Goal: Task Accomplishment & Management: Manage account settings

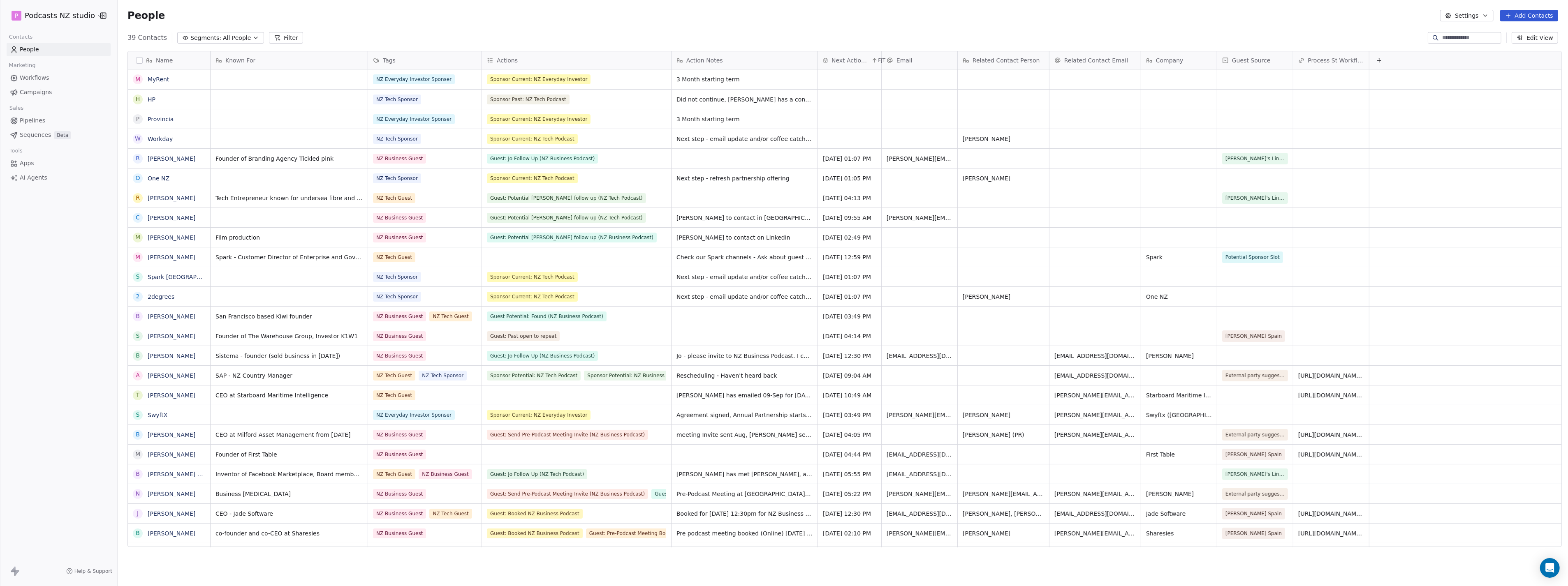
scroll to position [509, 1447]
click at [252, 38] on icon "button" at bounding box center [256, 38] width 7 height 7
click at [391, 24] on html "P Podcasts NZ studio Contacts People Marketing Workflows Campaigns Sales Pipeli…" at bounding box center [784, 293] width 1568 height 586
click at [285, 37] on button "Filter" at bounding box center [286, 38] width 34 height 12
click at [321, 30] on div "People Settings Add Contacts" at bounding box center [842, 16] width 1450 height 32
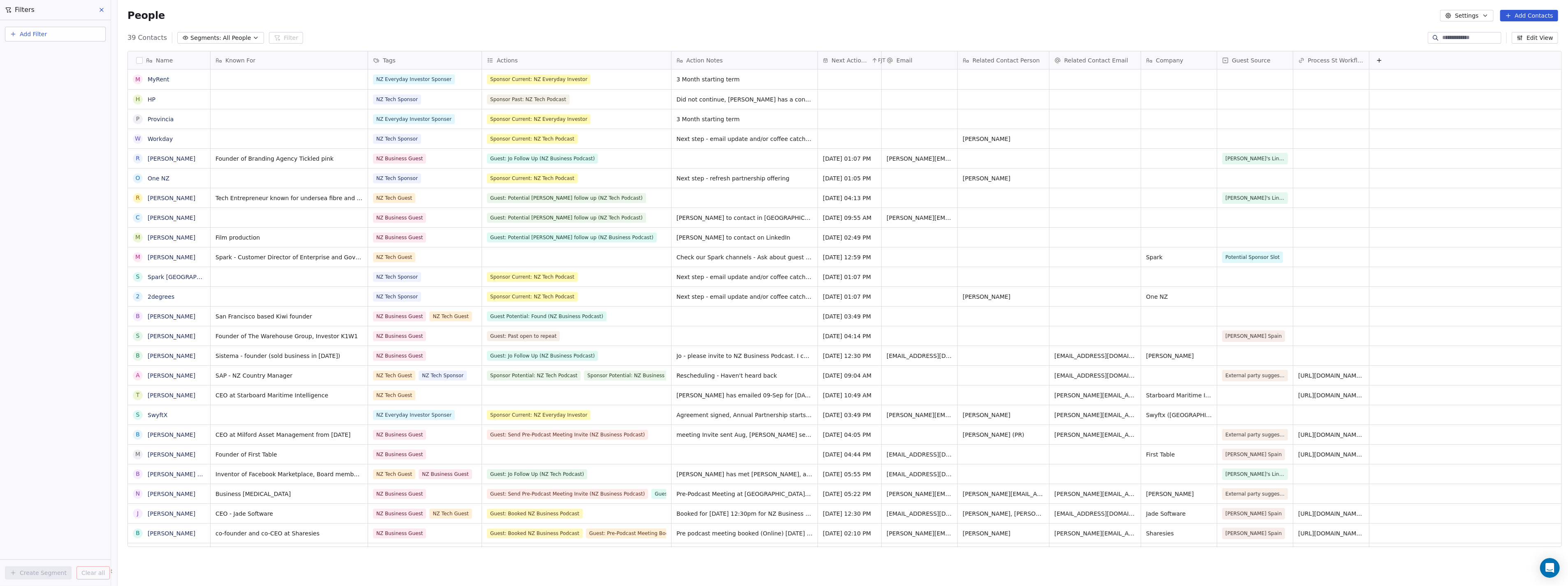
click at [47, 74] on div "Add Filter Create Segment Clear all" at bounding box center [55, 304] width 110 height 566
click at [101, 11] on icon at bounding box center [102, 10] width 7 height 7
click at [233, 35] on span "All People" at bounding box center [237, 37] width 28 height 9
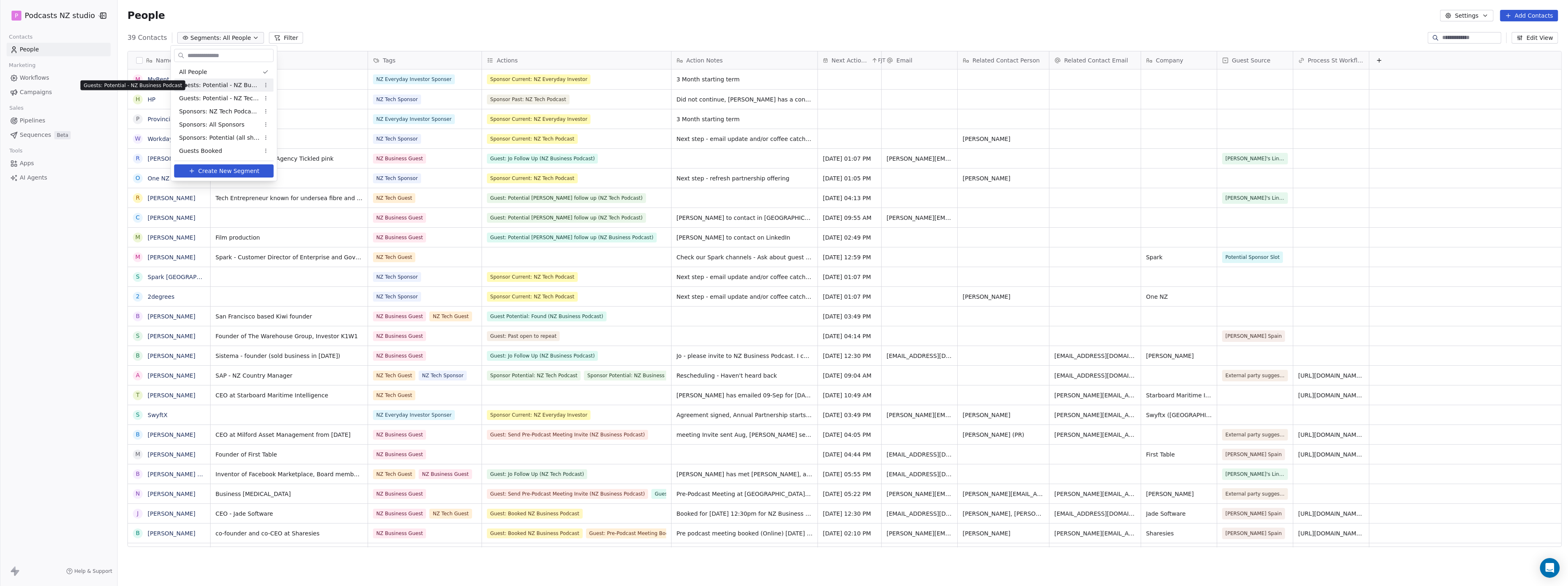
click at [229, 83] on span "Guests: Potential - NZ Business Podcast" at bounding box center [219, 85] width 81 height 9
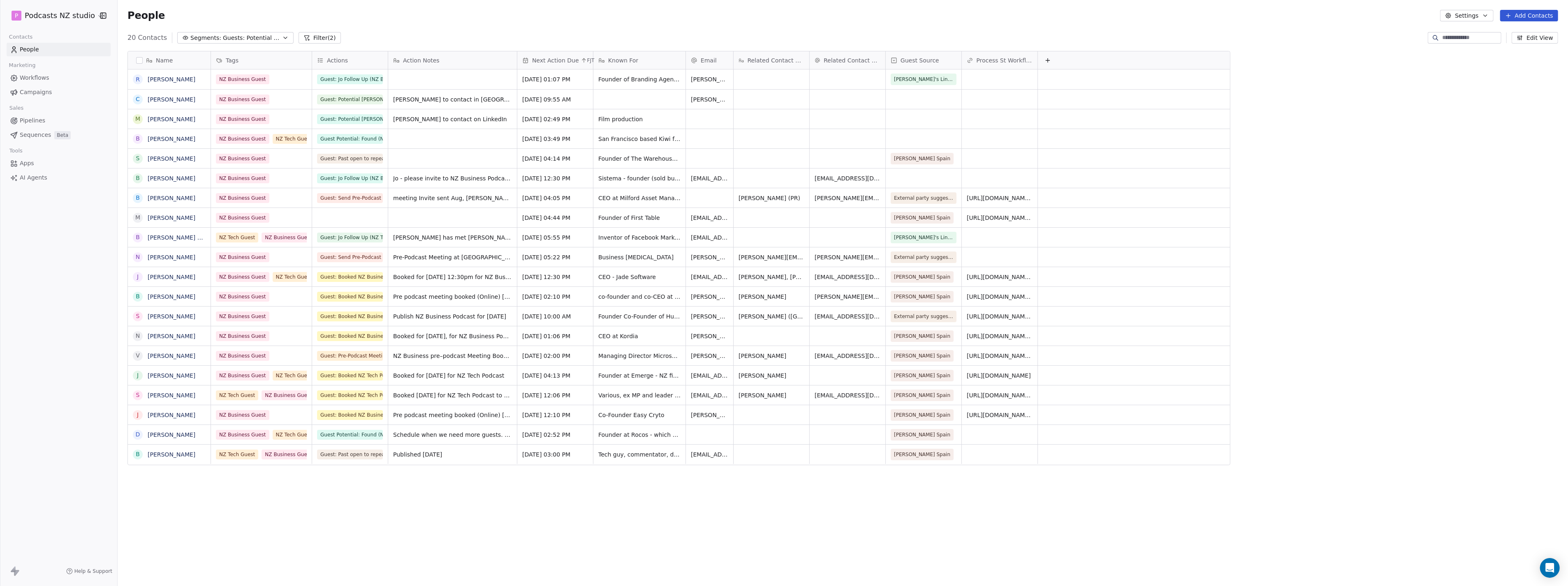
click at [317, 36] on button "Filter (2)" at bounding box center [319, 38] width 42 height 12
click at [95, 130] on icon at bounding box center [95, 128] width 6 height 6
click at [58, 124] on span "Add another filter" at bounding box center [45, 122] width 51 height 9
click at [64, 124] on html "P Podcasts NZ studio Contacts People Marketing Workflows Campaigns Sales Pipeli…" at bounding box center [784, 293] width 1568 height 586
click at [64, 124] on span "Add another filter" at bounding box center [45, 122] width 51 height 9
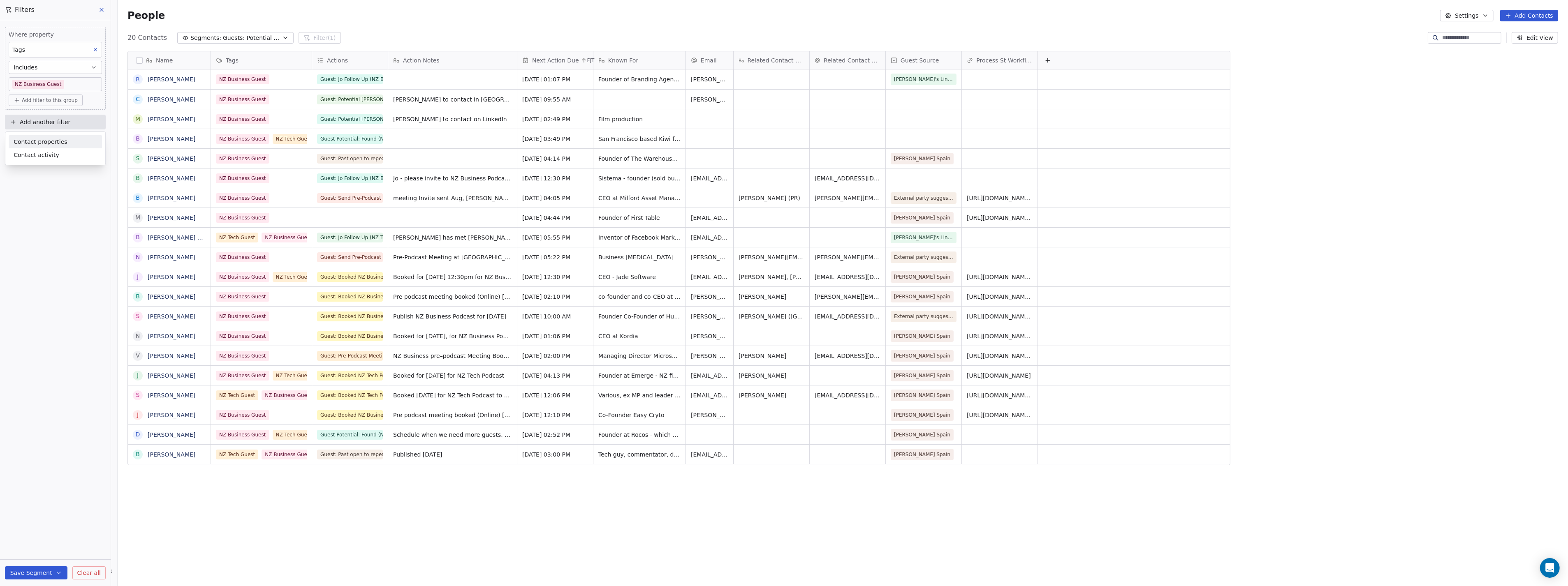
click at [50, 141] on span "Contact properties" at bounding box center [40, 142] width 53 height 9
click at [29, 228] on span "Actions" at bounding box center [24, 228] width 21 height 9
click at [79, 169] on button "Select operator" at bounding box center [55, 172] width 93 height 13
click at [96, 169] on icon "button" at bounding box center [94, 172] width 7 height 7
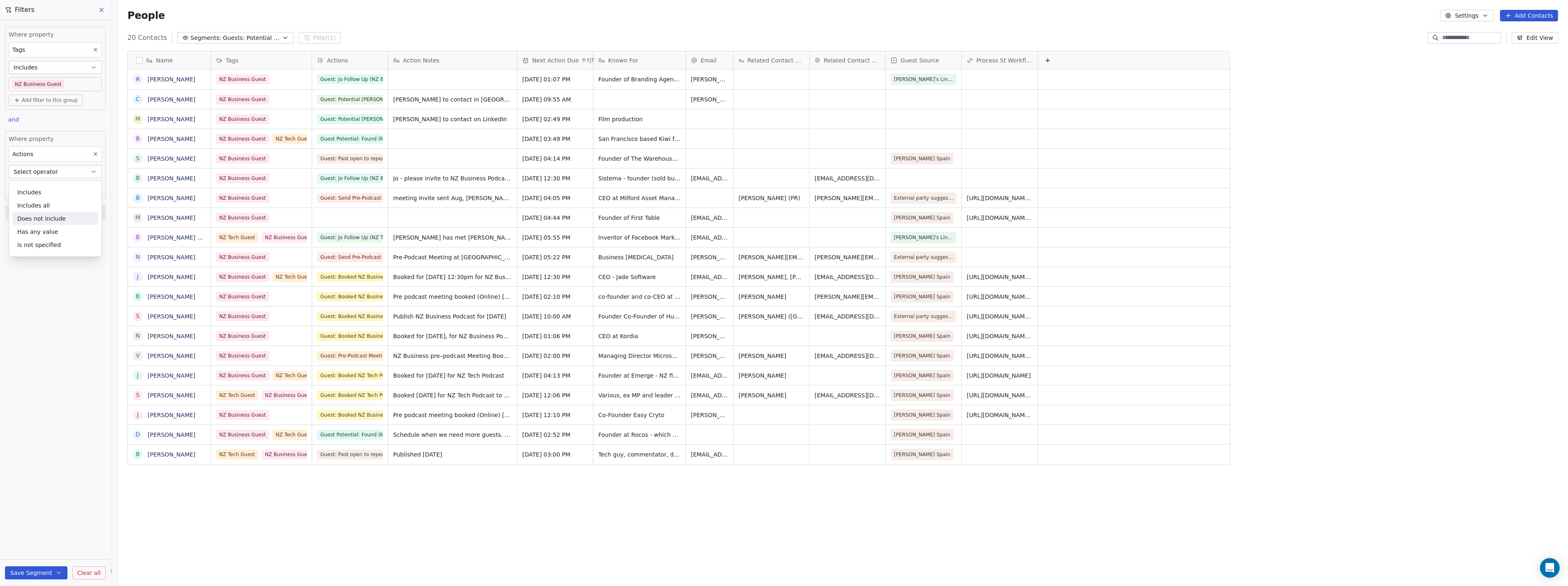
click at [39, 216] on div "Does not include" at bounding box center [55, 219] width 86 height 13
click at [55, 191] on body "P Podcasts NZ studio Contacts People Marketing Workflows Campaigns Sales Pipeli…" at bounding box center [784, 293] width 1568 height 586
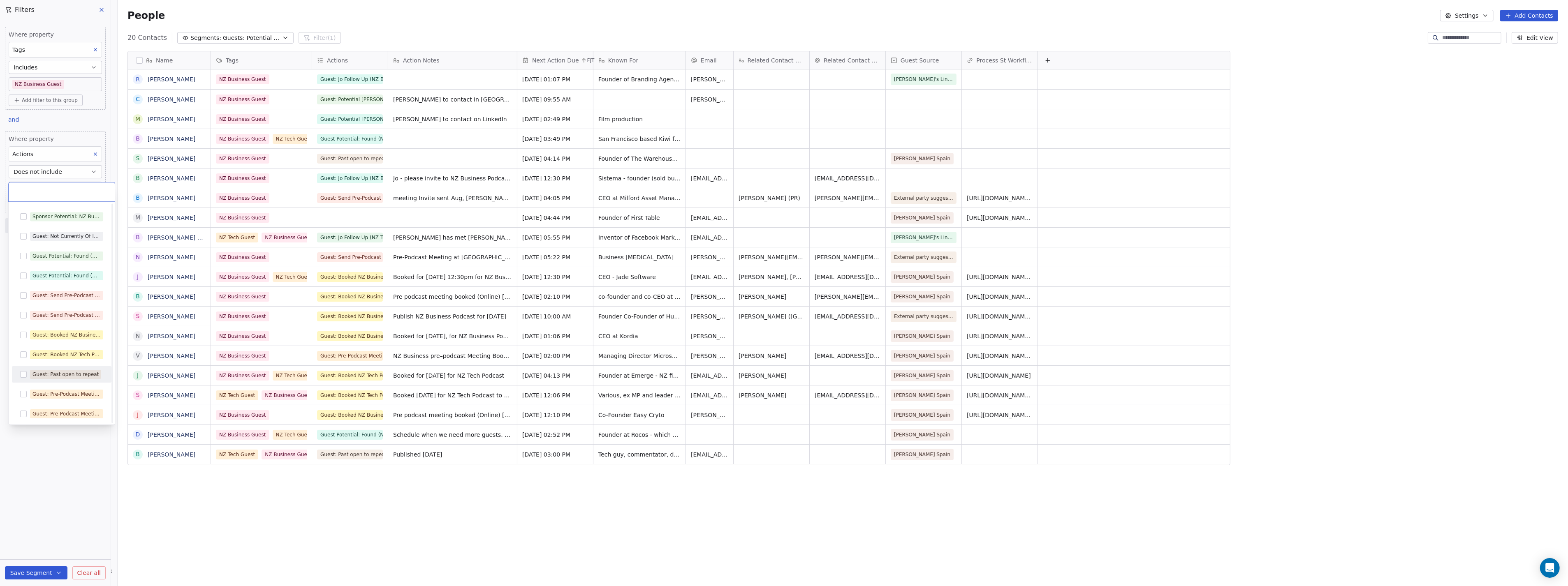
scroll to position [227, 0]
click at [22, 280] on button "Suggestions" at bounding box center [24, 282] width 7 height 7
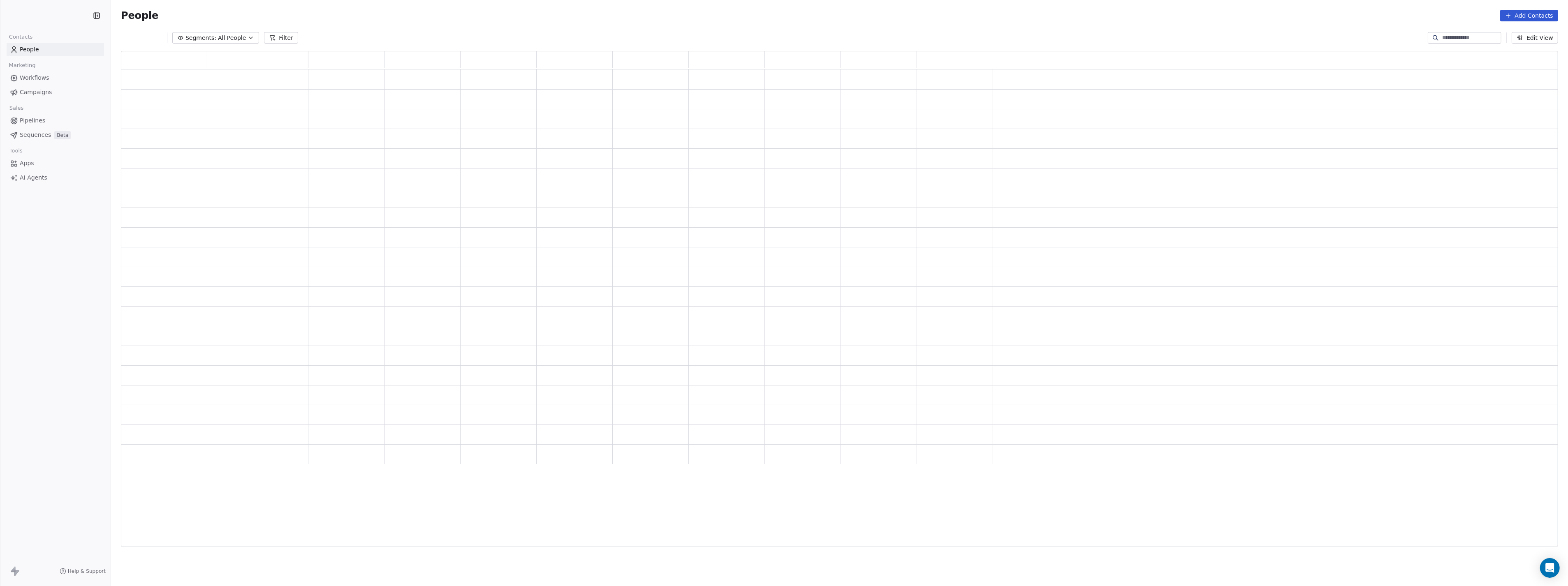
scroll to position [7, 7]
click at [244, 35] on button "Segments: All People" at bounding box center [222, 38] width 87 height 12
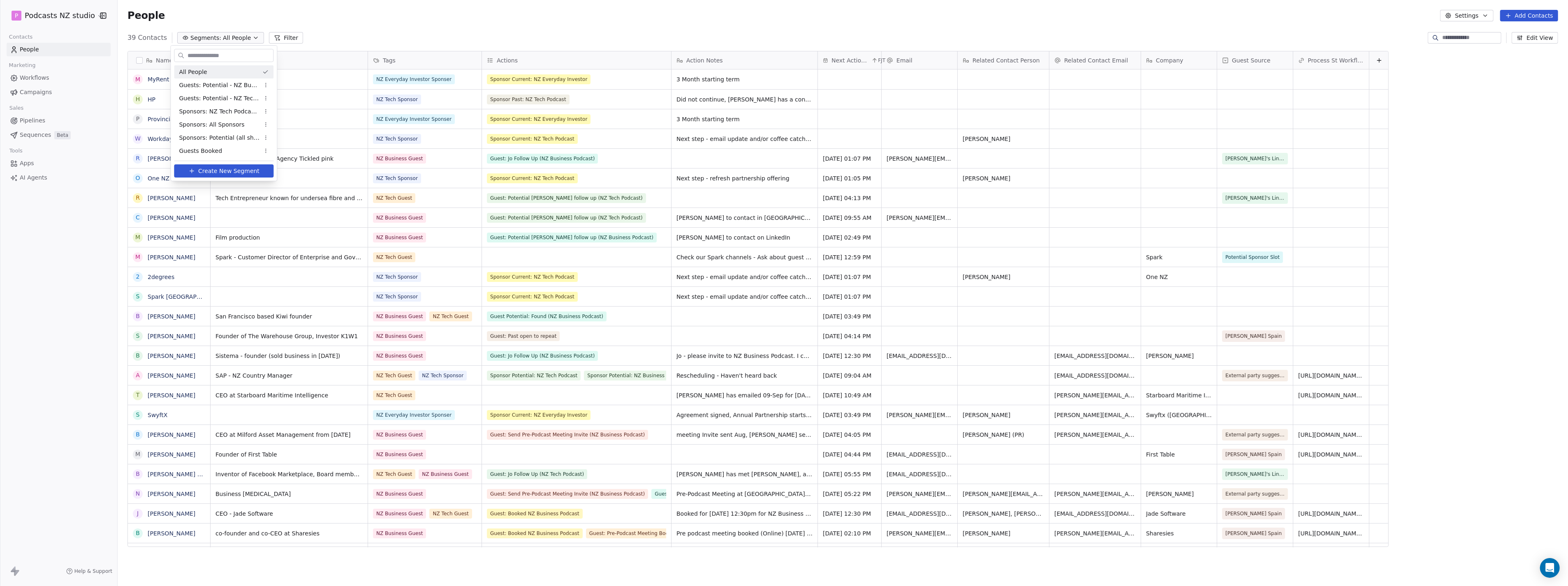
scroll to position [509, 1447]
click at [231, 91] on div "Guests: Potential - NZ Business Podcast" at bounding box center [223, 85] width 99 height 13
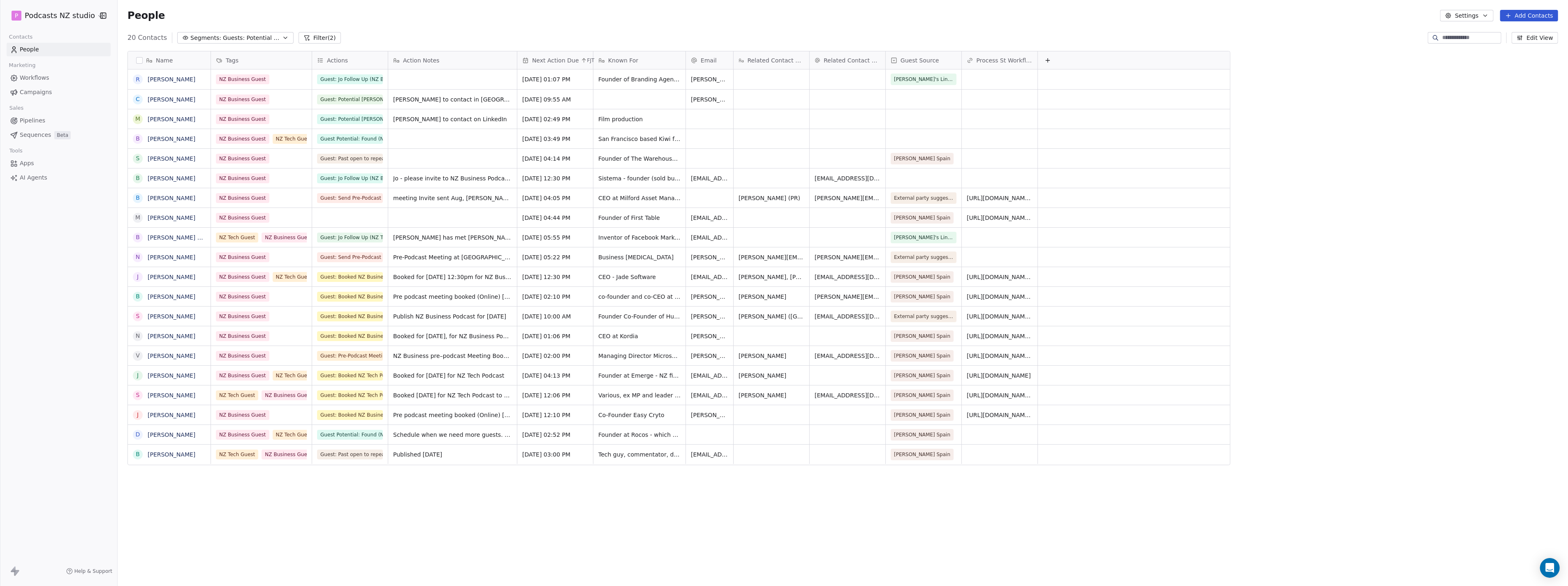
click at [319, 39] on button "Filter (2)" at bounding box center [319, 38] width 42 height 12
click at [231, 38] on span "Guests: Potential - NZ Business Podcast" at bounding box center [252, 37] width 58 height 9
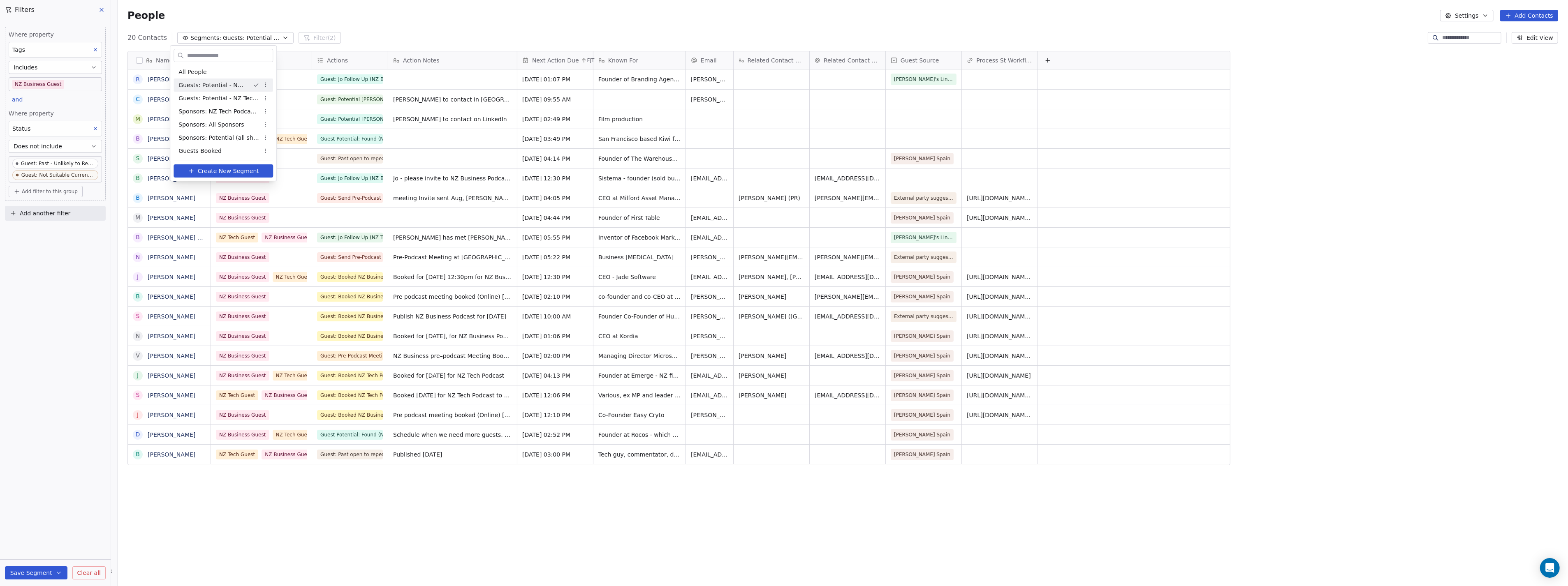
click at [441, 13] on html "P Podcasts NZ studio Contacts People Marketing Workflows Campaigns Sales Pipeli…" at bounding box center [784, 293] width 1568 height 586
click at [346, 58] on div "Actions" at bounding box center [349, 60] width 64 height 9
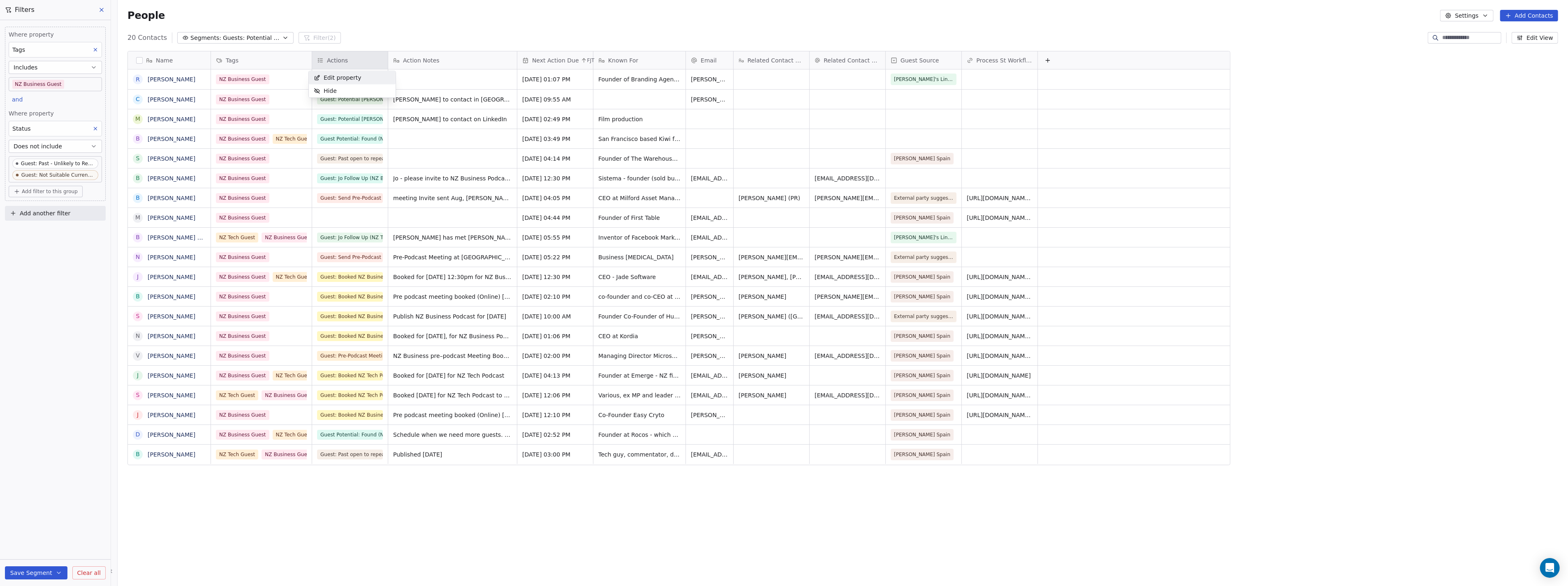
click at [355, 79] on span "Edit property" at bounding box center [343, 78] width 38 height 9
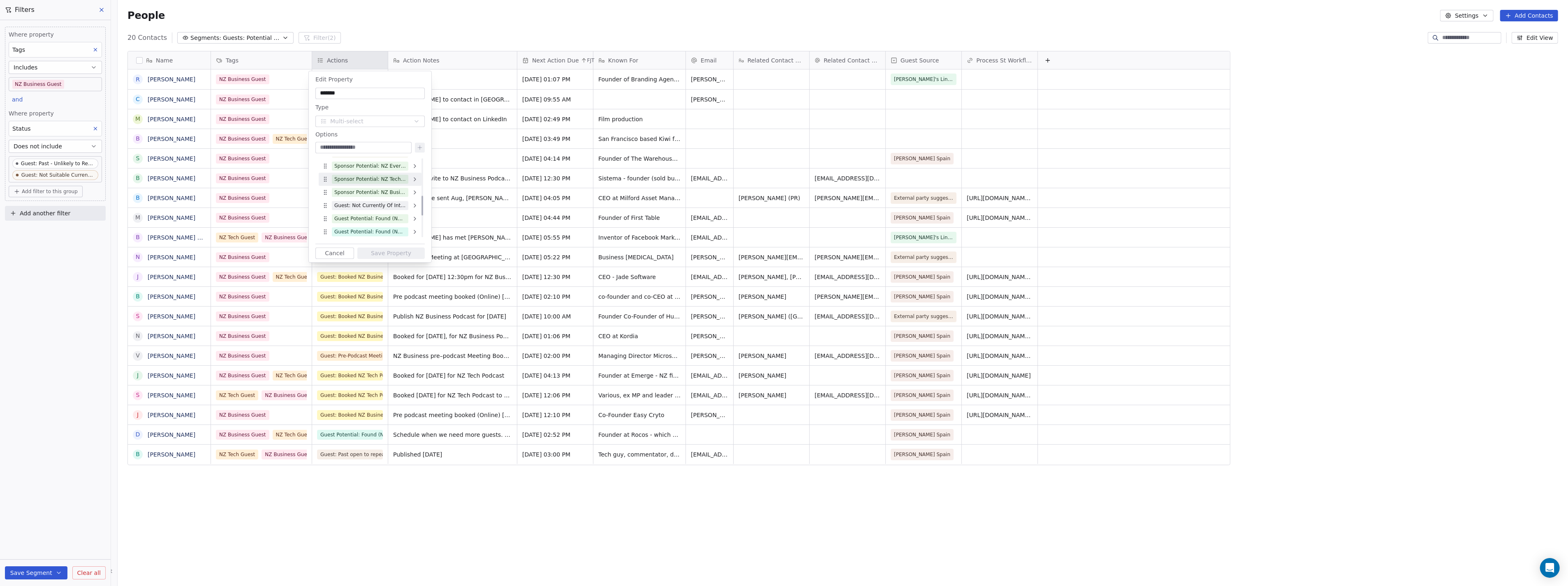
scroll to position [200, 0]
click at [444, 22] on html "P Podcasts NZ studio Contacts People Marketing Workflows Campaigns Sales Pipeli…" at bounding box center [784, 293] width 1568 height 586
click at [337, 255] on button "Cancel" at bounding box center [334, 254] width 39 height 12
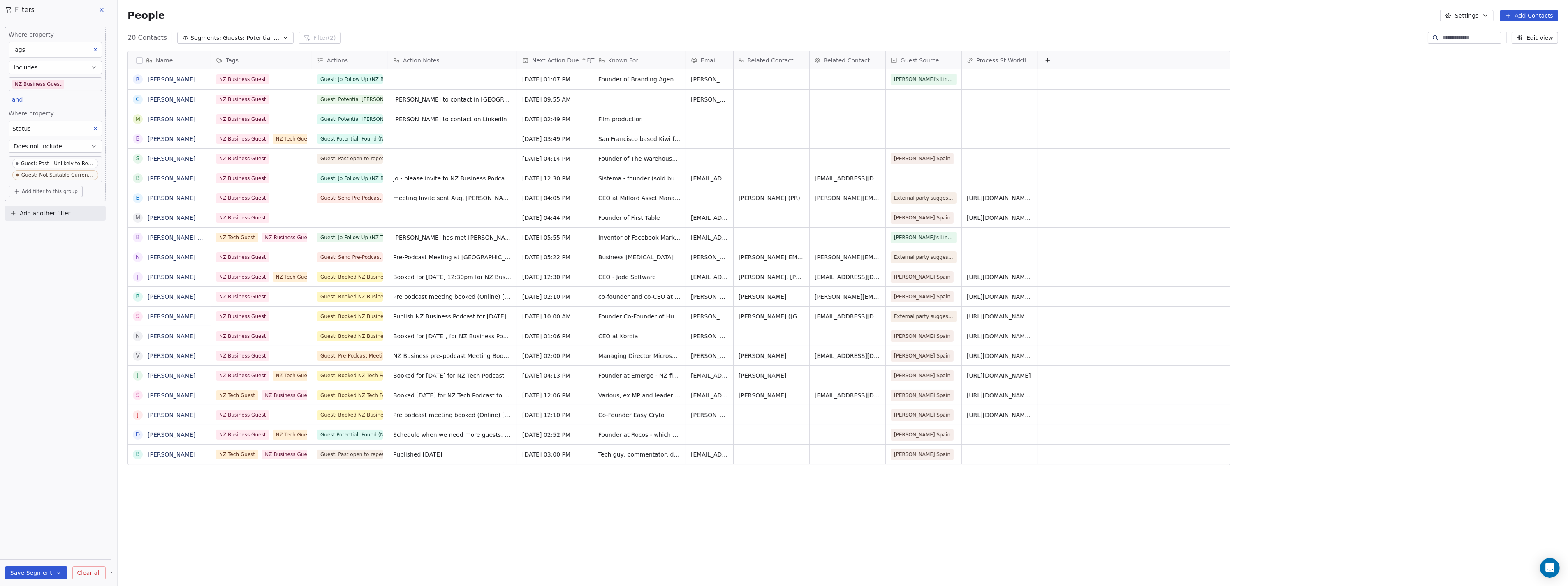
click at [93, 129] on icon at bounding box center [95, 128] width 6 height 6
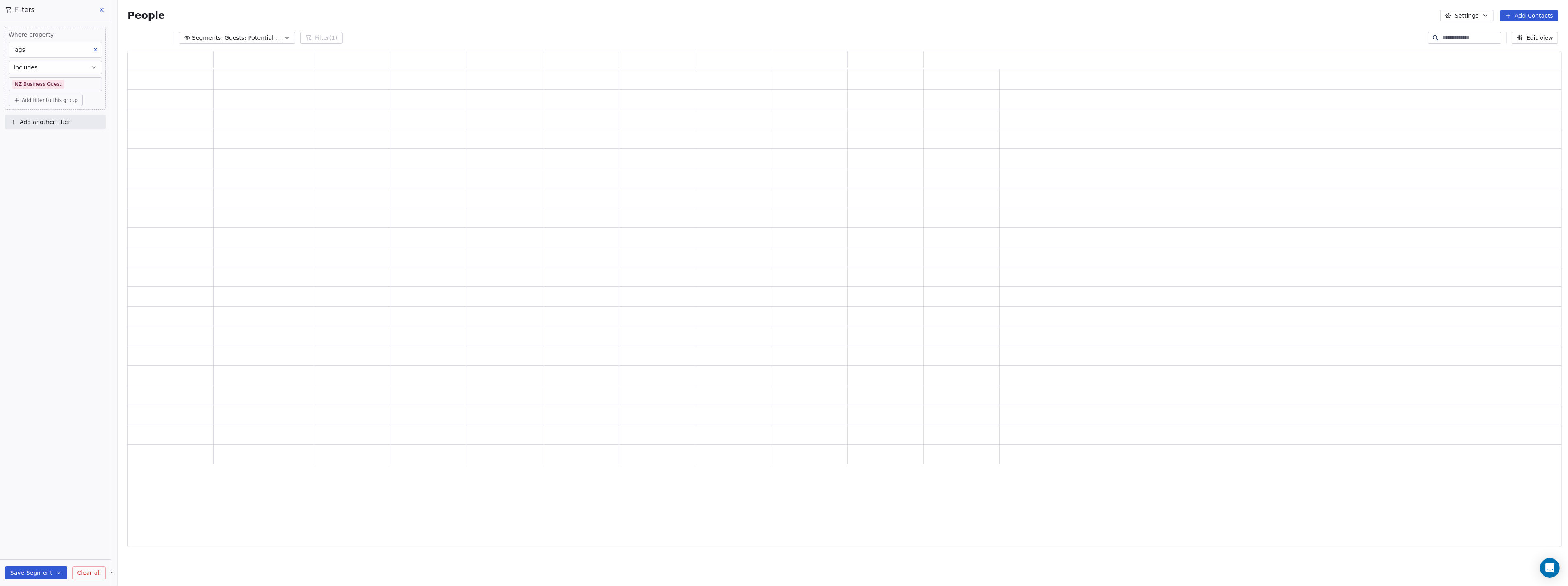
scroll to position [489, 1427]
click at [60, 102] on span "Add filter to this group" at bounding box center [49, 101] width 56 height 7
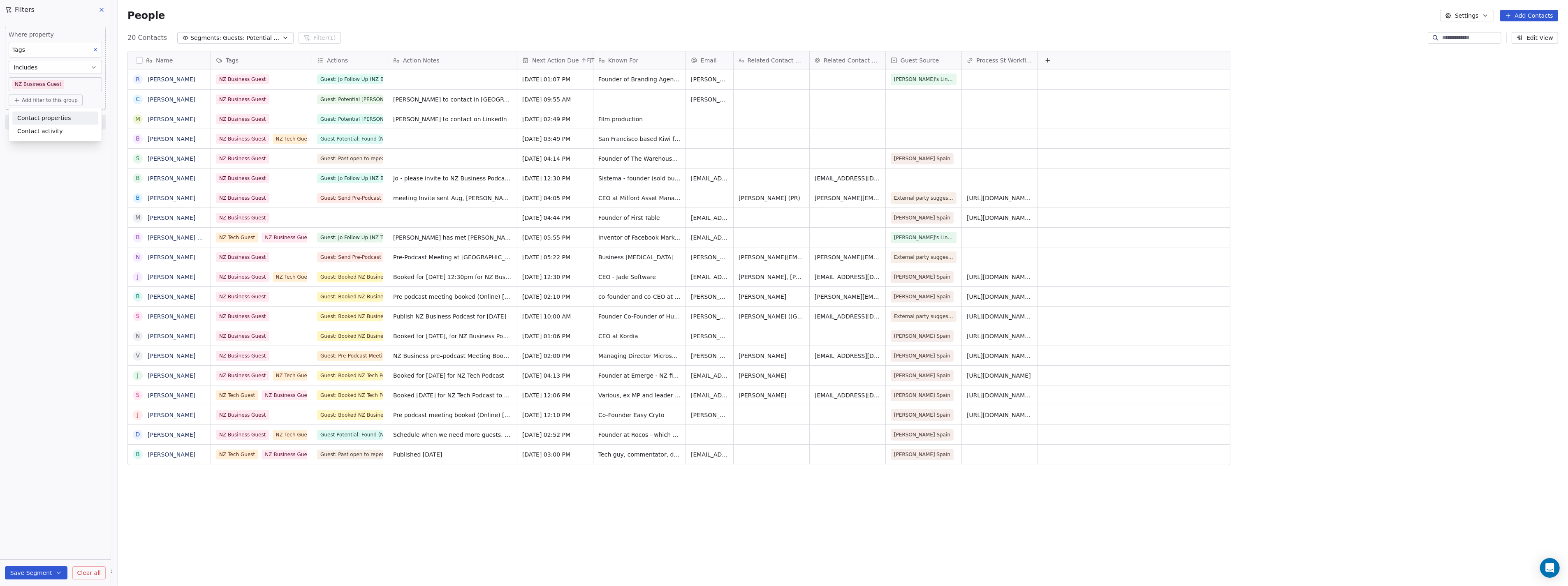
scroll to position [509, 1447]
click at [58, 121] on span "Contact properties" at bounding box center [43, 118] width 53 height 9
click at [57, 246] on div "Actions" at bounding box center [58, 250] width 83 height 9
click at [50, 191] on div "Does not include" at bounding box center [55, 193] width 86 height 13
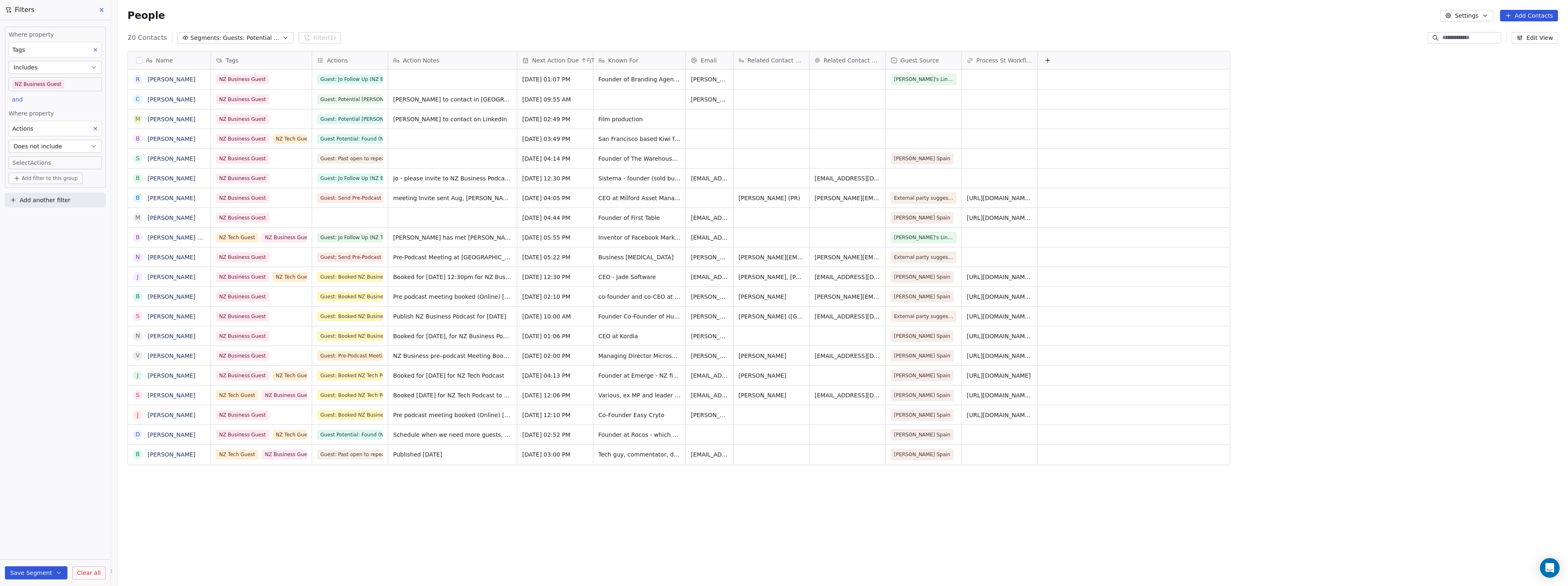
click at [60, 165] on body "P Podcasts NZ studio Contacts People Marketing Workflows Campaigns Sales Pipeli…" at bounding box center [784, 293] width 1568 height 586
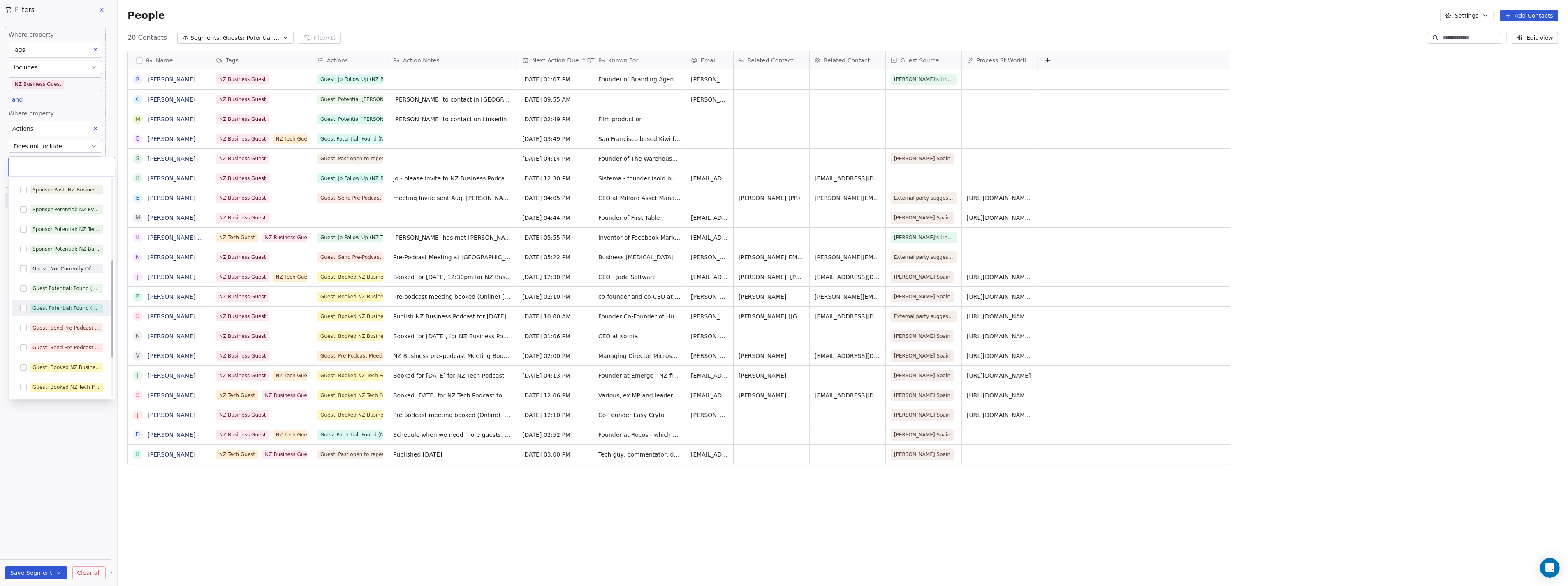
scroll to position [182, 0]
click at [51, 302] on div "Guest: Not Currently Of Interest" at bounding box center [66, 302] width 68 height 7
click at [53, 443] on html "P Podcasts NZ studio Contacts People Marketing Workflows Campaigns Sales Pipeli…" at bounding box center [784, 293] width 1568 height 586
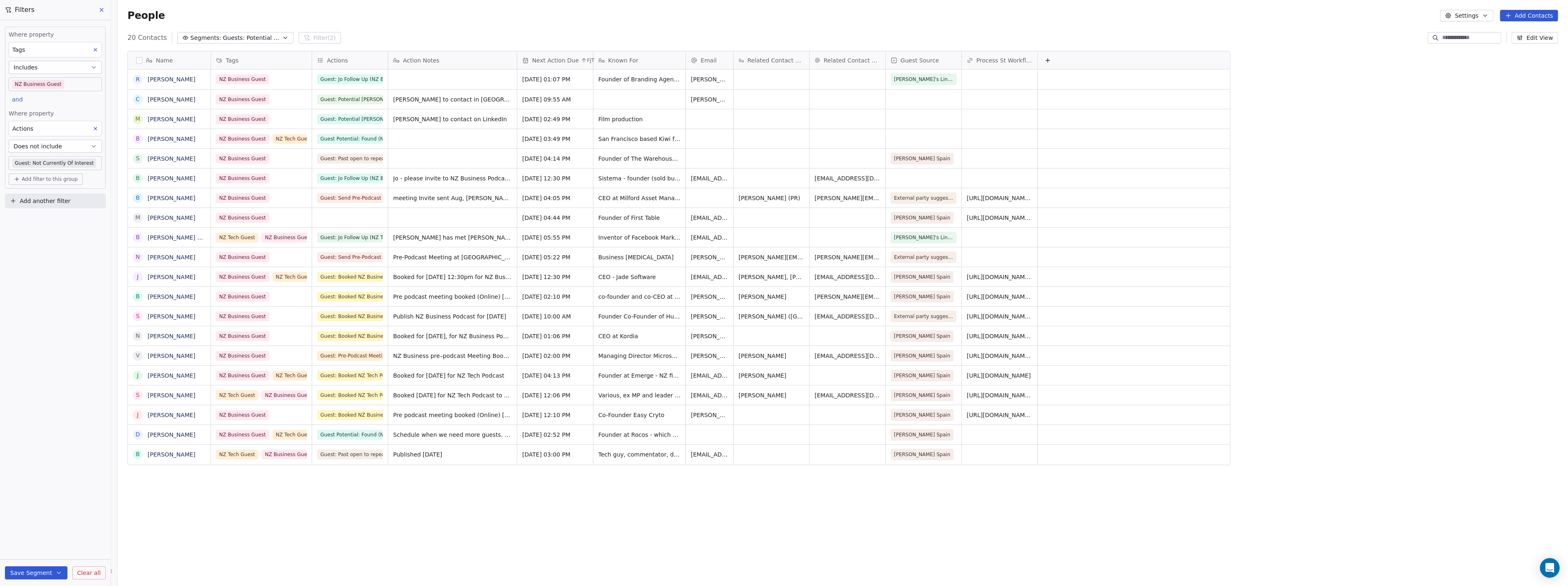
scroll to position [509, 1447]
click at [28, 574] on button "Save Segment" at bounding box center [36, 573] width 62 height 13
click at [57, 553] on span "Update existing segment" at bounding box center [60, 552] width 72 height 9
click at [261, 34] on span "Guests: Potential - NZ Business Podcast" at bounding box center [252, 37] width 58 height 9
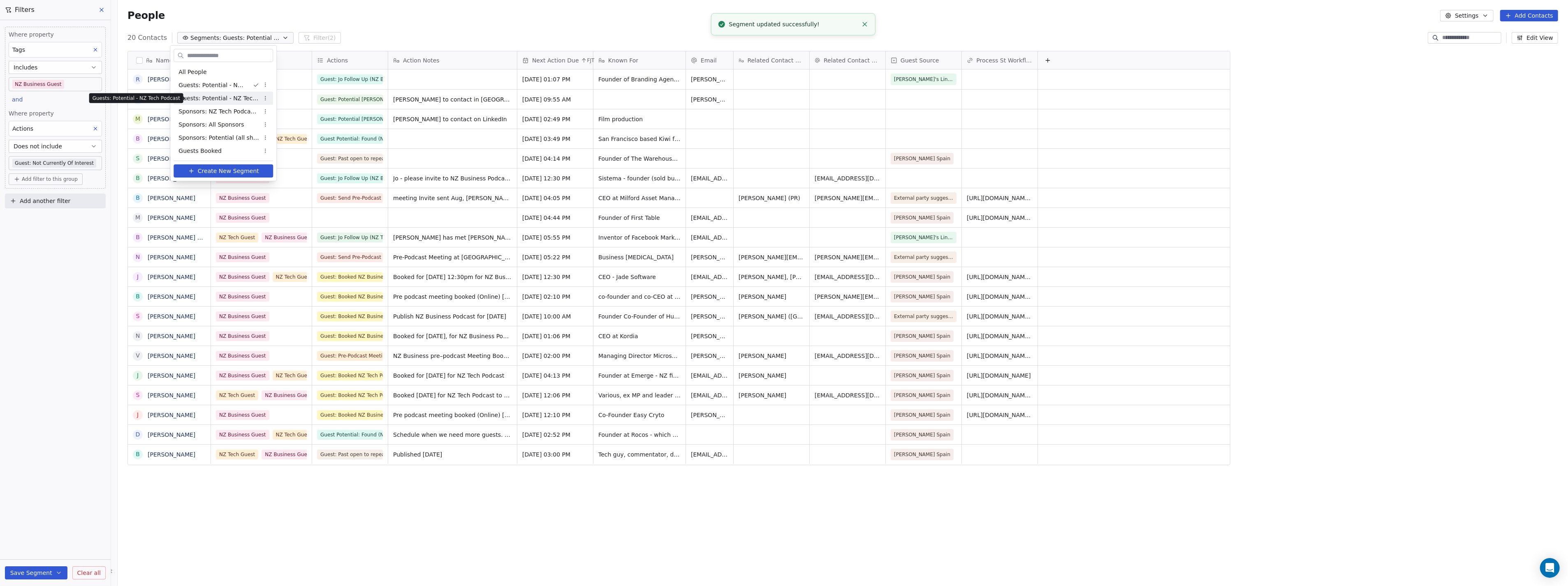
click at [216, 97] on span "Guests: Potential - NZ Tech Podcast" at bounding box center [219, 98] width 81 height 9
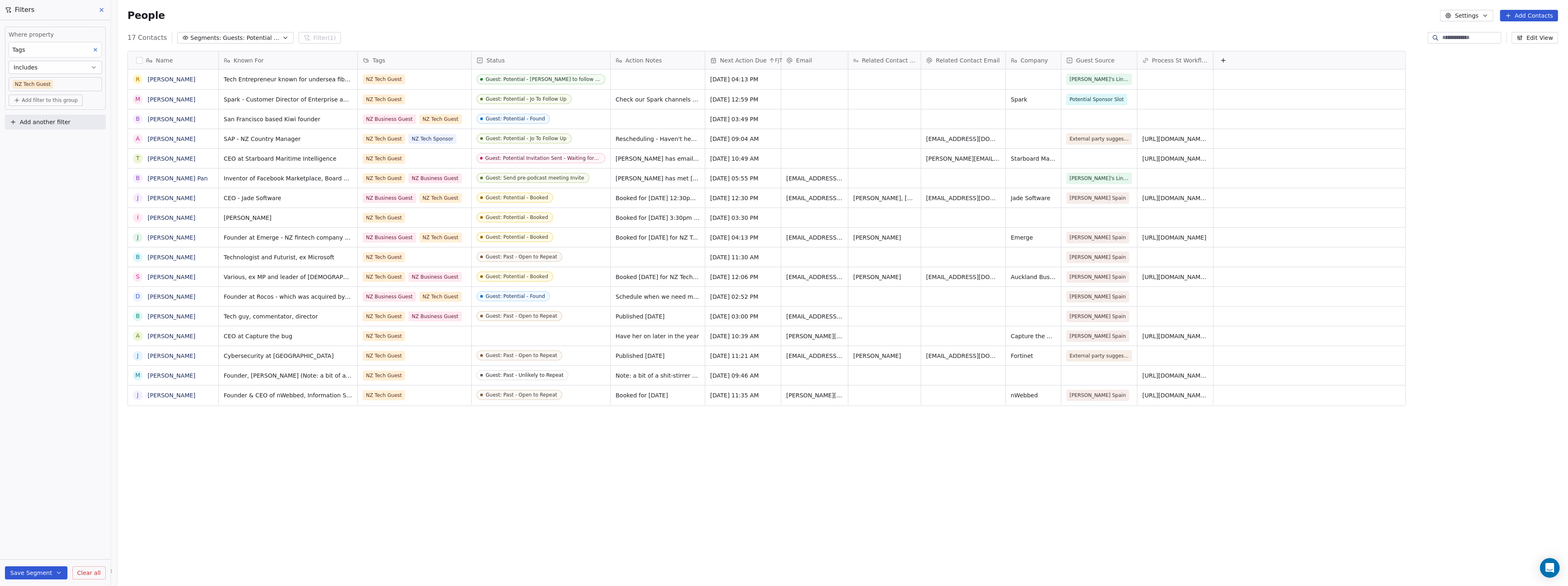
click at [103, 11] on icon at bounding box center [101, 10] width 3 height 3
click at [315, 41] on button "Filter (1)" at bounding box center [319, 38] width 42 height 12
click at [1526, 39] on button "Edit View" at bounding box center [1534, 38] width 47 height 12
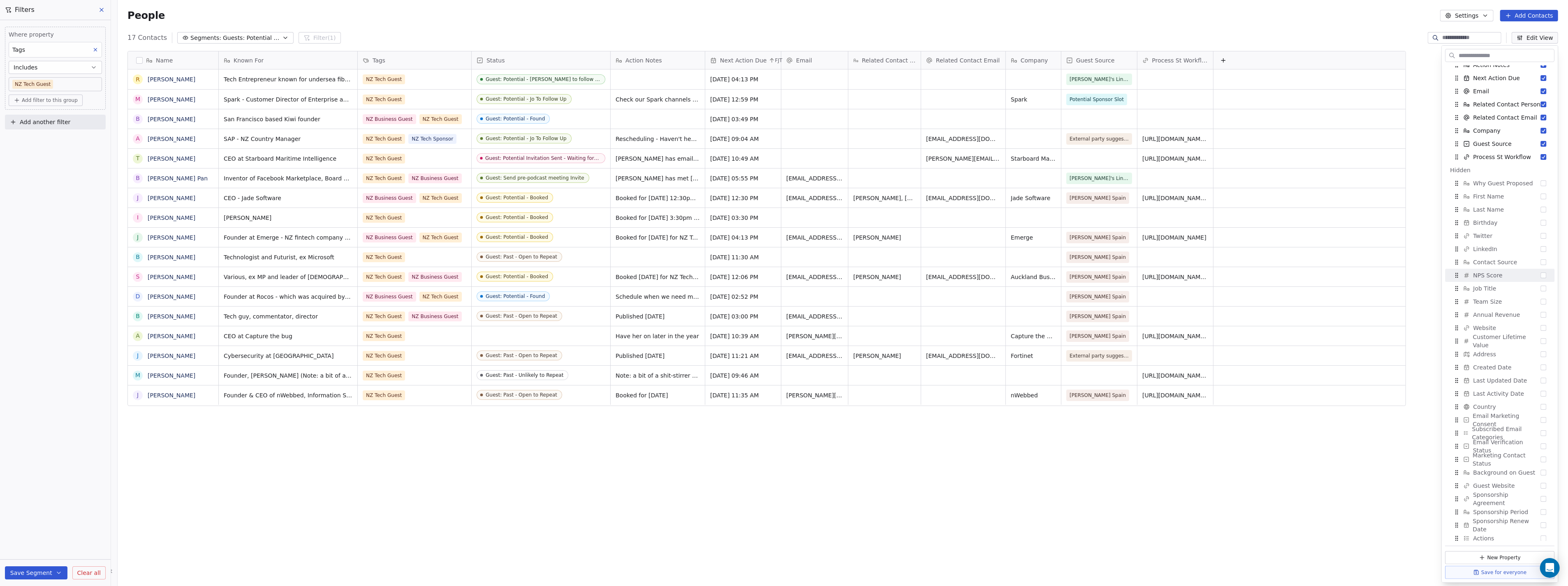
scroll to position [76, 0]
click at [1541, 533] on button "Suggestions" at bounding box center [1544, 535] width 6 height 6
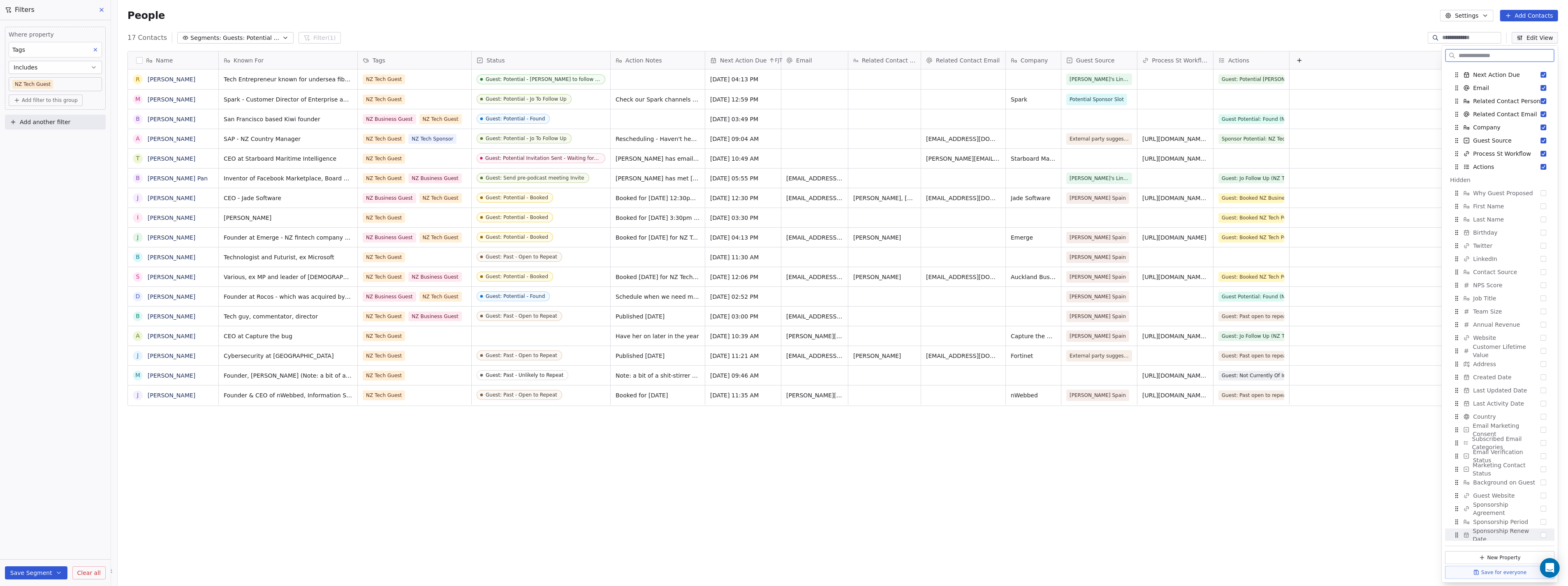
click at [1512, 573] on button "Save for everyone" at bounding box center [1500, 573] width 109 height 13
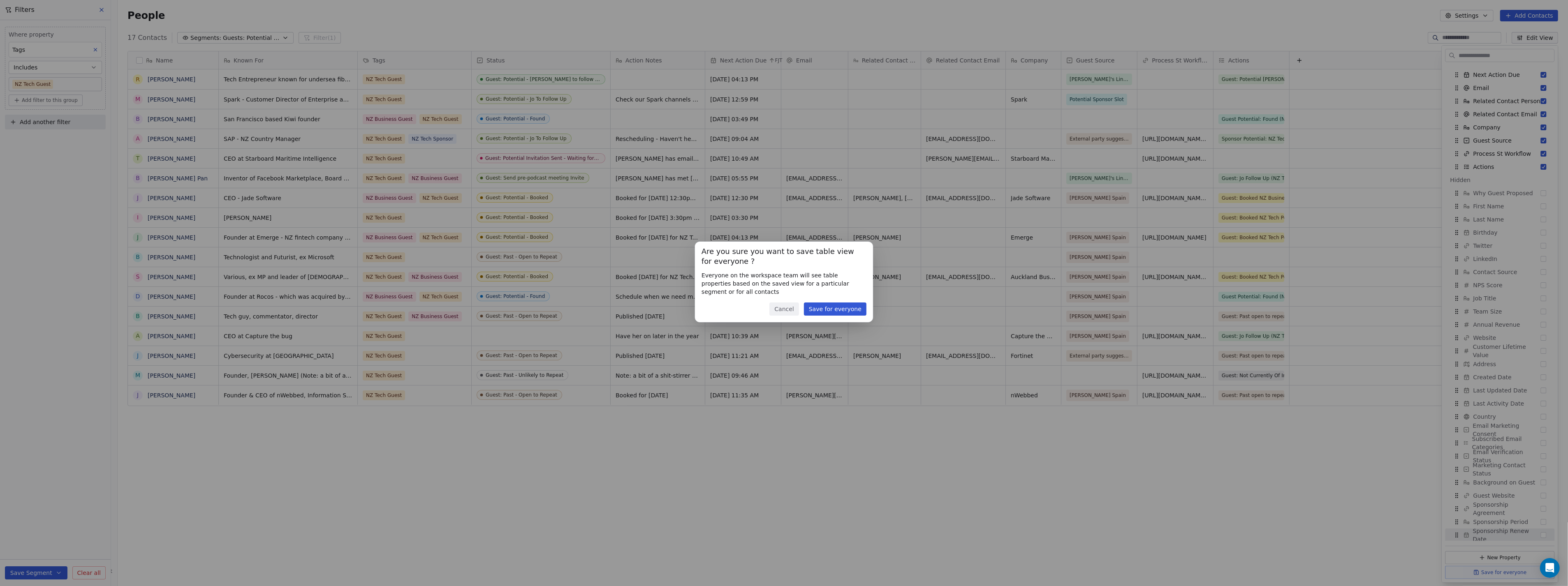
click at [848, 313] on button "Save for everyone" at bounding box center [835, 309] width 62 height 13
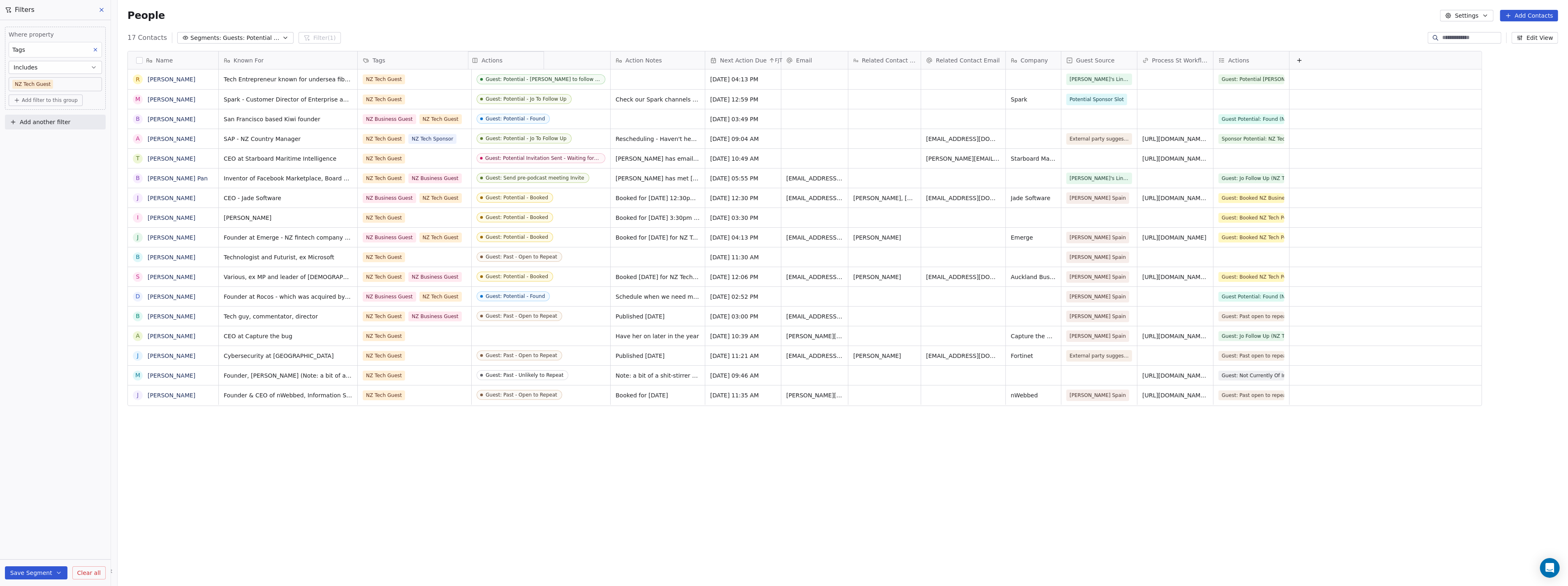
drag, startPoint x: 1243, startPoint y: 59, endPoint x: 519, endPoint y: 60, distance: 724.0
click at [519, 60] on div "Name R [PERSON_NAME] M [PERSON_NAME] B [PERSON_NAME] A [PERSON_NAME] T [PERSON_…" at bounding box center [805, 229] width 1354 height 355
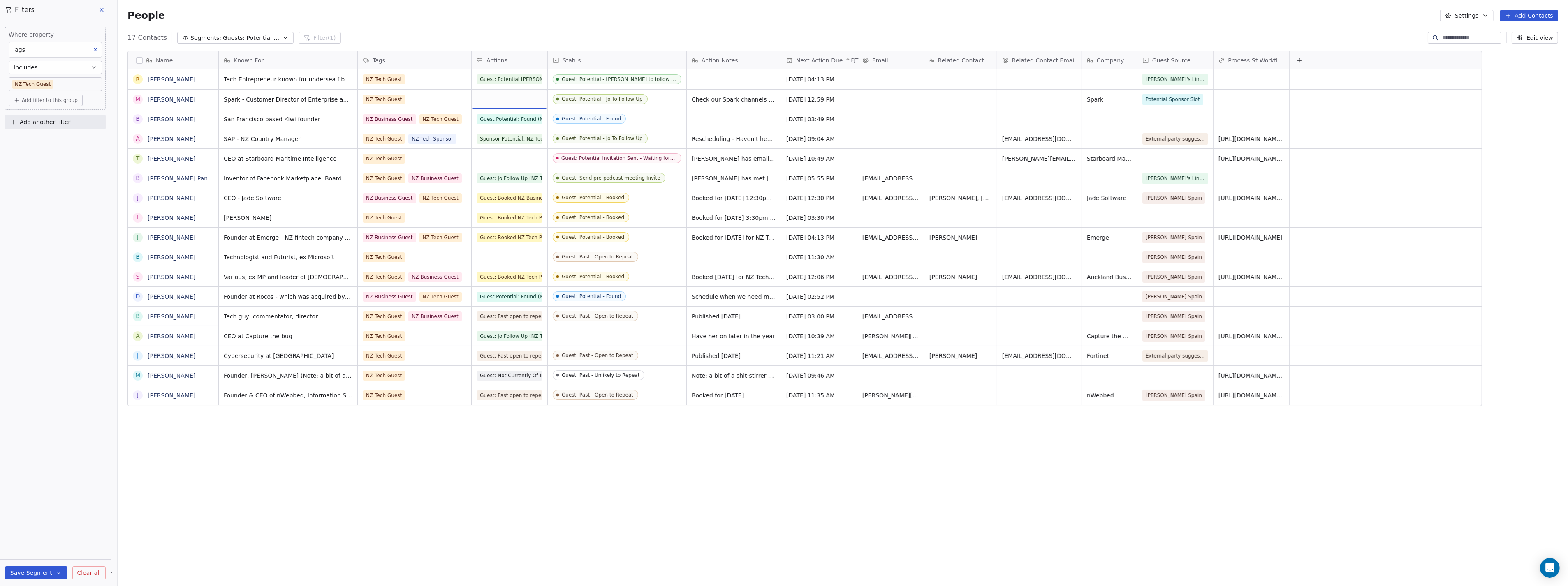
click at [506, 99] on div "grid" at bounding box center [509, 99] width 76 height 19
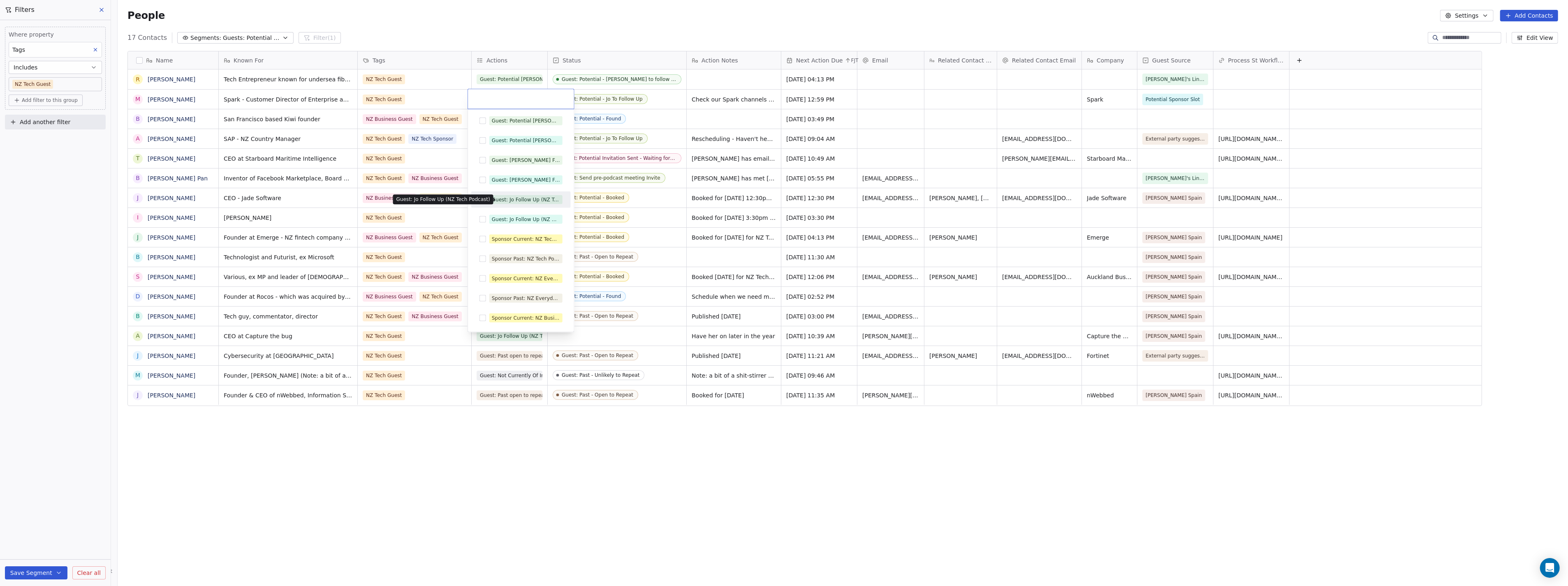
click at [533, 200] on div "Guest: Jo Follow Up (NZ Tech Podcast)" at bounding box center [526, 200] width 68 height 7
click at [574, 511] on html "P Podcasts NZ studio Contacts People Marketing Workflows Campaigns Sales Pipeli…" at bounding box center [784, 293] width 1568 height 586
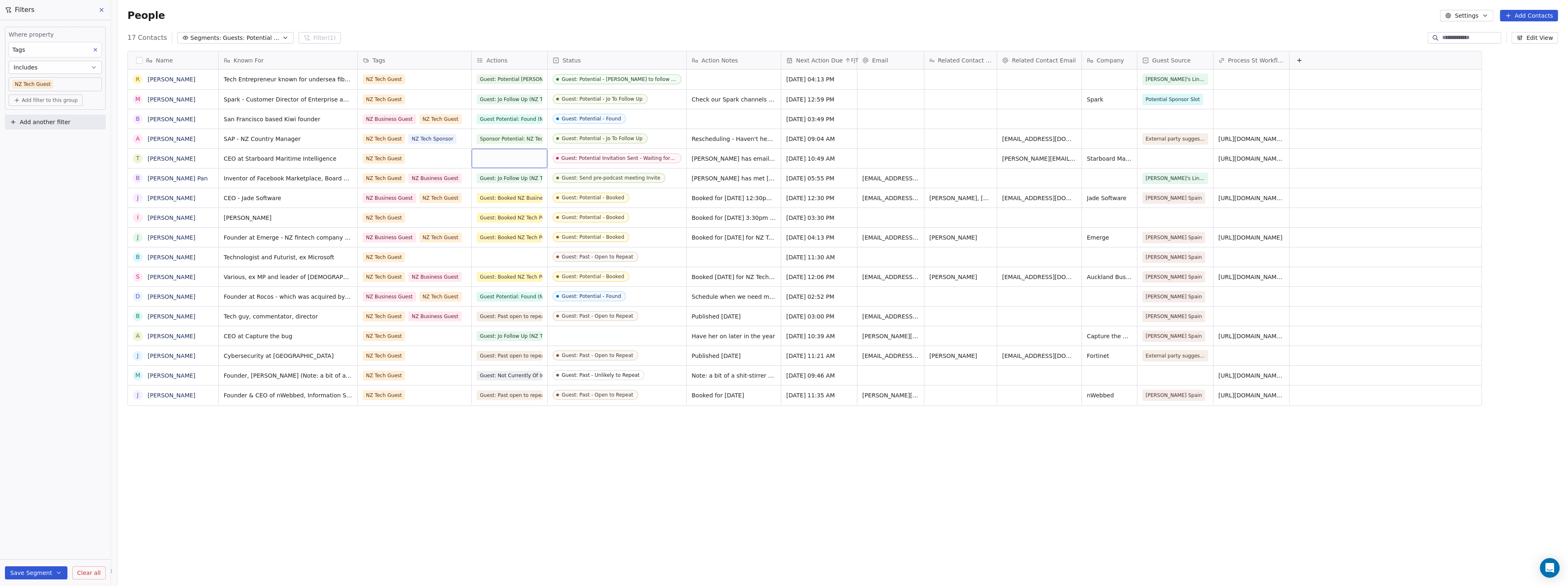
click at [501, 160] on div "grid" at bounding box center [509, 158] width 76 height 19
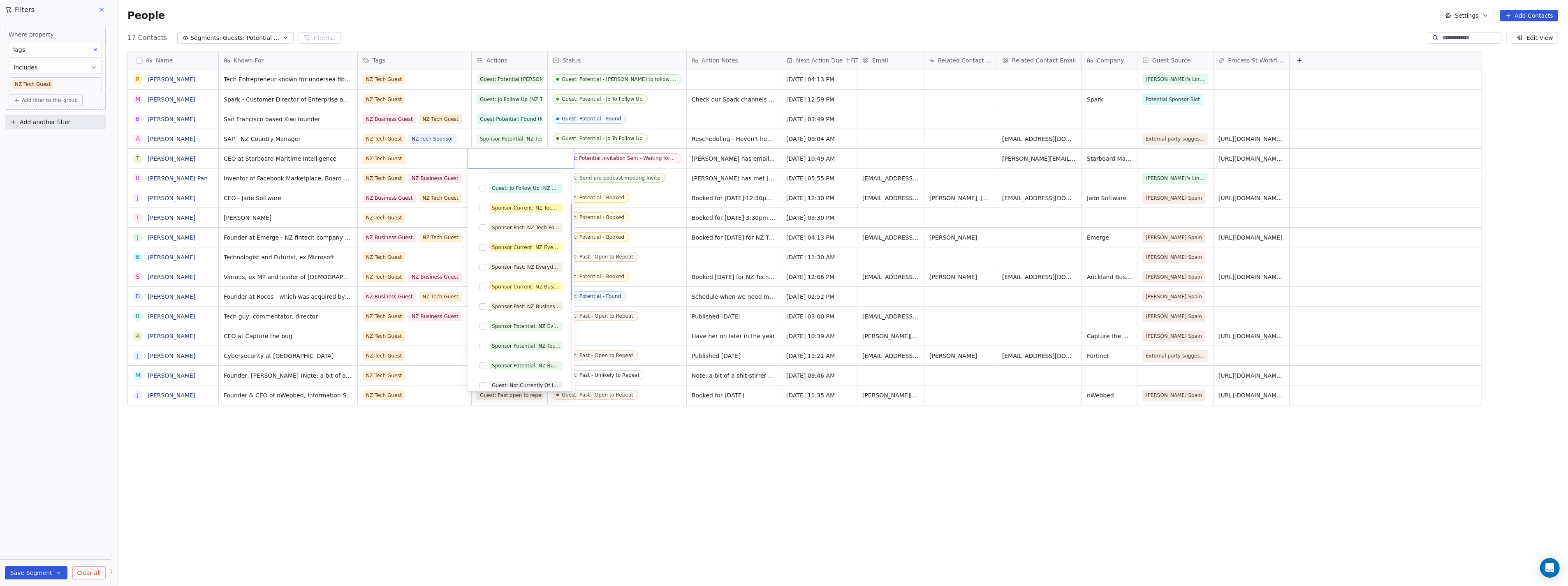
scroll to position [45, 0]
click at [539, 215] on div "Guest: Jo Follow Up (NZ Tech Podcast)" at bounding box center [526, 214] width 68 height 7
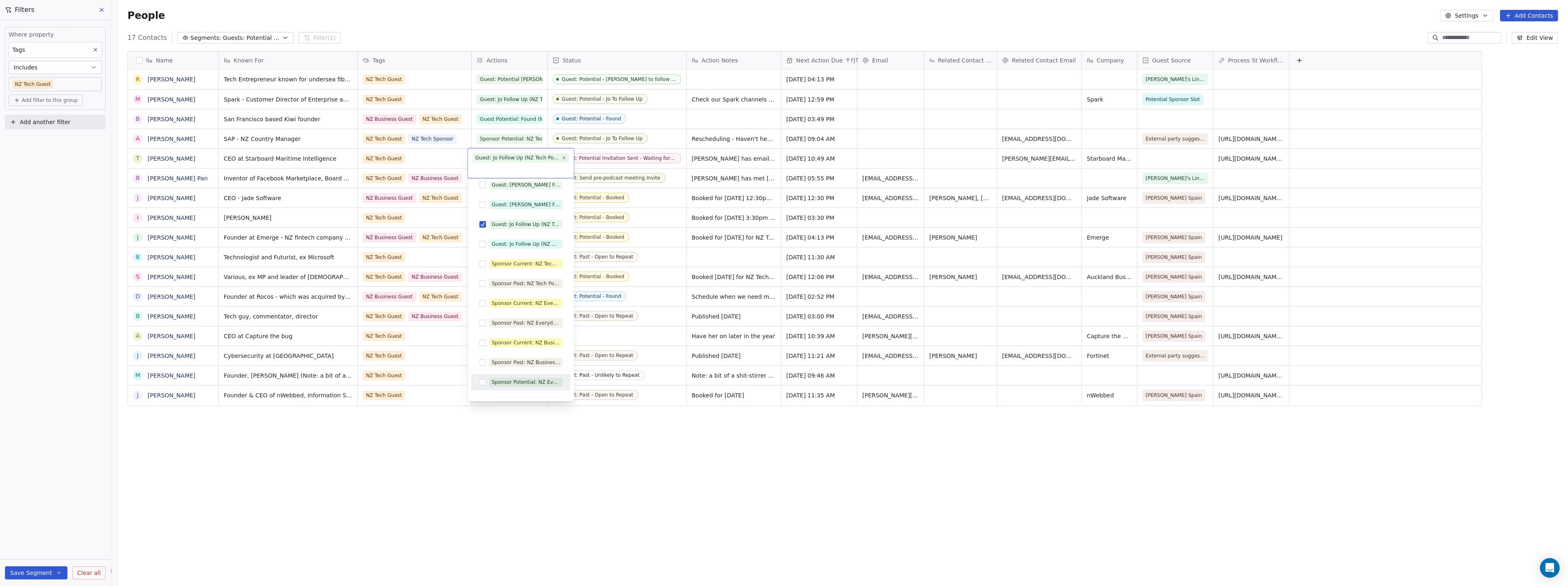
click at [579, 442] on html "P Podcasts NZ studio Contacts People Marketing Workflows Campaigns Sales Pipeli…" at bounding box center [784, 293] width 1568 height 586
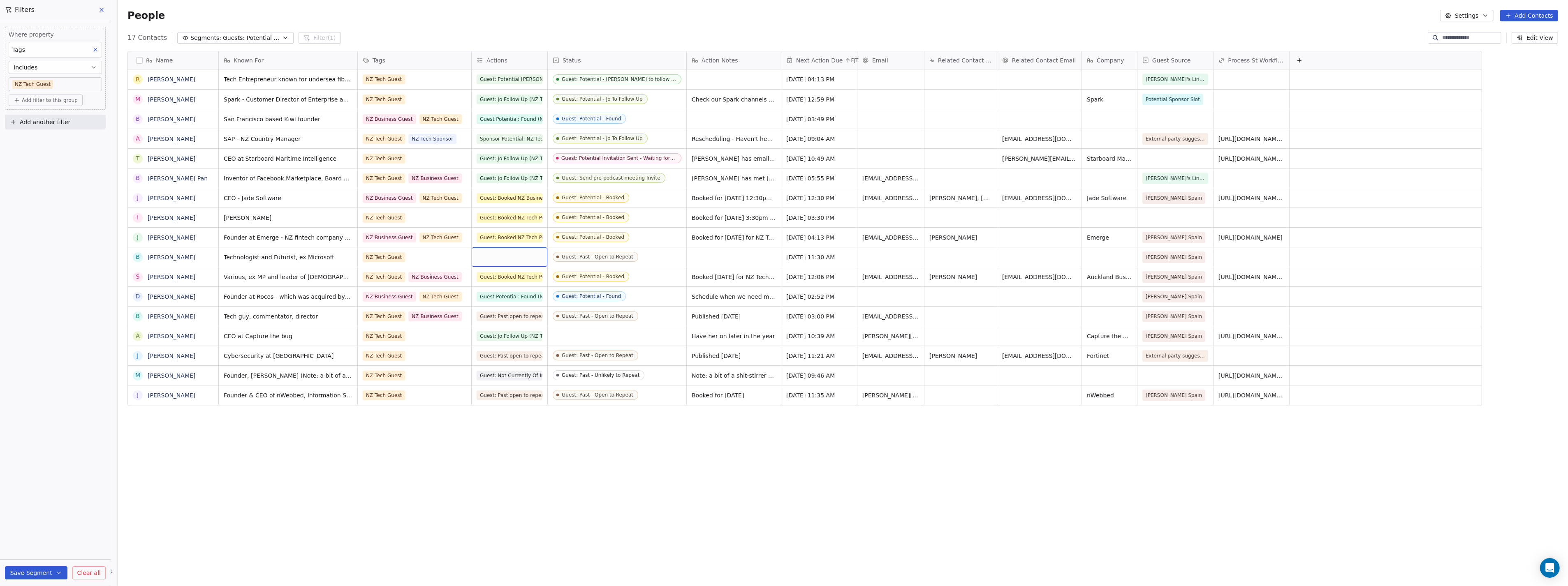
click at [501, 258] on div "grid" at bounding box center [509, 257] width 76 height 19
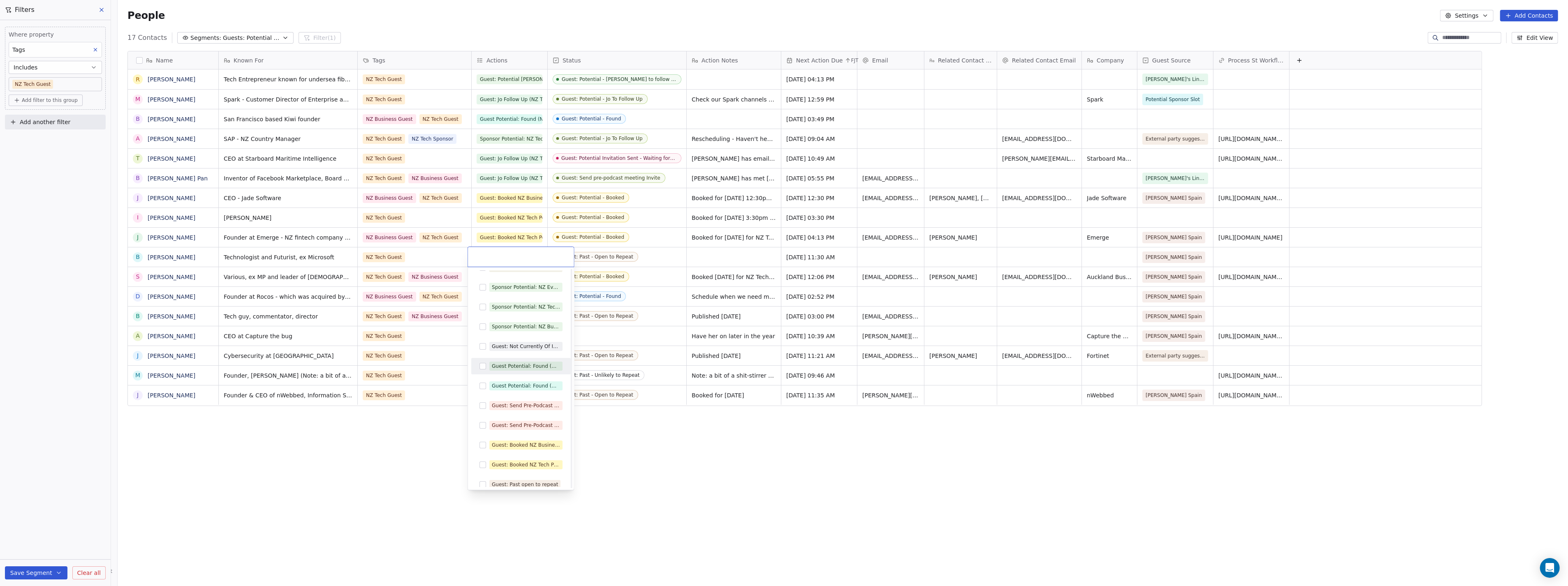
scroll to position [273, 0]
click at [520, 441] on div "Guest: Past open to repeat" at bounding box center [524, 440] width 66 height 7
click at [415, 447] on html "P Podcasts NZ studio Contacts People Marketing Workflows Campaigns Sales Pipeli…" at bounding box center [784, 293] width 1568 height 586
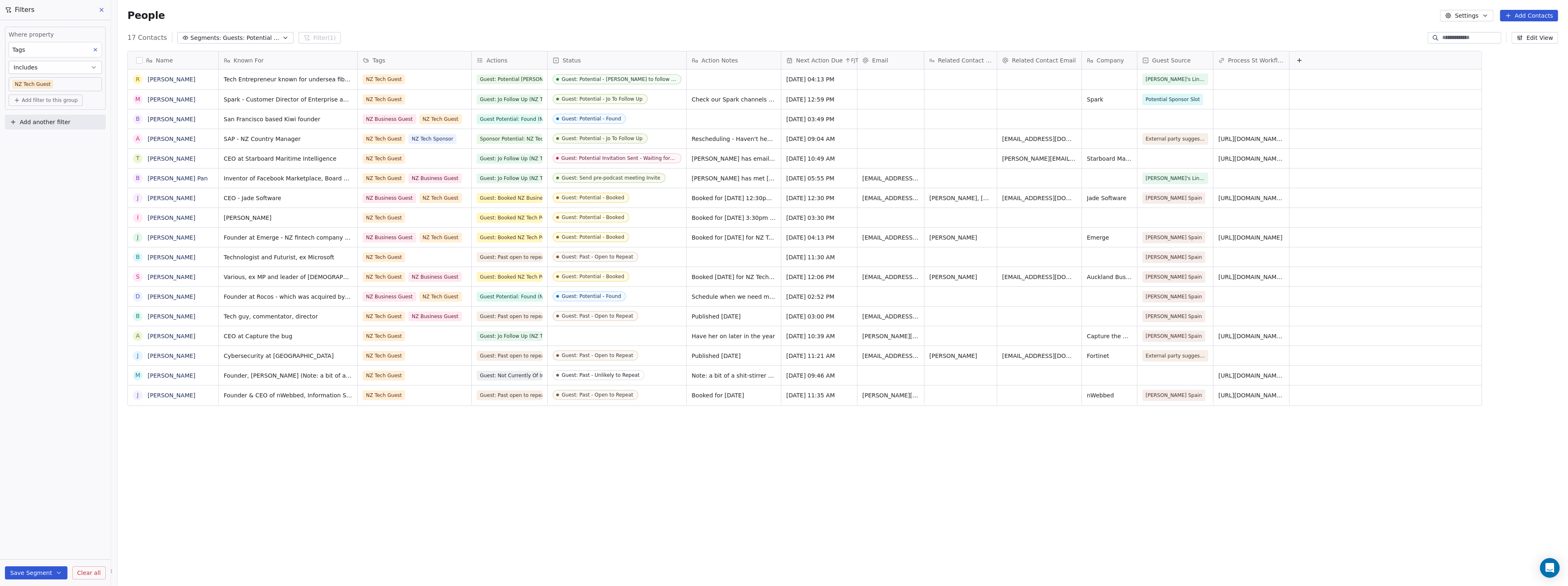
scroll to position [0, 0]
click at [40, 102] on span "Add filter to this group" at bounding box center [49, 101] width 56 height 7
click at [42, 118] on span "Contact properties" at bounding box center [43, 118] width 53 height 9
click at [43, 296] on div "Actions" at bounding box center [58, 296] width 83 height 9
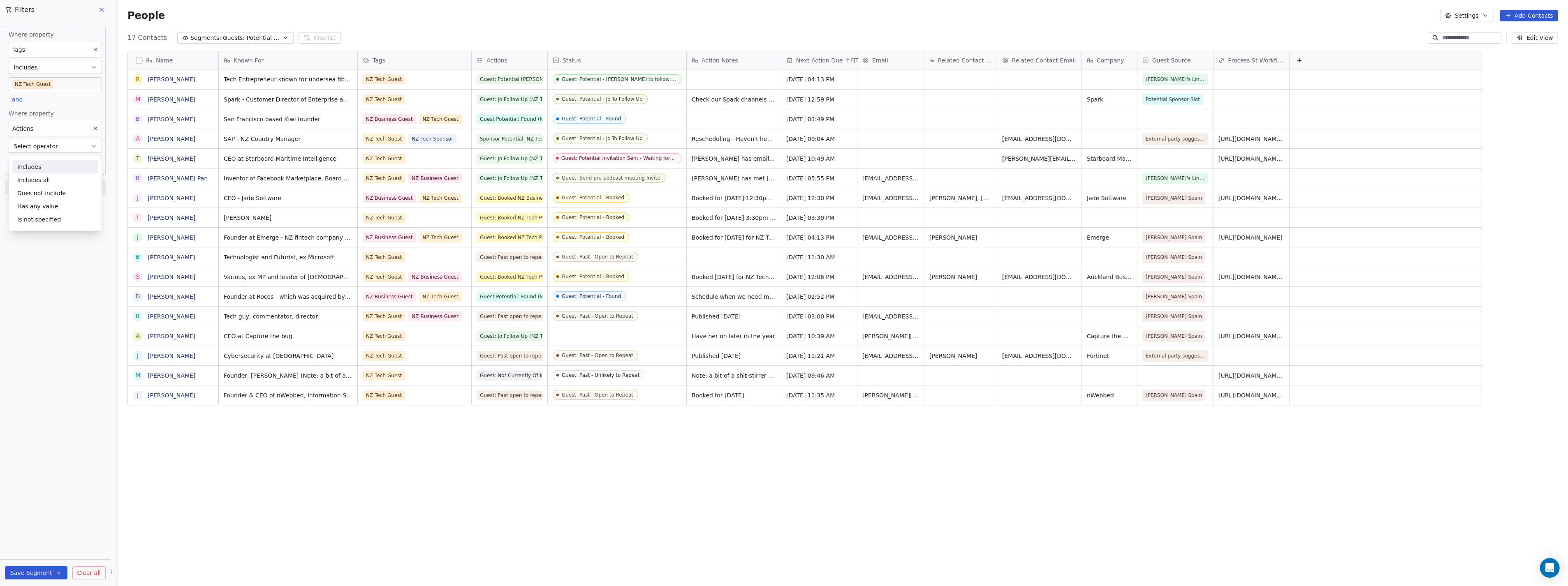
click at [68, 148] on button "Select operator" at bounding box center [55, 146] width 93 height 13
click at [47, 192] on div "Does not include" at bounding box center [55, 193] width 86 height 13
click at [56, 164] on body "P Podcasts NZ studio Contacts People Marketing Workflows Campaigns Sales Pipeli…" at bounding box center [784, 293] width 1568 height 586
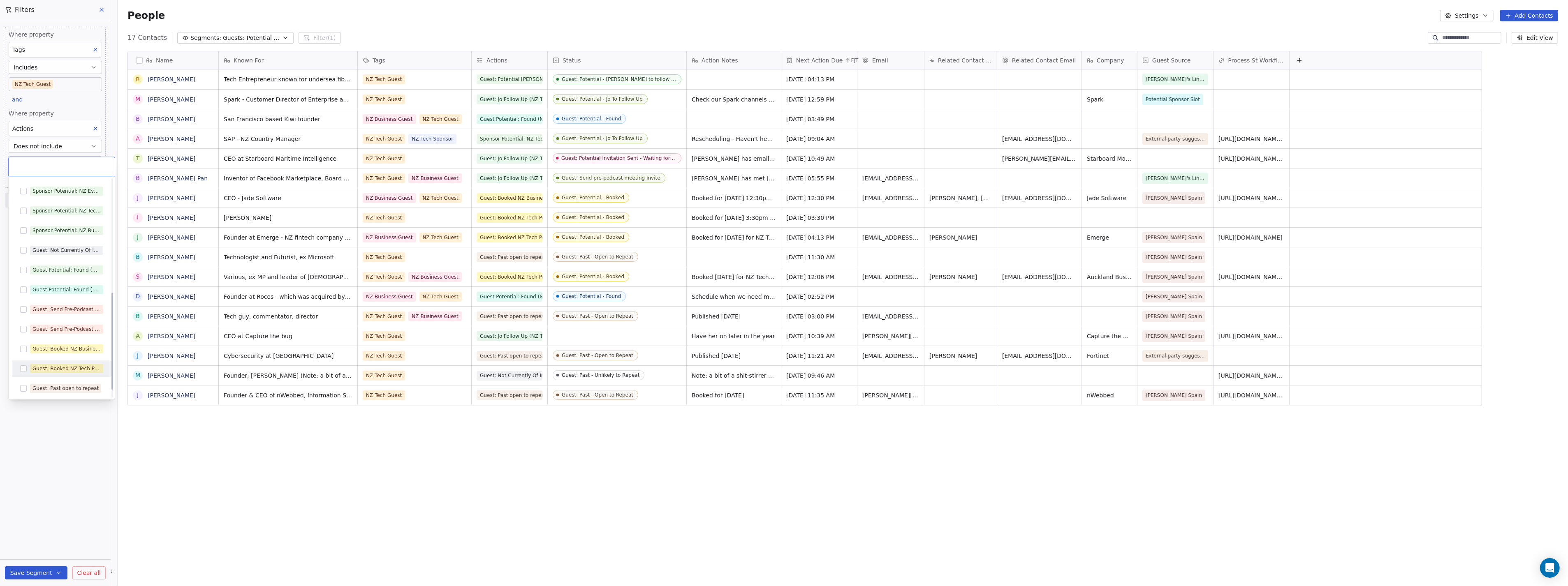
scroll to position [182, 0]
click at [55, 304] on div "Guest: Not Currently Of Interest" at bounding box center [66, 302] width 68 height 7
click at [55, 442] on html "P Podcasts NZ studio Contacts People Marketing Workflows Campaigns Sales Pipeli…" at bounding box center [784, 293] width 1568 height 586
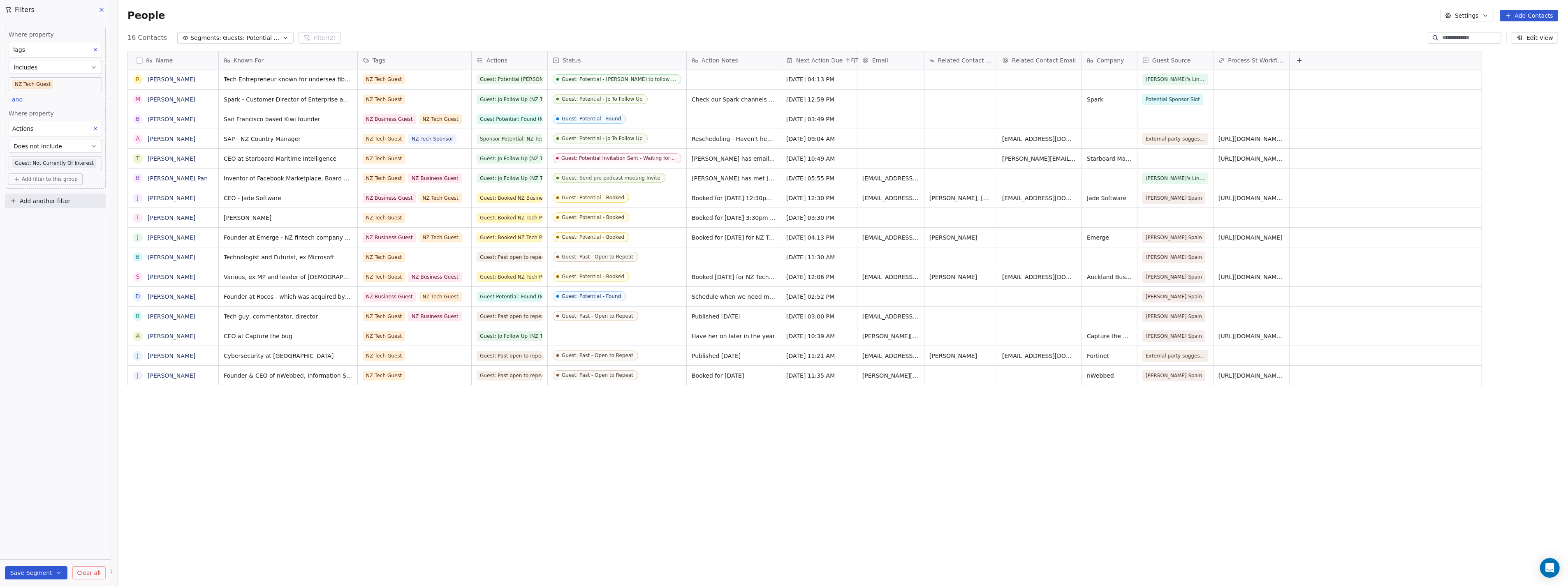
scroll to position [509, 1447]
click at [23, 576] on button "Save Segment" at bounding box center [36, 573] width 62 height 13
click at [35, 552] on span "Update existing segment" at bounding box center [60, 552] width 72 height 9
click at [491, 63] on span "Actions" at bounding box center [497, 60] width 21 height 9
click at [492, 72] on div "Edit property" at bounding box center [497, 78] width 58 height 13
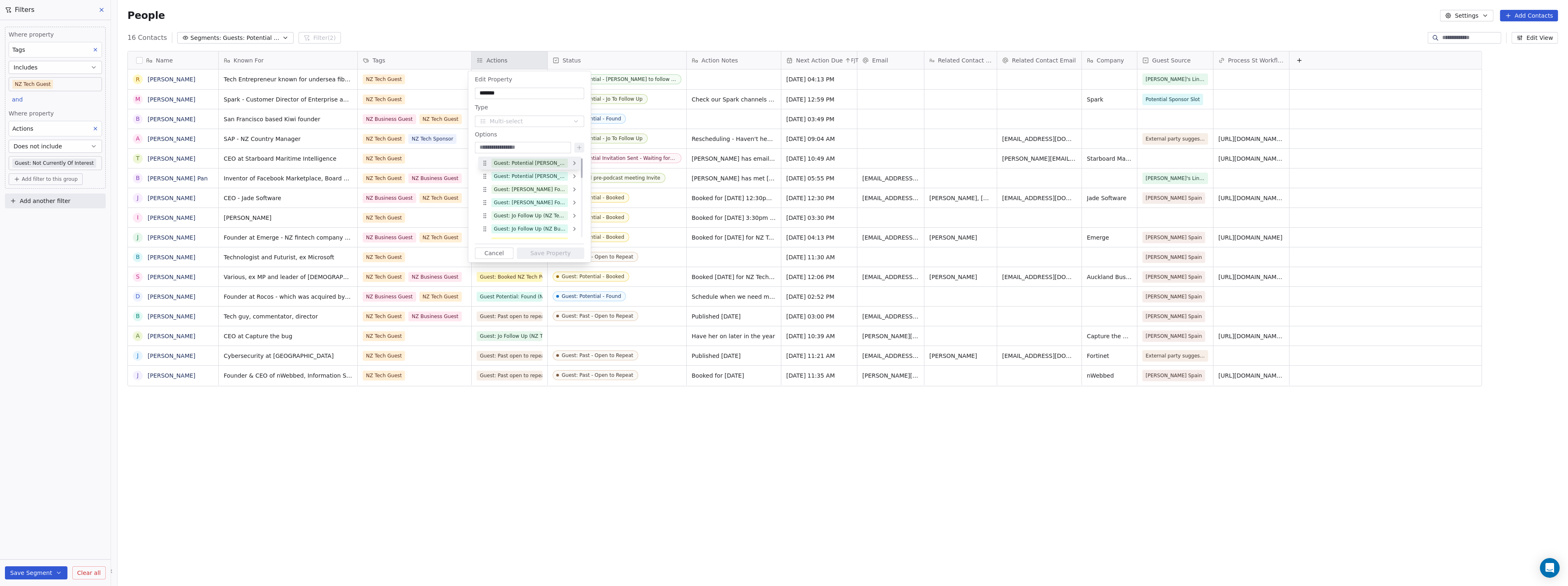
click at [488, 163] on icon at bounding box center [485, 163] width 7 height 7
click at [509, 26] on html "P Podcasts NZ studio Contacts People Marketing Workflows Campaigns Sales Pipeli…" at bounding box center [784, 293] width 1568 height 586
click at [490, 249] on button "Cancel" at bounding box center [494, 254] width 39 height 12
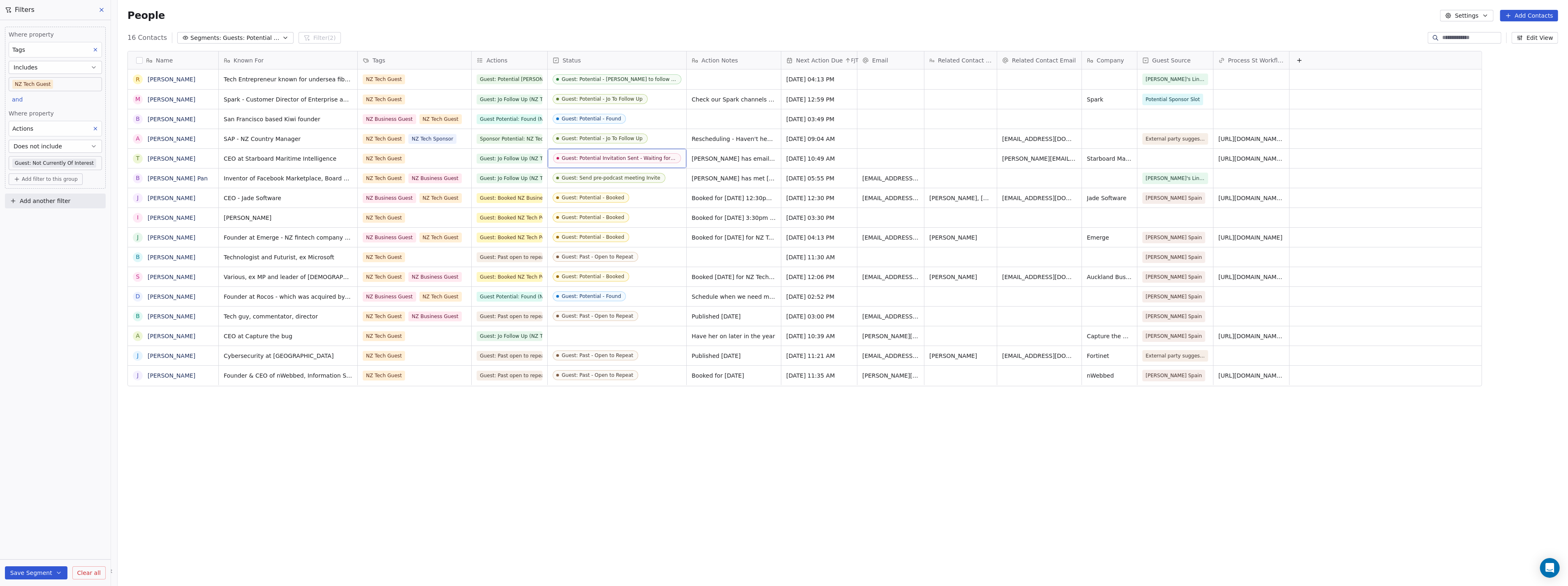
click at [601, 159] on div "Guest: Potential Invitation Sent - Waiting for reply" at bounding box center [619, 158] width 114 height 6
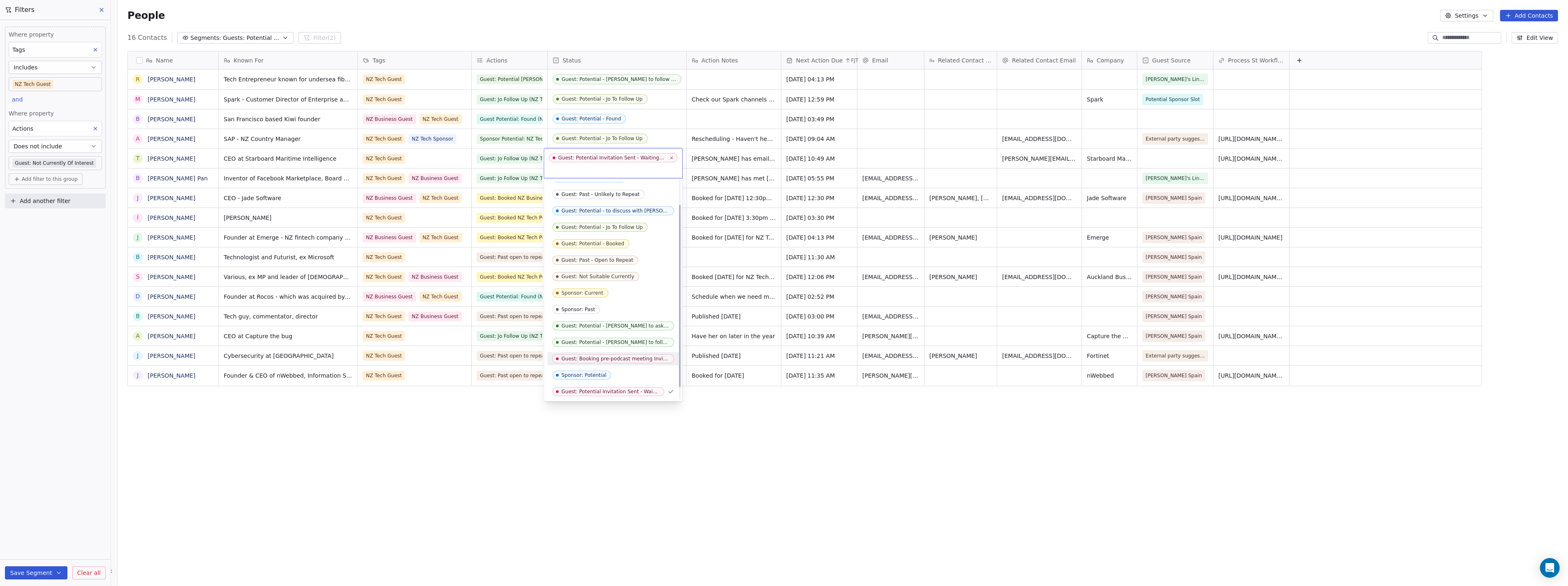
scroll to position [43, 0]
click at [609, 359] on div "Guest: Potential Invitation Sent - Waiting for reply" at bounding box center [610, 359] width 98 height 6
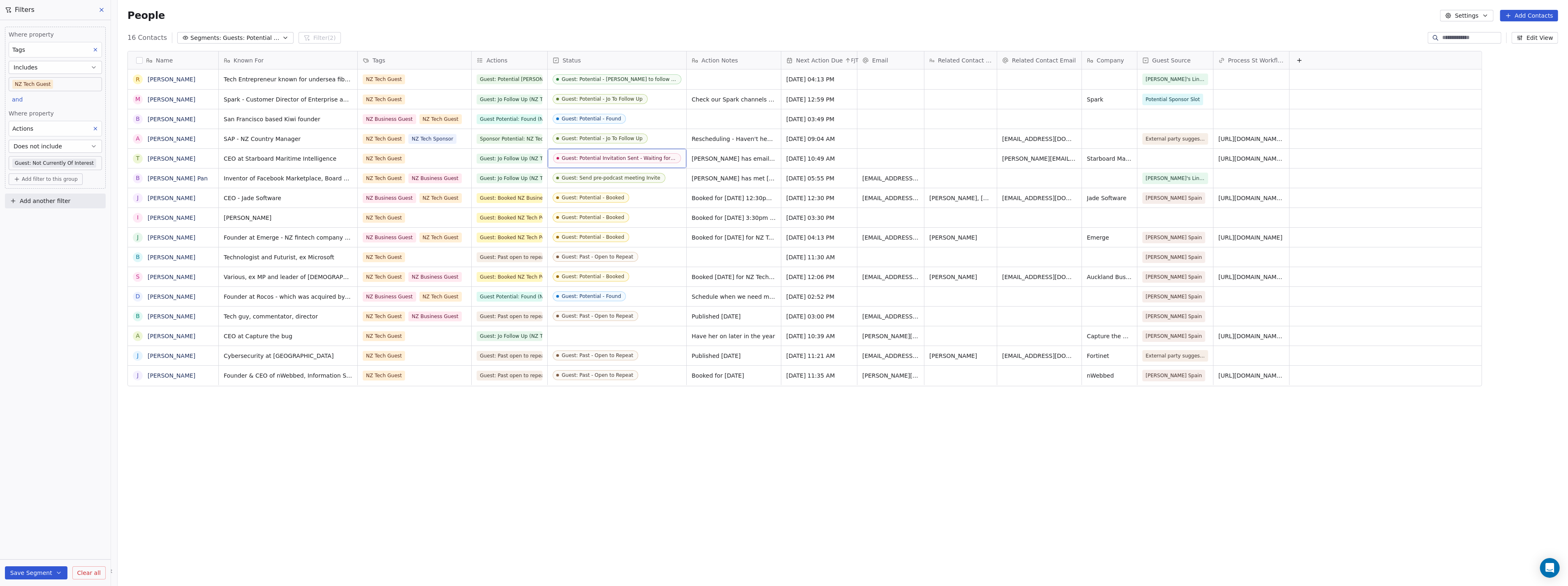
click at [687, 510] on div "Name R [PERSON_NAME] M [PERSON_NAME] B [PERSON_NAME] A [PERSON_NAME] T [PERSON_…" at bounding box center [842, 302] width 1450 height 516
click at [505, 62] on div "Actions" at bounding box center [509, 60] width 64 height 9
click at [504, 76] on span "Edit property" at bounding box center [502, 78] width 38 height 9
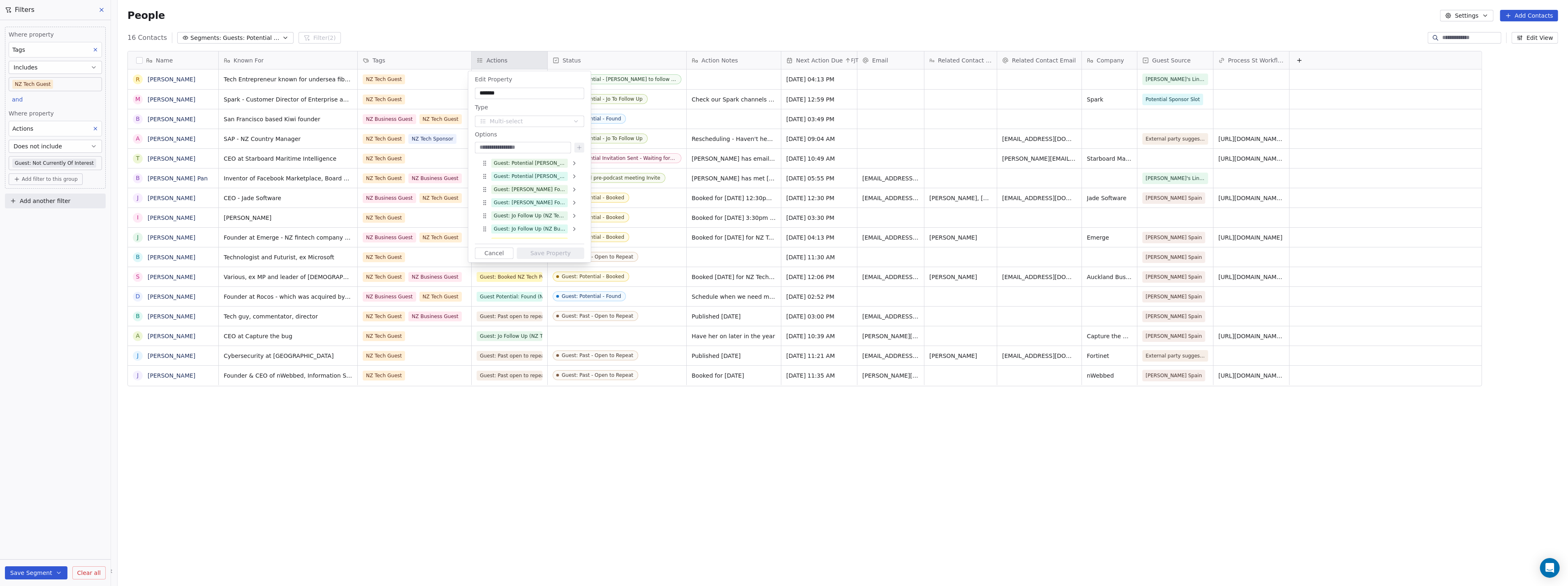
click at [513, 89] on input "*******" at bounding box center [529, 93] width 106 height 9
click at [513, 58] on html "P Podcasts NZ studio Contacts People Marketing Workflows Campaigns Sales Pipeli…" at bounding box center [784, 293] width 1568 height 586
click at [530, 38] on html "P Podcasts NZ studio Contacts People Marketing Workflows Campaigns Sales Pipeli…" at bounding box center [784, 293] width 1568 height 586
click at [498, 252] on button "Cancel" at bounding box center [494, 254] width 39 height 12
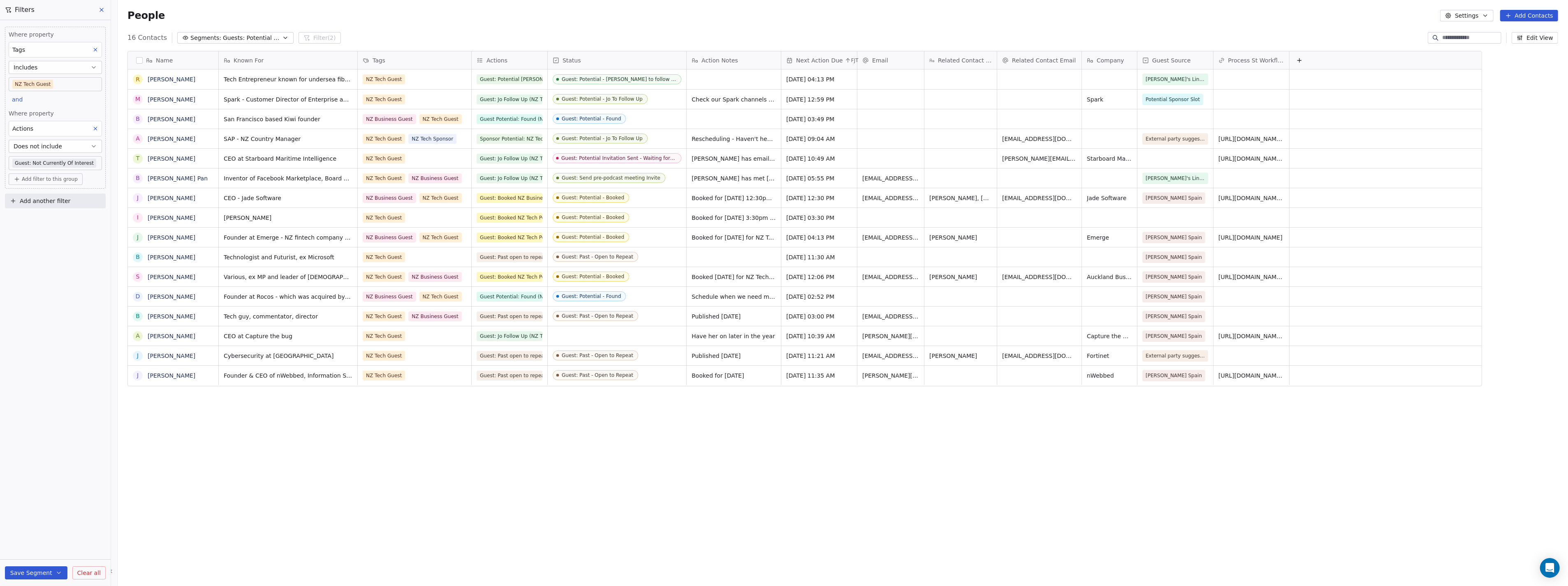
click at [1480, 14] on button "Settings" at bounding box center [1467, 16] width 53 height 12
click at [1484, 37] on span "Contact Properties" at bounding box center [1489, 33] width 53 height 9
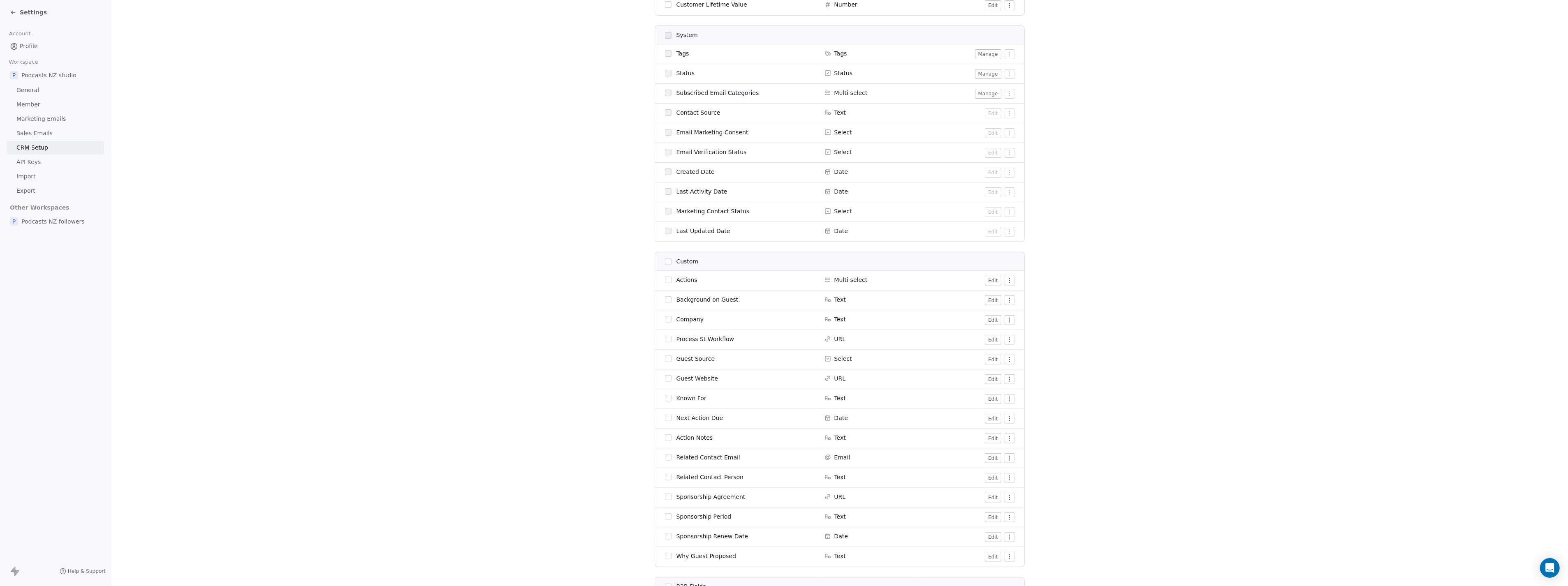
scroll to position [411, 0]
click at [988, 251] on button "Edit" at bounding box center [993, 252] width 16 height 10
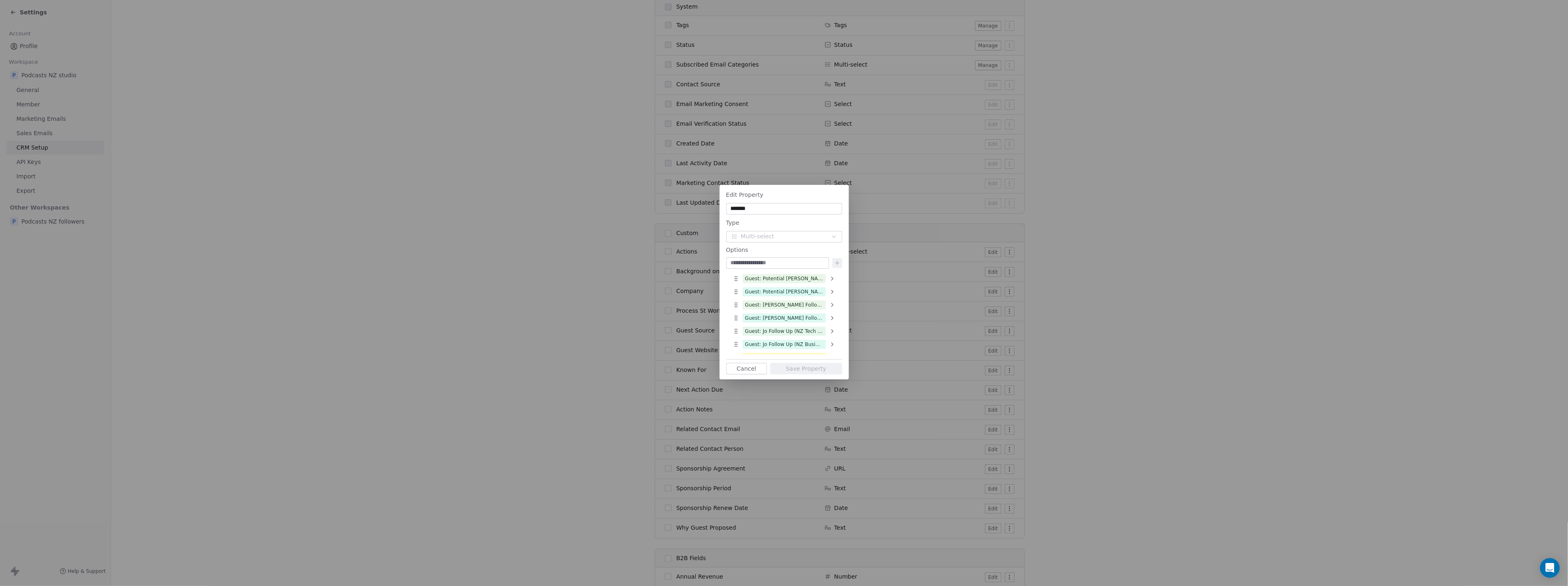
click at [747, 371] on button "Cancel" at bounding box center [747, 369] width 41 height 12
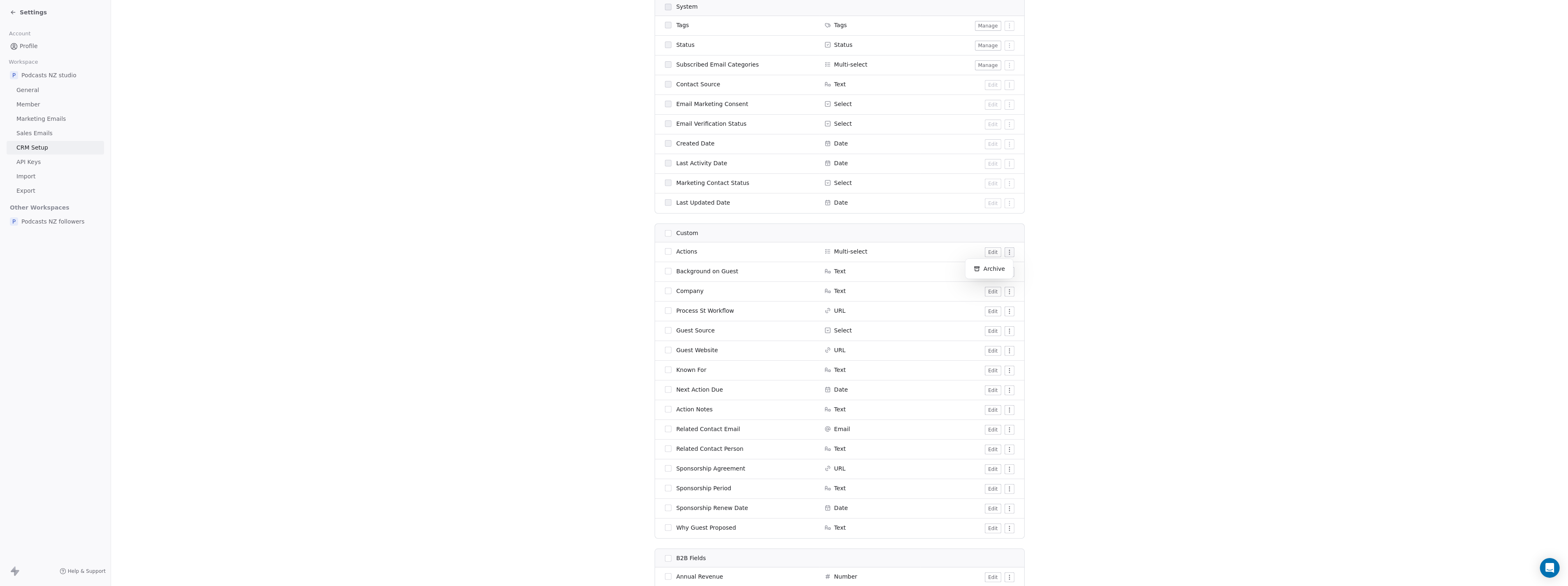
click at [1008, 253] on html "Settings Account Profile Workspace P Podcasts NZ studio General Member Marketin…" at bounding box center [784, 293] width 1568 height 586
click at [991, 254] on html "Settings Account Profile Workspace P Podcasts NZ studio General Member Marketin…" at bounding box center [784, 293] width 1568 height 586
click at [668, 256] on span at bounding box center [668, 252] width 7 height 7
click at [665, 250] on button "button" at bounding box center [668, 252] width 7 height 7
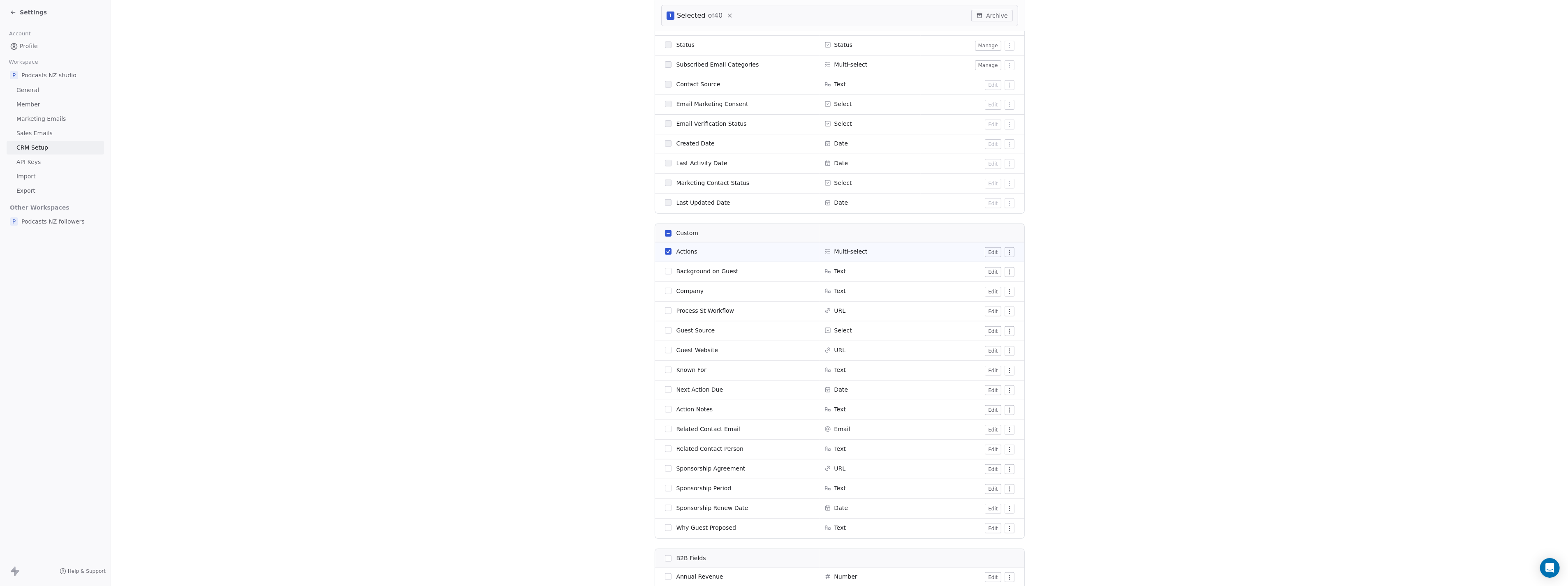
click at [988, 249] on button "Edit" at bounding box center [993, 252] width 16 height 10
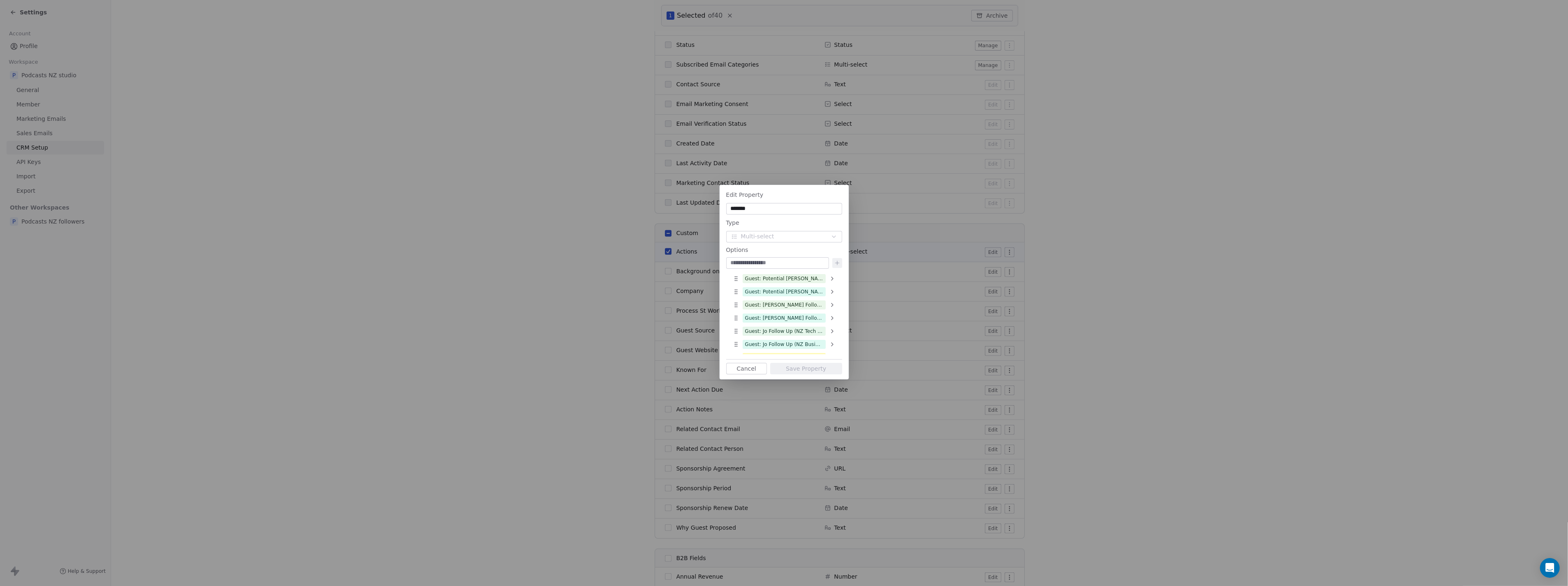
click at [752, 263] on input at bounding box center [777, 263] width 99 height 9
drag, startPoint x: 768, startPoint y: 261, endPoint x: 568, endPoint y: 260, distance: 200.0
click at [566, 260] on div "**********" at bounding box center [784, 294] width 1568 height 243
type input "**********"
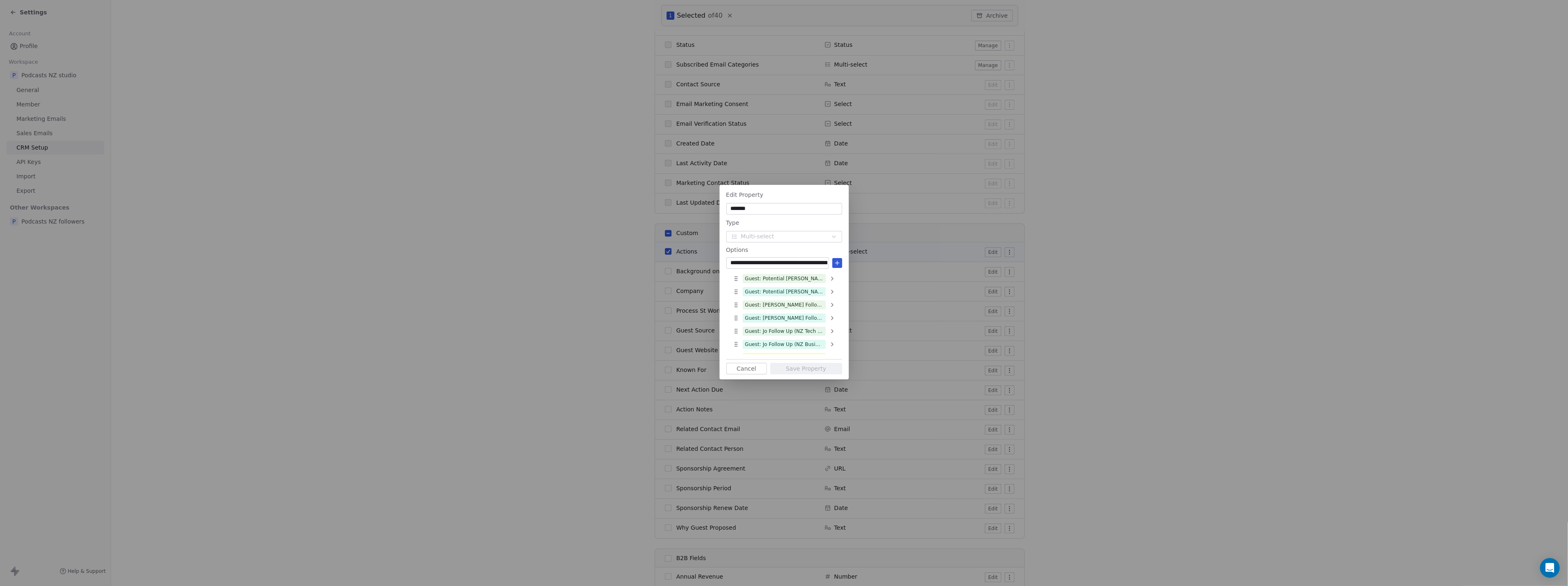
click at [839, 262] on icon at bounding box center [837, 263] width 7 height 7
click at [784, 265] on input at bounding box center [777, 263] width 99 height 9
paste input "**********"
type input "**********"
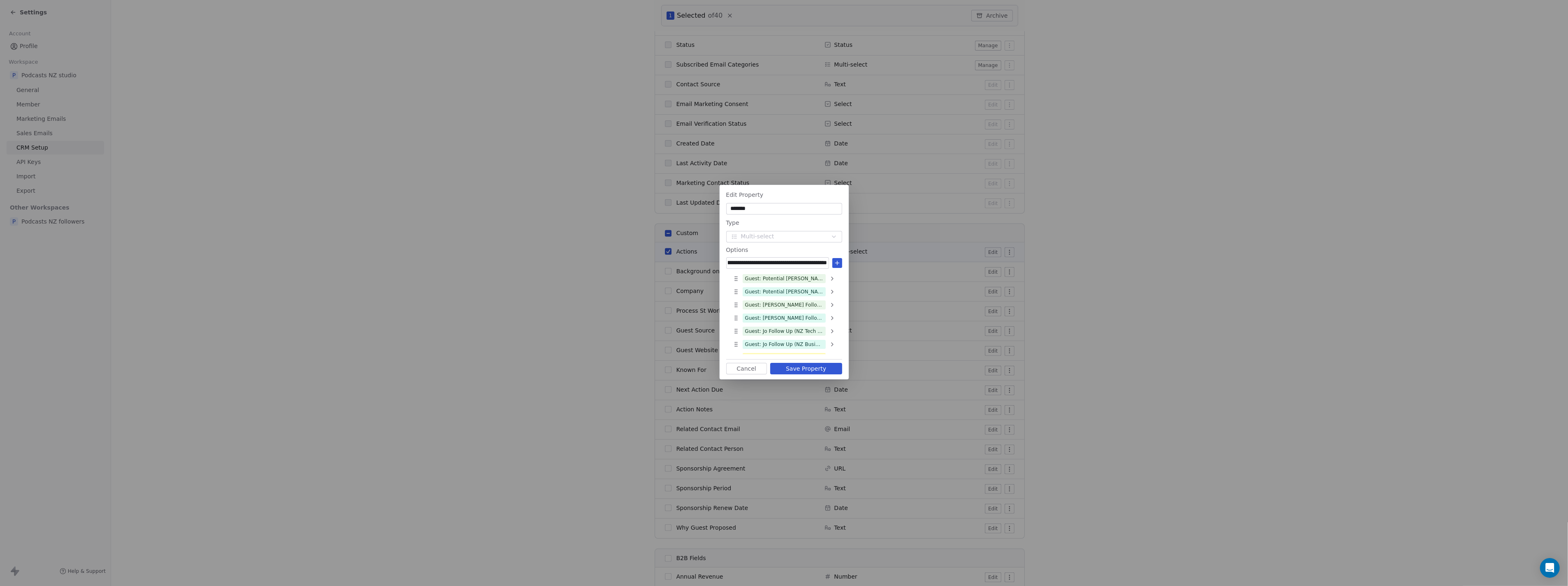
click at [837, 261] on icon at bounding box center [837, 263] width 7 height 7
click at [793, 336] on div "Guest: Invitation sent - Waiting for reply (NZ Business Podcast)" at bounding box center [784, 334] width 78 height 7
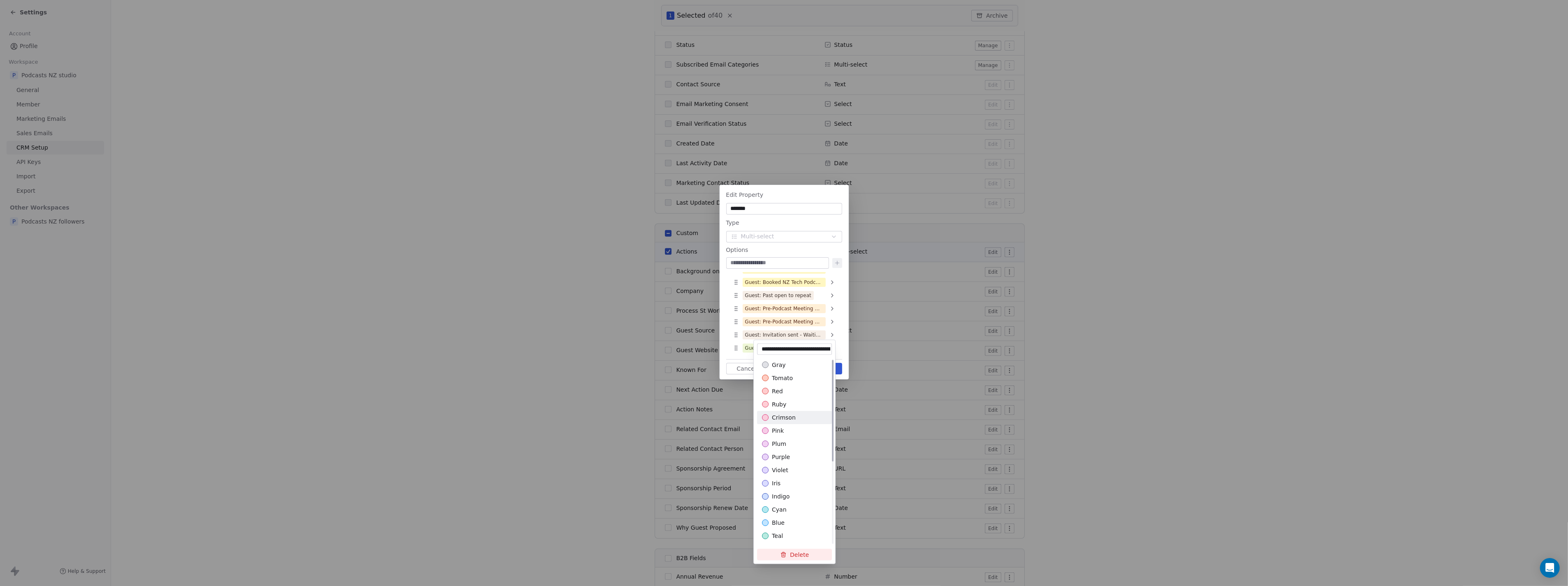
click at [787, 415] on span "crimson" at bounding box center [784, 418] width 24 height 9
click at [740, 347] on div "Edit Property ******* Type Multi-select Options Guest: Potential [PERSON_NAME] …" at bounding box center [784, 294] width 1568 height 243
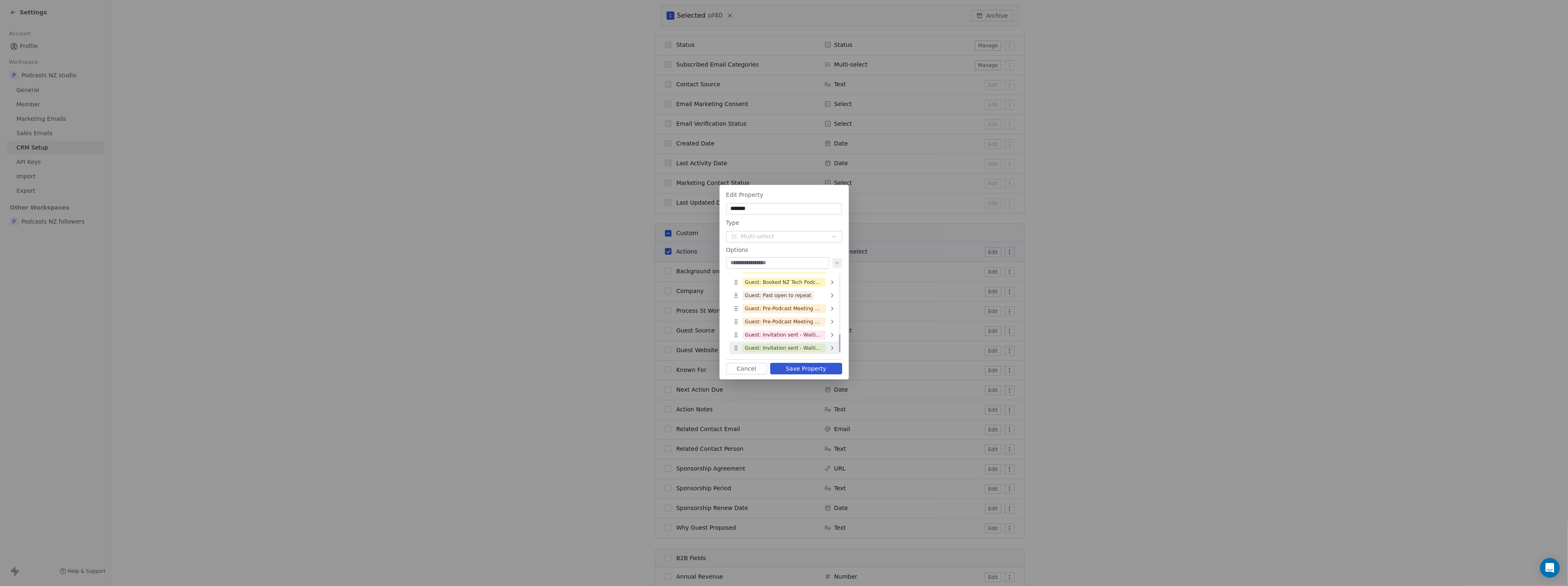
click at [749, 346] on div "Guest: Invitation sent - Waiting for reply (NZ Tech Podcast)" at bounding box center [784, 348] width 78 height 7
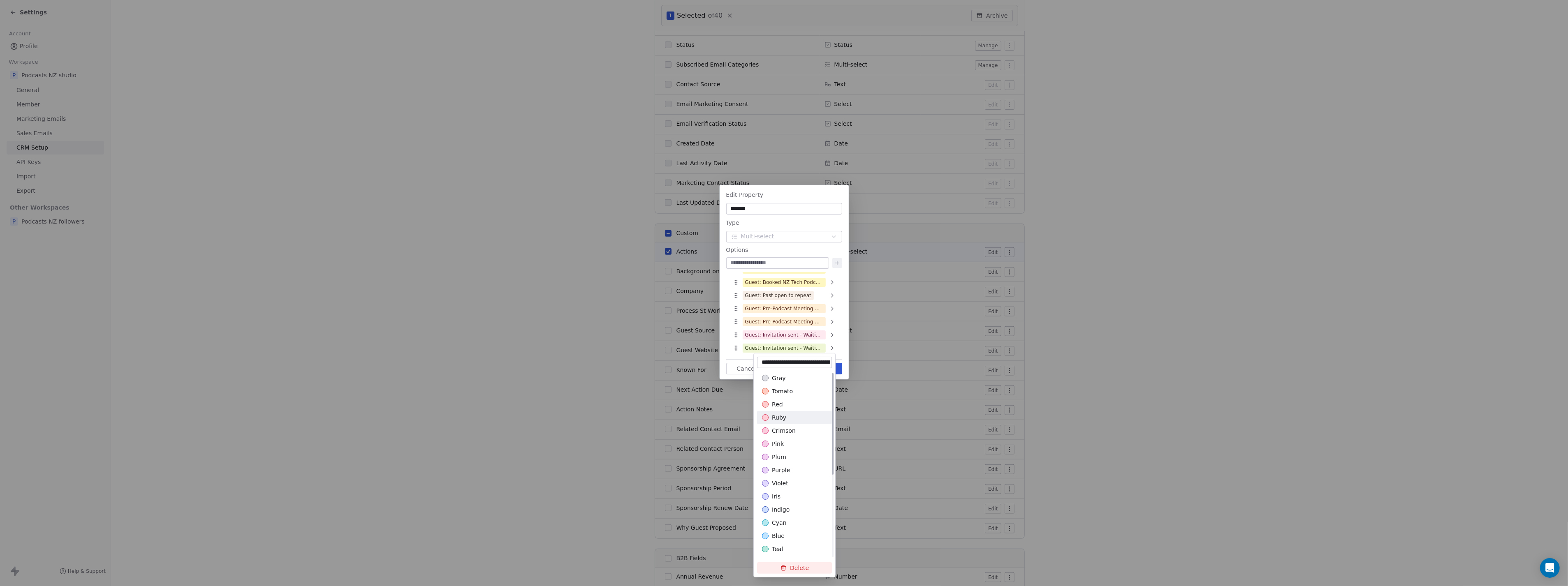
click at [780, 420] on span "ruby" at bounding box center [779, 418] width 14 height 9
click at [793, 392] on div "tomato" at bounding box center [795, 392] width 65 height 9
click at [791, 339] on div "Edit Property ******* Type Multi-select Options Guest: Potential [PERSON_NAME] …" at bounding box center [784, 294] width 1568 height 243
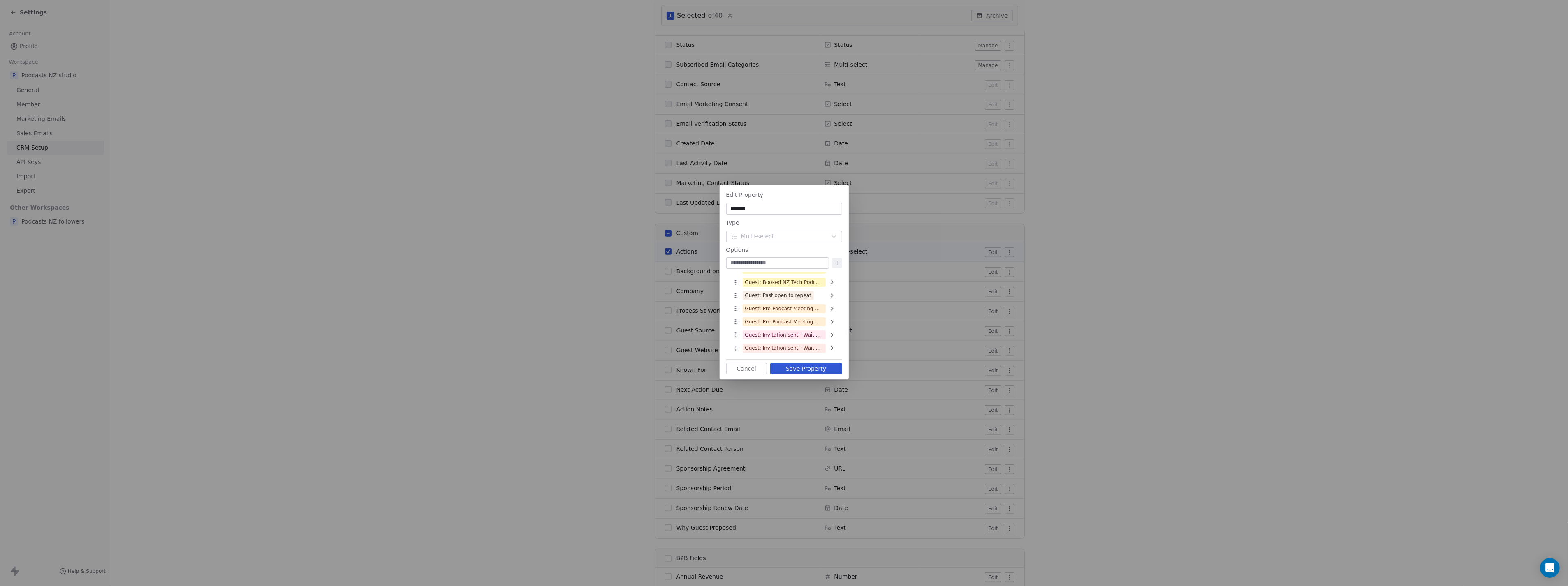
click at [816, 367] on button "Save Property" at bounding box center [806, 369] width 72 height 12
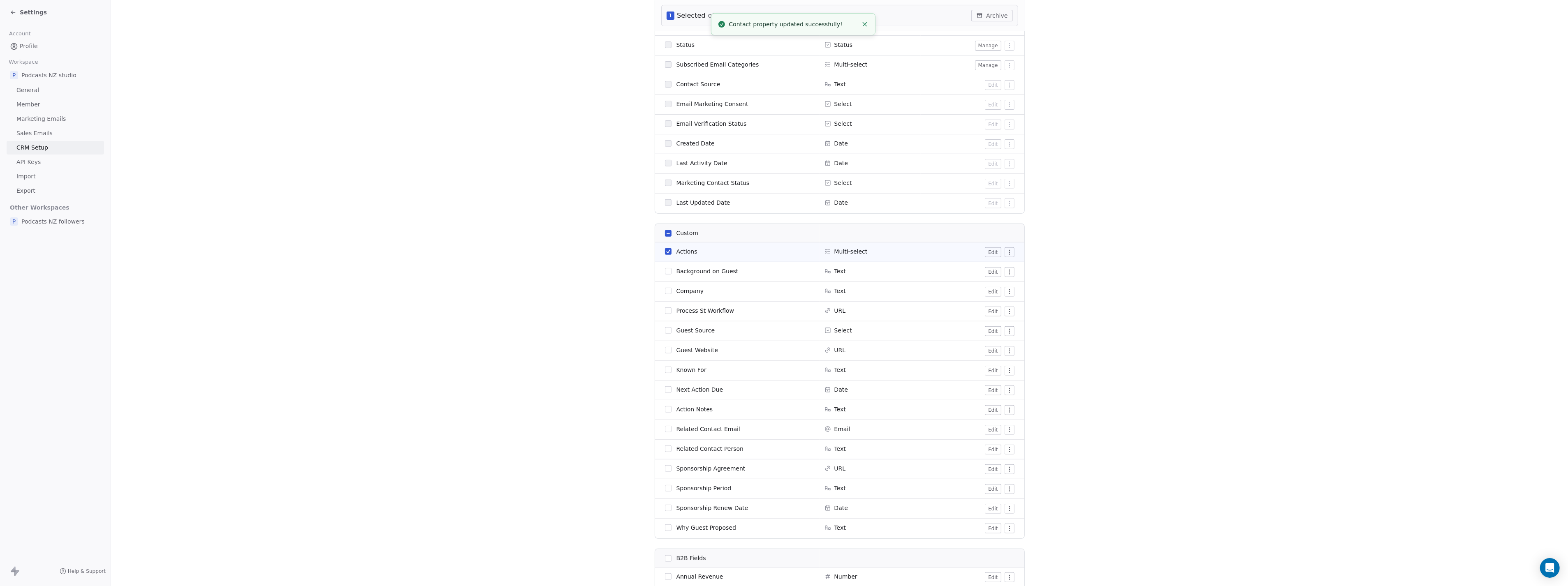
click at [41, 11] on span "Settings" at bounding box center [33, 12] width 27 height 9
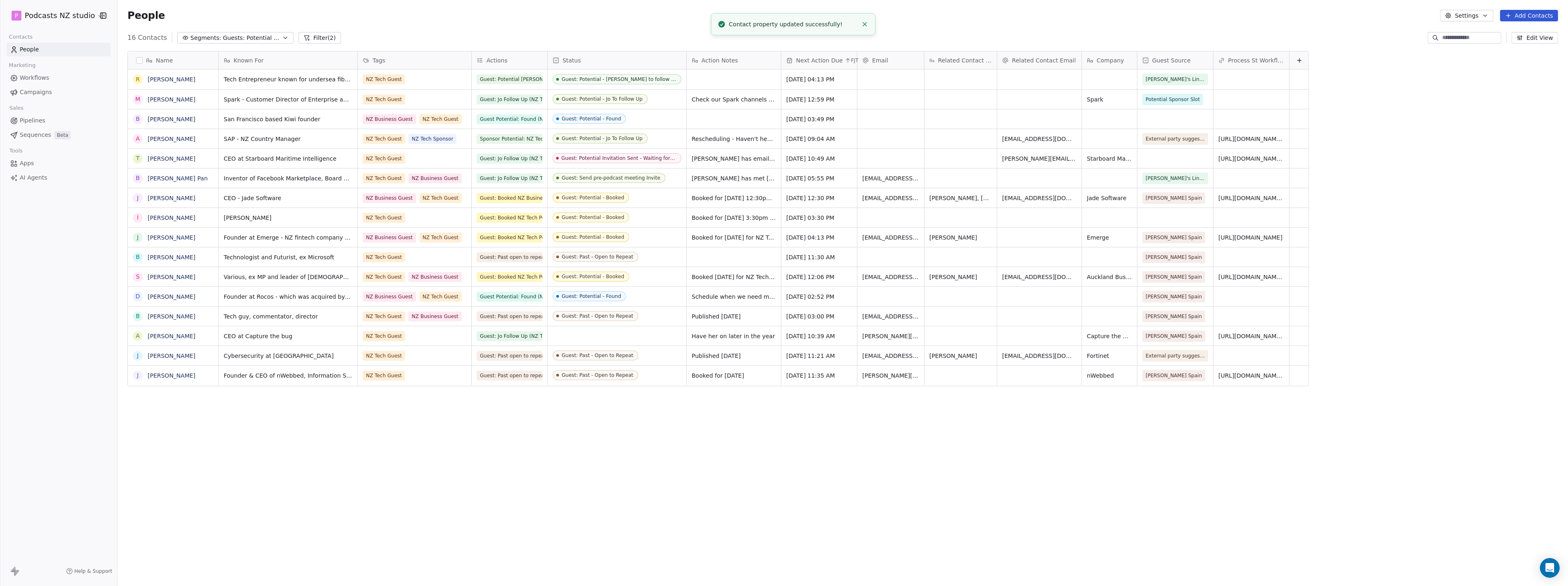
scroll to position [509, 1447]
click at [504, 161] on span "Guest: Jo Follow Up (NZ Tech Podcast)" at bounding box center [527, 158] width 101 height 10
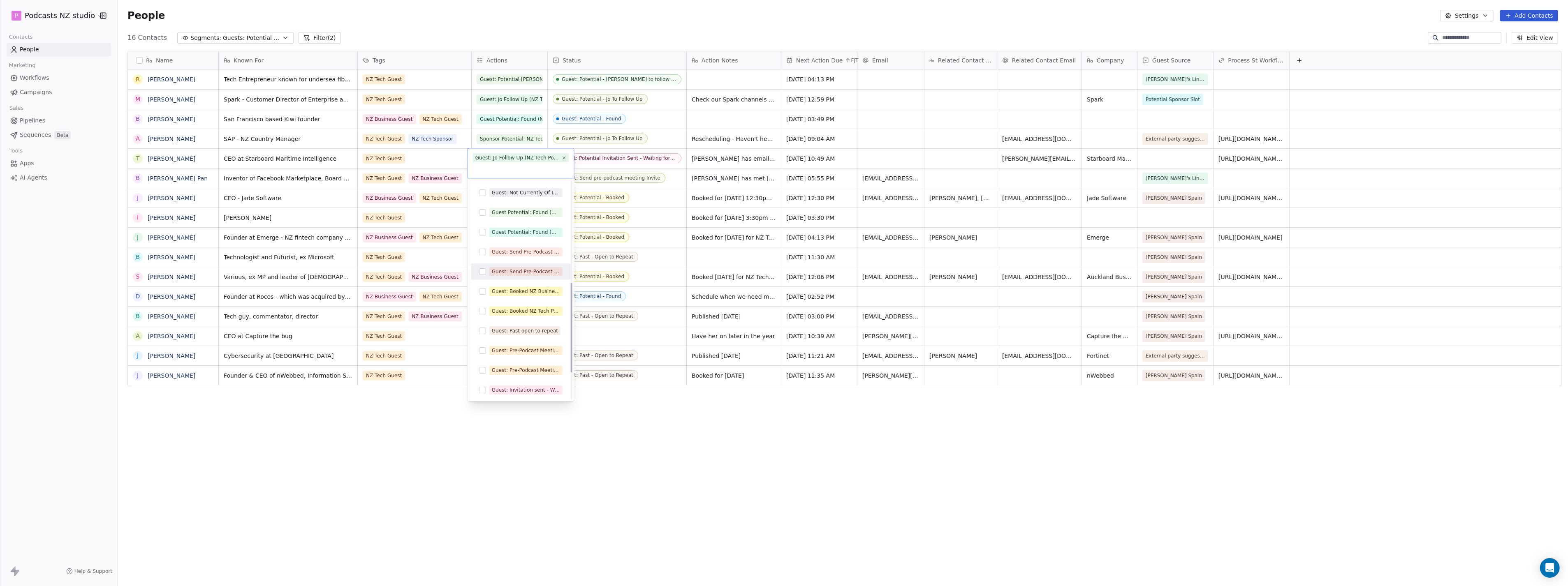
scroll to position [313, 0]
click at [500, 393] on div "Guest: Invitation sent - Waiting for reply (NZ Tech Podcast)" at bounding box center [526, 390] width 68 height 7
click at [538, 421] on html "P Podcasts NZ studio Contacts People Marketing Workflows Campaigns Sales Pipeli…" at bounding box center [784, 293] width 1568 height 586
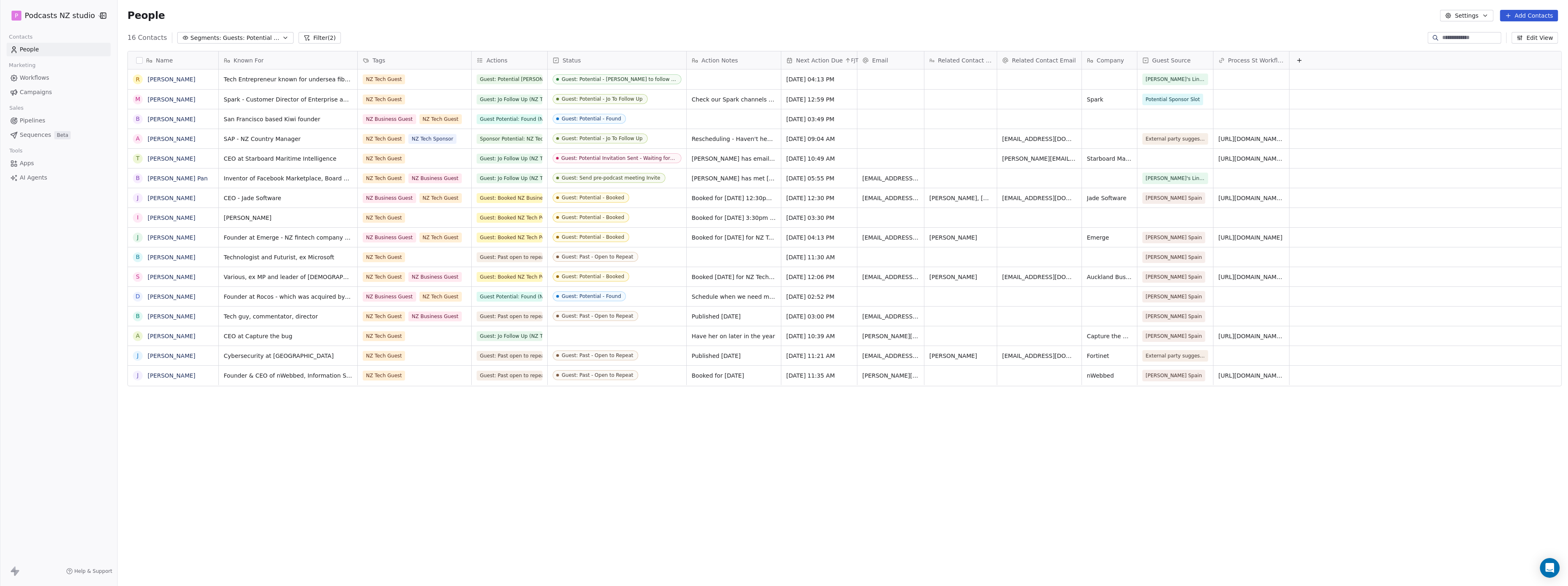
click at [517, 438] on div "Name R [PERSON_NAME] M [PERSON_NAME] B [PERSON_NAME] A [PERSON_NAME] T [PERSON_…" at bounding box center [842, 302] width 1450 height 516
click at [282, 37] on icon "button" at bounding box center [285, 38] width 7 height 7
click at [235, 109] on span "Sponsors: NZ Tech Podcast - current" at bounding box center [218, 111] width 81 height 9
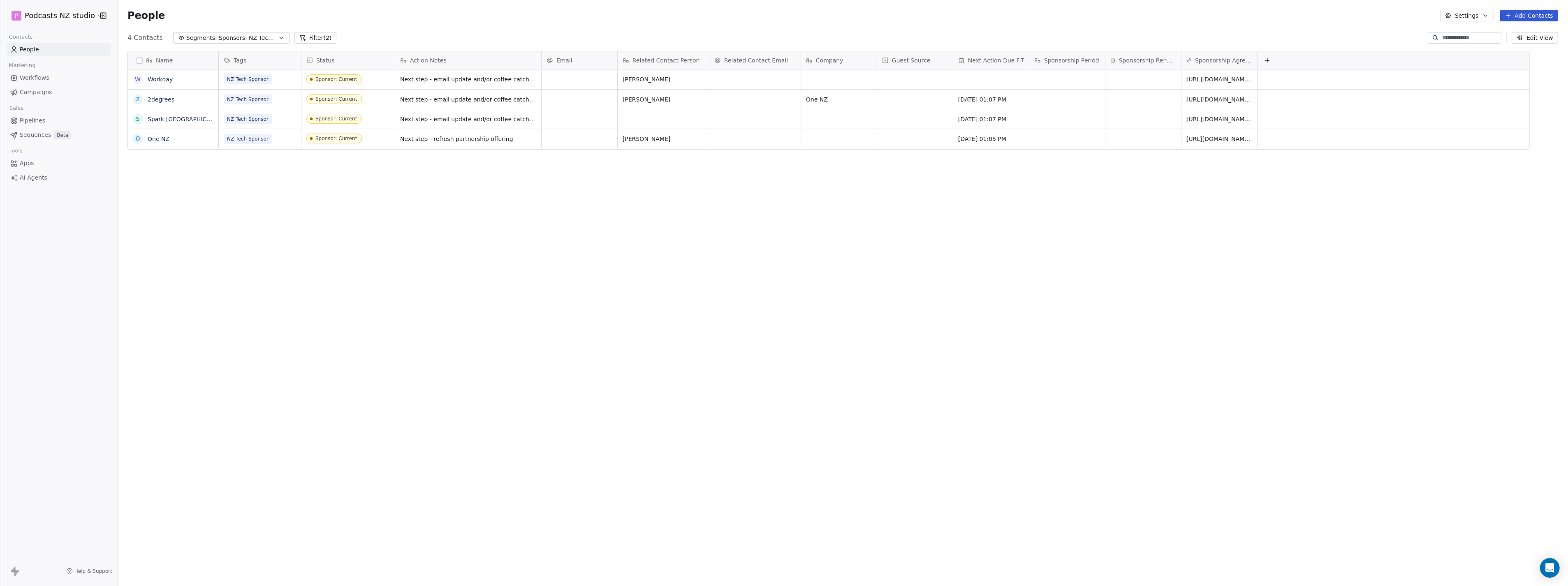
scroll to position [509, 1447]
click at [1542, 34] on button "Edit View" at bounding box center [1534, 38] width 47 height 12
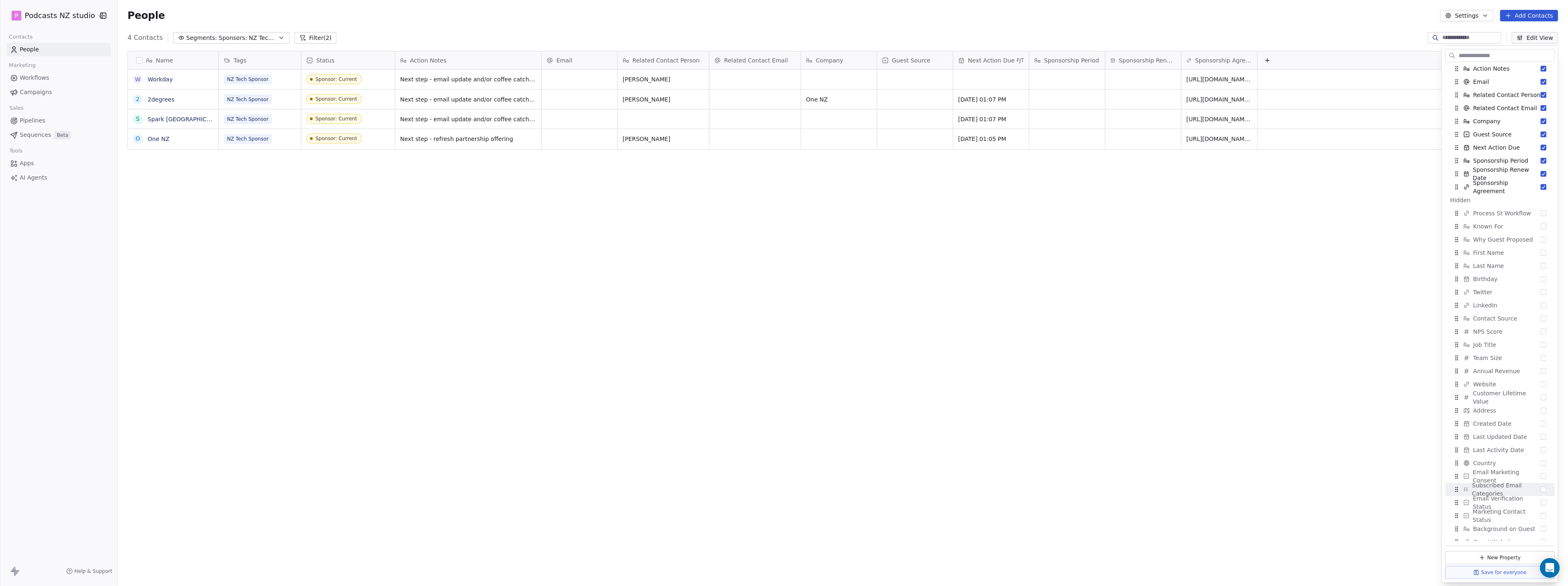
scroll to position [76, 0]
click at [1490, 532] on span "Actions" at bounding box center [1484, 535] width 21 height 9
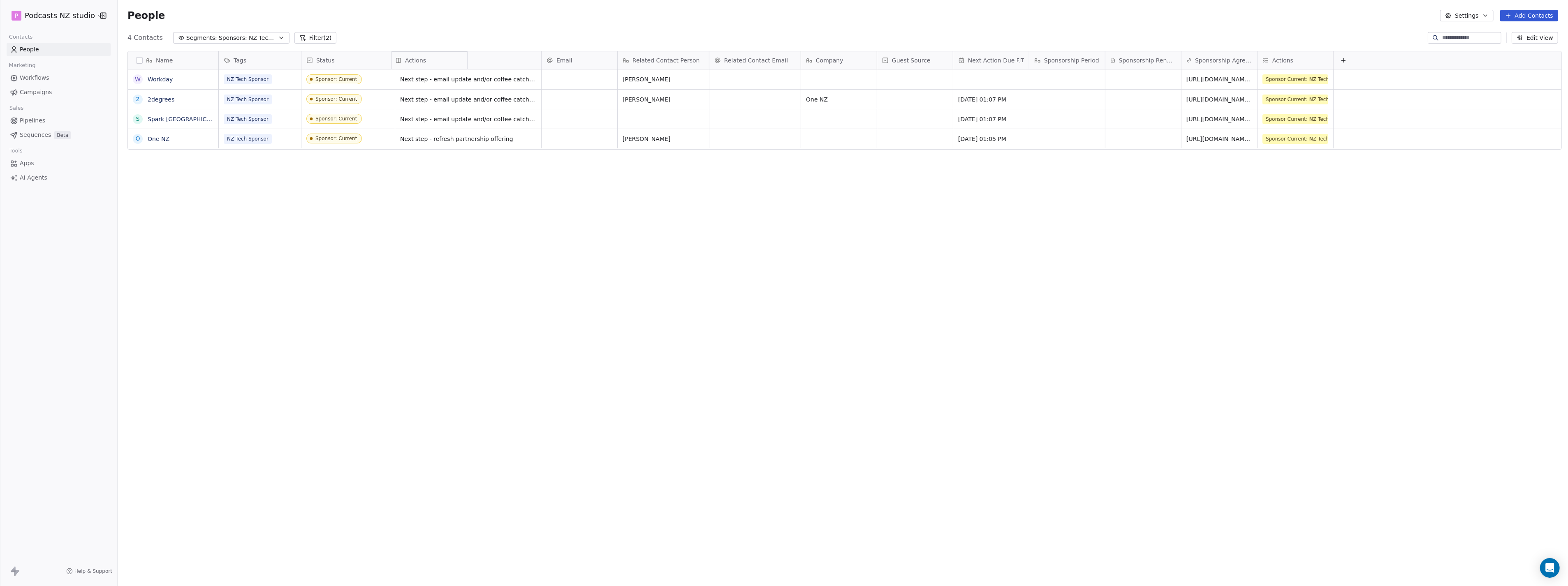
drag, startPoint x: 1300, startPoint y: 58, endPoint x: 427, endPoint y: 66, distance: 873.0
click at [427, 66] on div "Name W Workday 2 2degrees S Spark [GEOGRAPHIC_DATA] O One NZ Tags Status Action…" at bounding box center [845, 101] width 1434 height 99
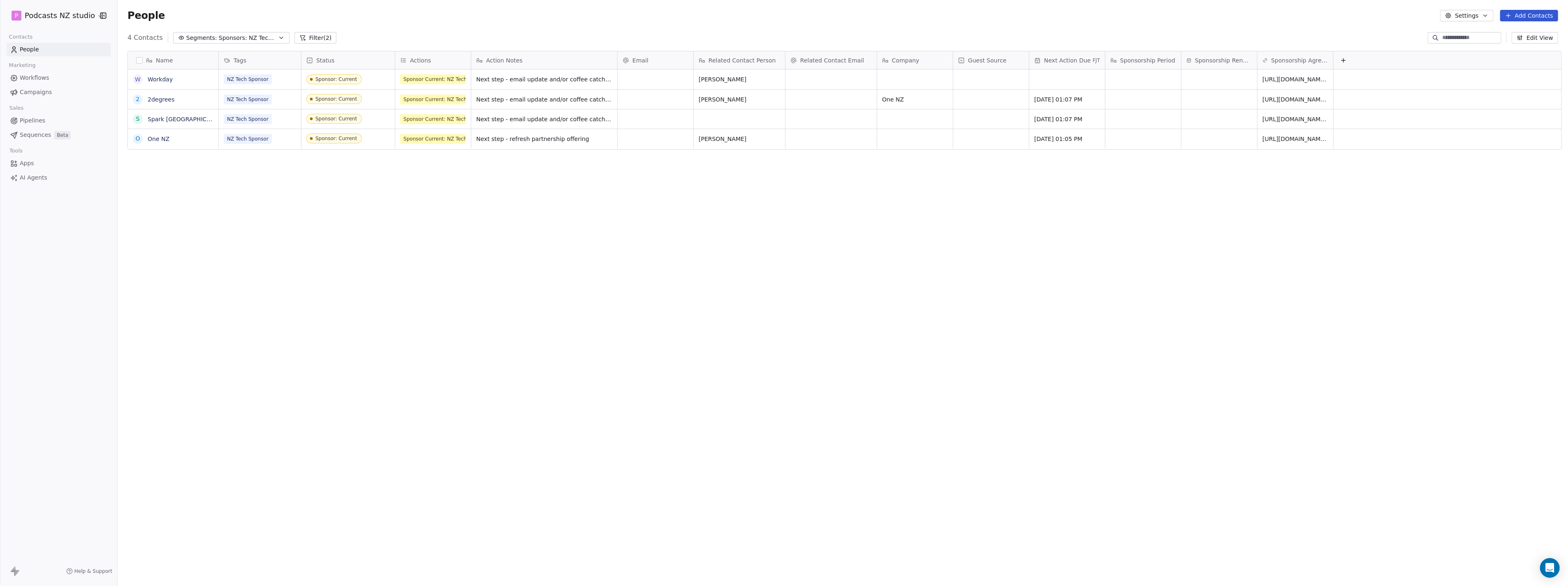
click at [1543, 38] on button "Edit View" at bounding box center [1534, 38] width 47 height 12
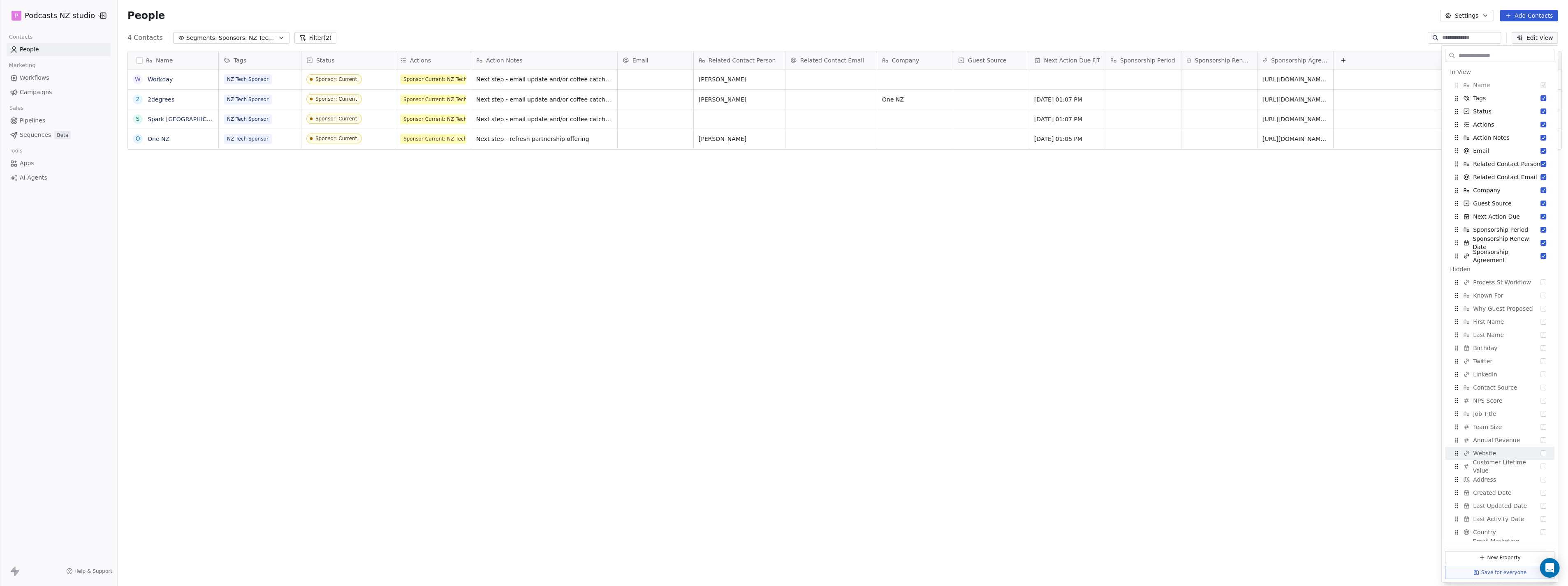
click at [462, 213] on div "Name W Workday 2 2degrees S Spark [GEOGRAPHIC_DATA] O One NZ Tags Status Action…" at bounding box center [842, 302] width 1450 height 516
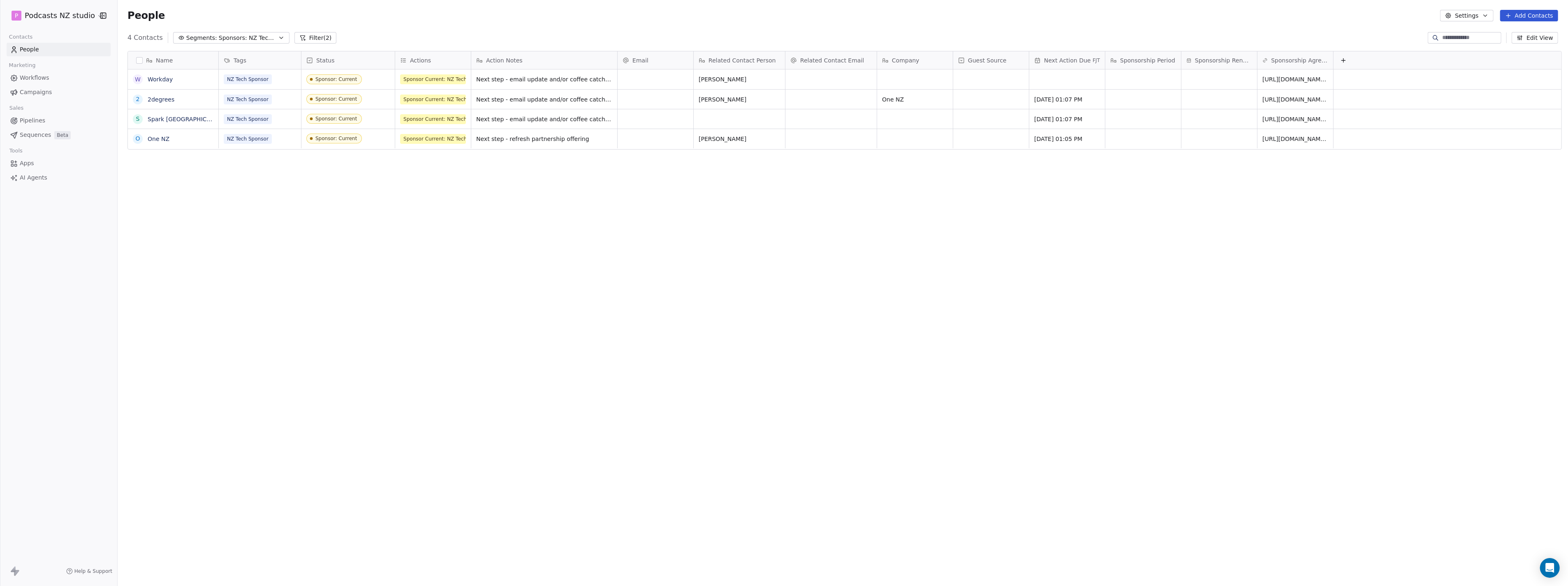
click at [308, 39] on button "Filter (2)" at bounding box center [315, 38] width 42 height 12
click at [96, 127] on icon at bounding box center [95, 128] width 6 height 6
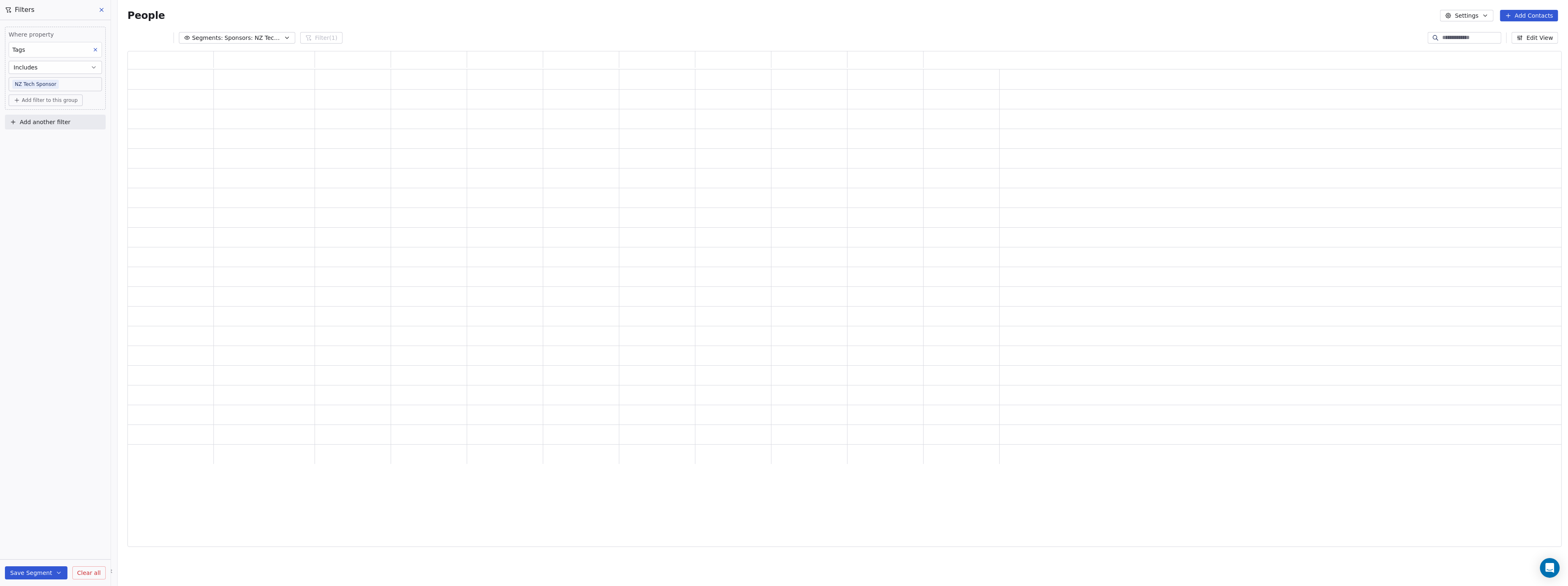
scroll to position [489, 1427]
click at [66, 98] on span "Add filter to this group" at bounding box center [49, 101] width 56 height 7
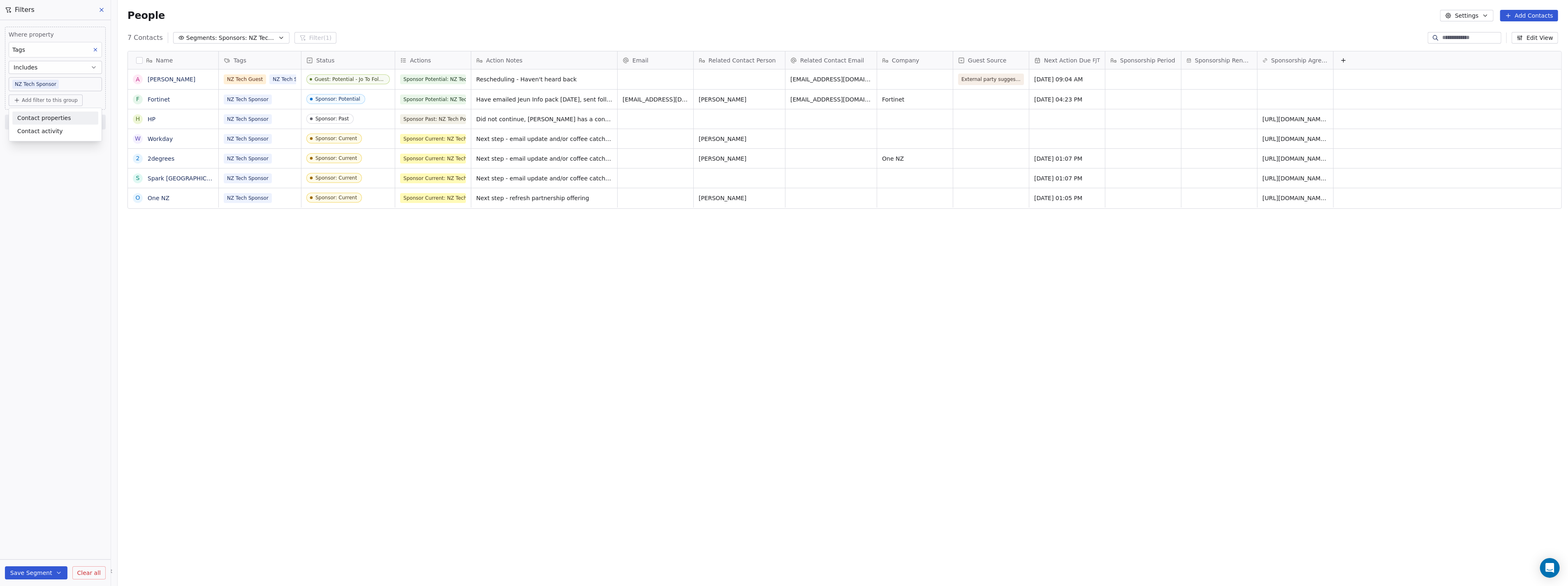
scroll to position [509, 1447]
click at [60, 112] on div "Contact properties" at bounding box center [55, 118] width 86 height 13
click at [51, 298] on div "Actions" at bounding box center [58, 296] width 83 height 9
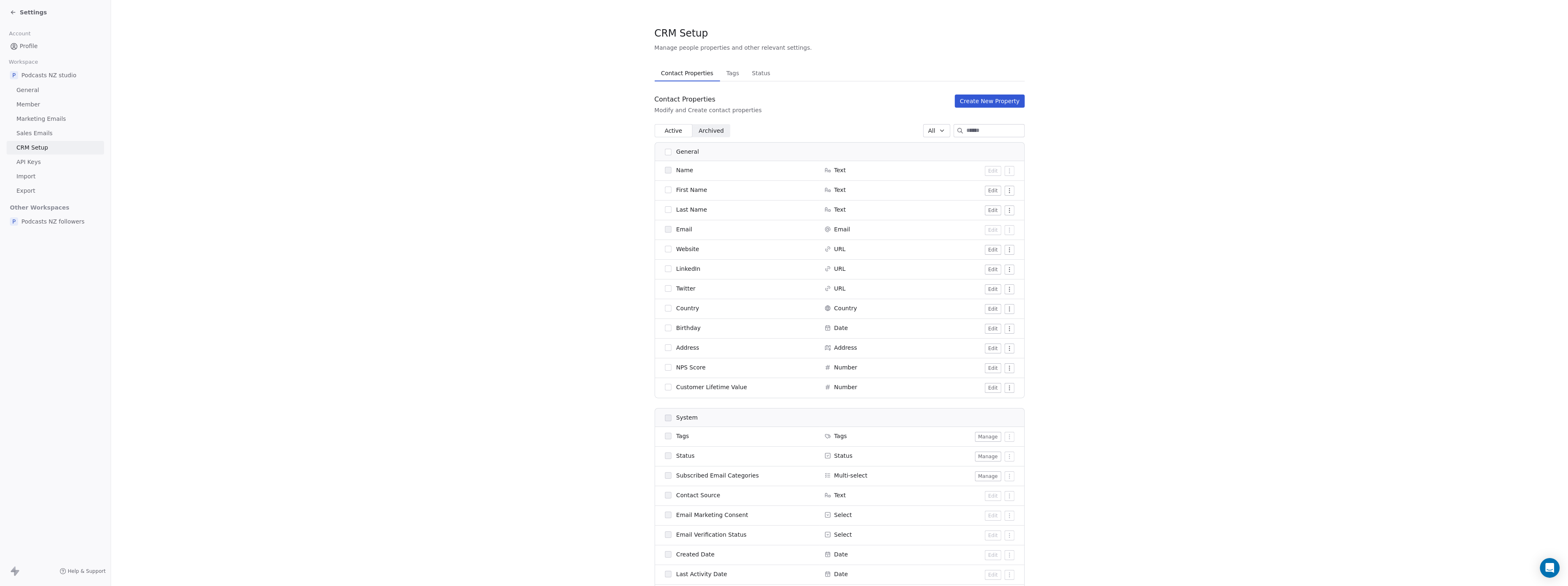
drag, startPoint x: 38, startPoint y: 35, endPoint x: 32, endPoint y: 35, distance: 6.0
click at [37, 35] on div "Account" at bounding box center [55, 34] width 97 height 12
click at [32, 35] on span "Account" at bounding box center [20, 34] width 29 height 12
click at [26, 48] on span "Profile" at bounding box center [29, 46] width 18 height 9
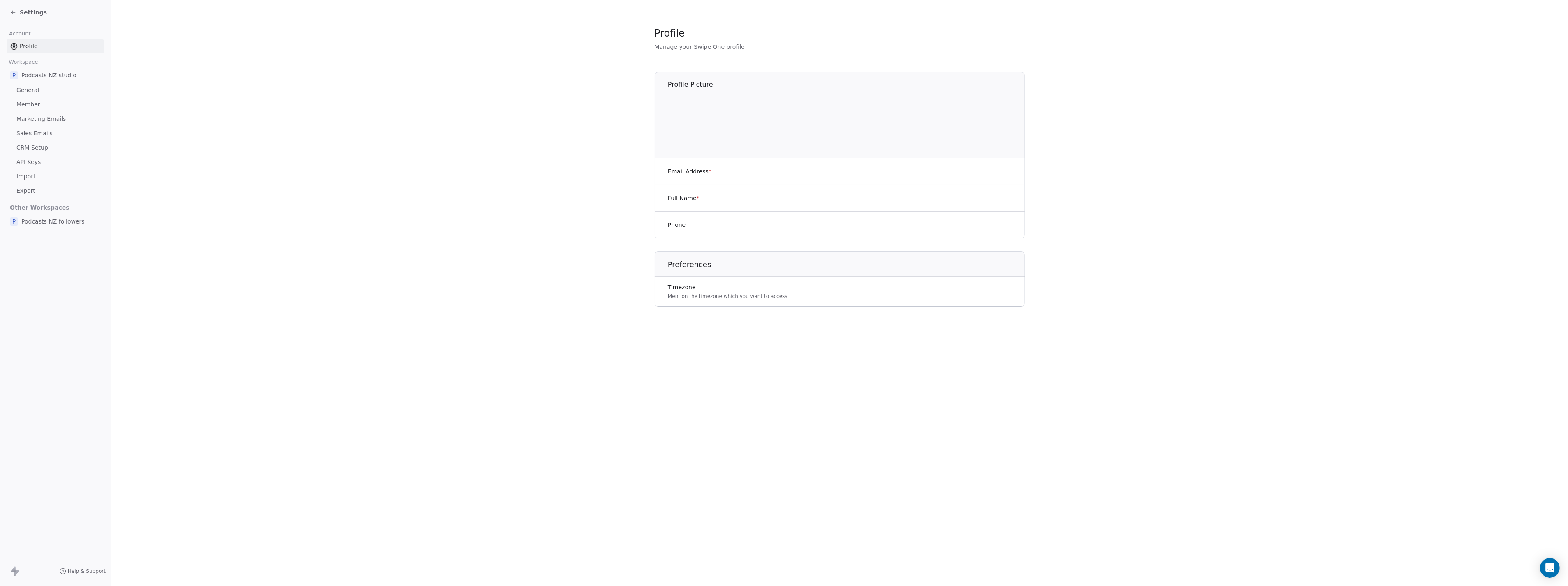
click at [50, 73] on span "Podcasts NZ studio" at bounding box center [49, 75] width 55 height 9
click at [45, 78] on span "Podcasts NZ studio" at bounding box center [49, 75] width 55 height 9
click at [16, 62] on span "Workspace" at bounding box center [23, 62] width 36 height 12
click at [22, 78] on span "Podcasts NZ studio" at bounding box center [49, 75] width 55 height 9
click at [27, 89] on span "General" at bounding box center [28, 90] width 22 height 9
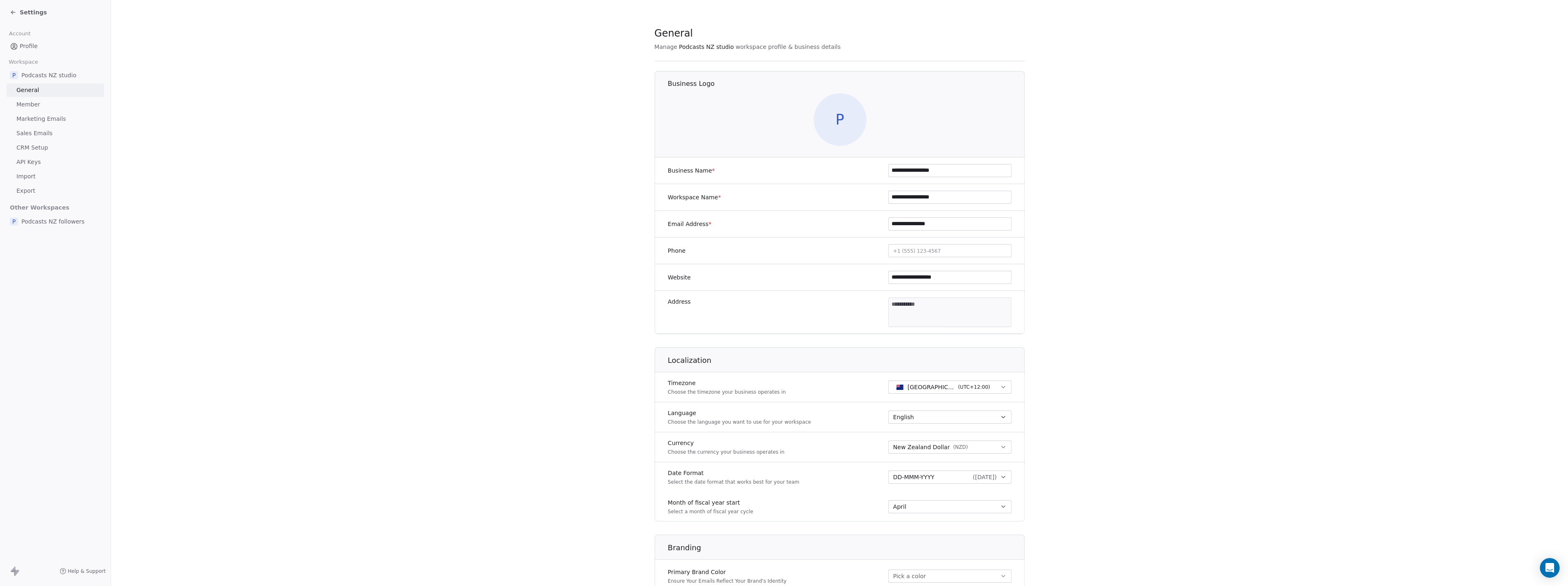
click at [56, 146] on link "CRM Setup" at bounding box center [55, 148] width 97 height 14
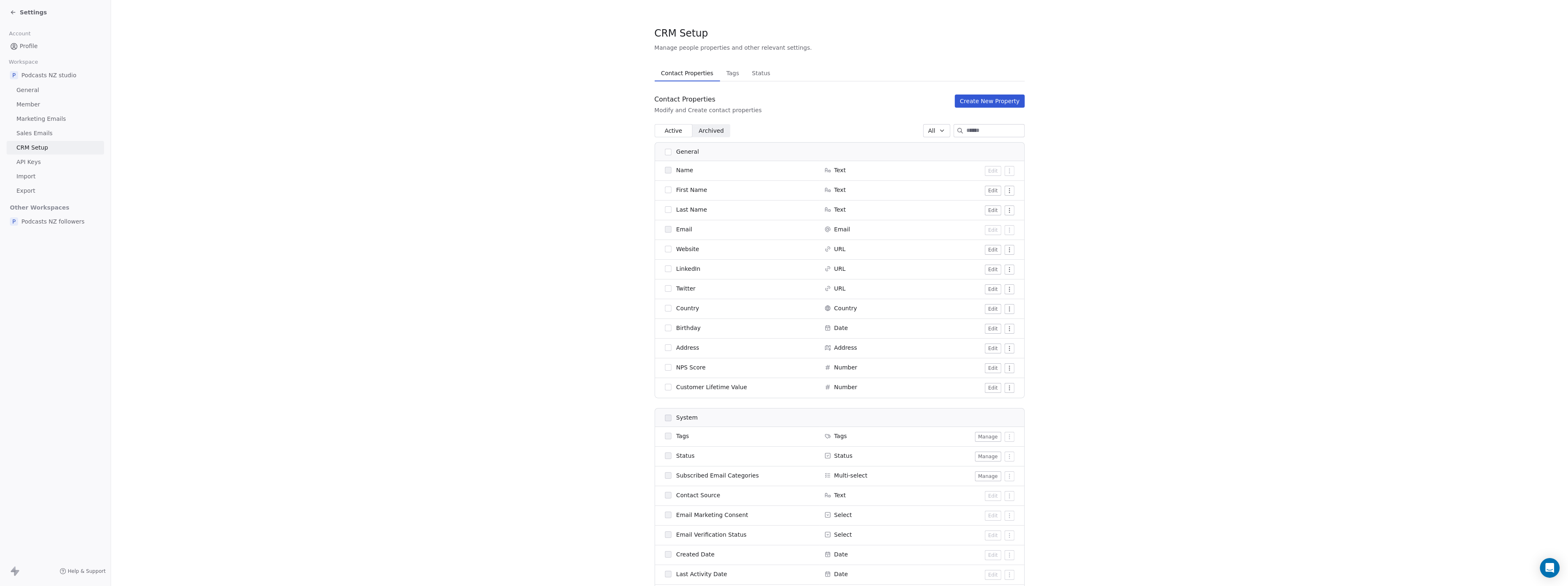
click at [323, 136] on section "CRM Setup Manage people properties and other relevant settings. Contact Propert…" at bounding box center [839, 537] width 1457 height 1075
click at [84, 219] on div "P Podcasts NZ followers" at bounding box center [55, 221] width 97 height 15
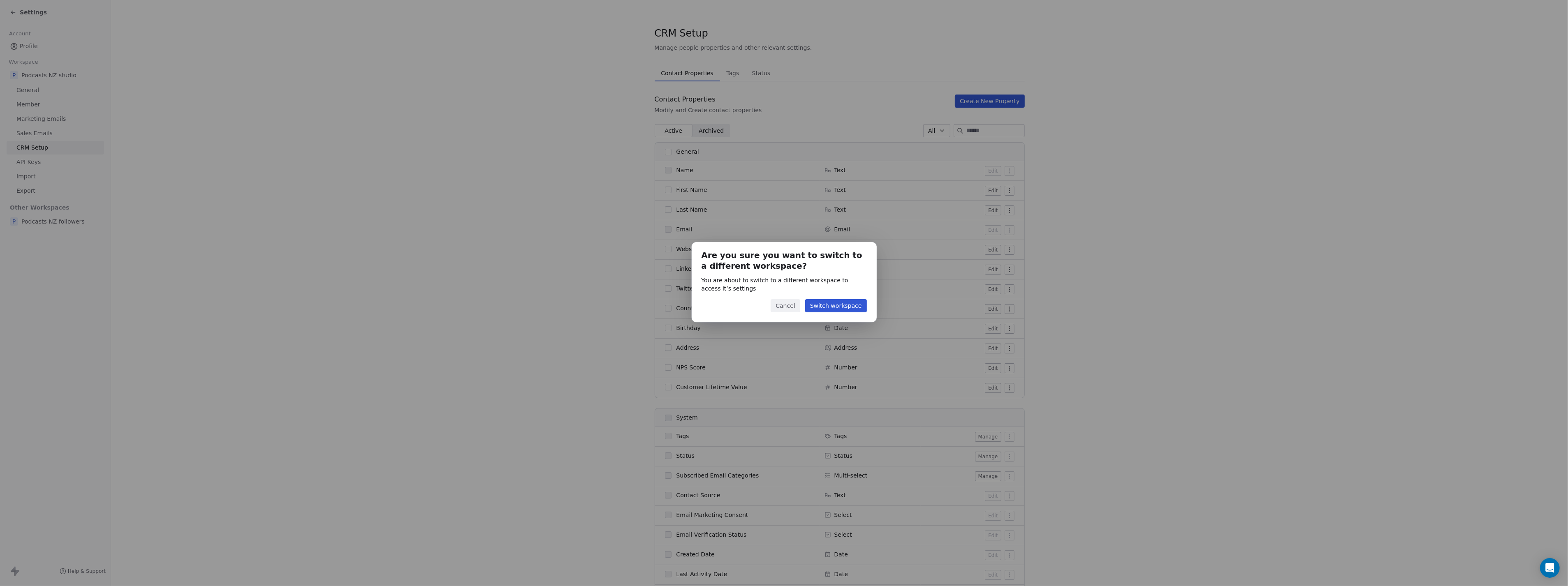
click at [787, 307] on button "Cancel" at bounding box center [785, 306] width 29 height 13
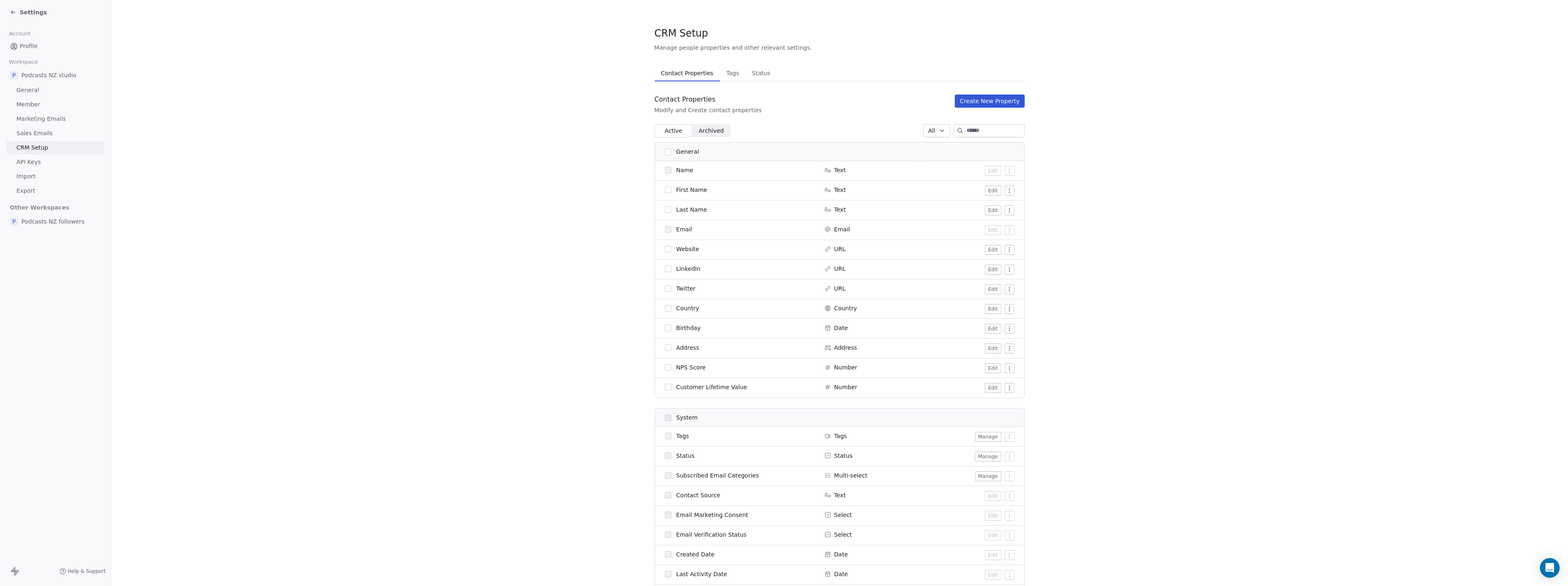
click at [32, 9] on span "Settings" at bounding box center [33, 12] width 27 height 9
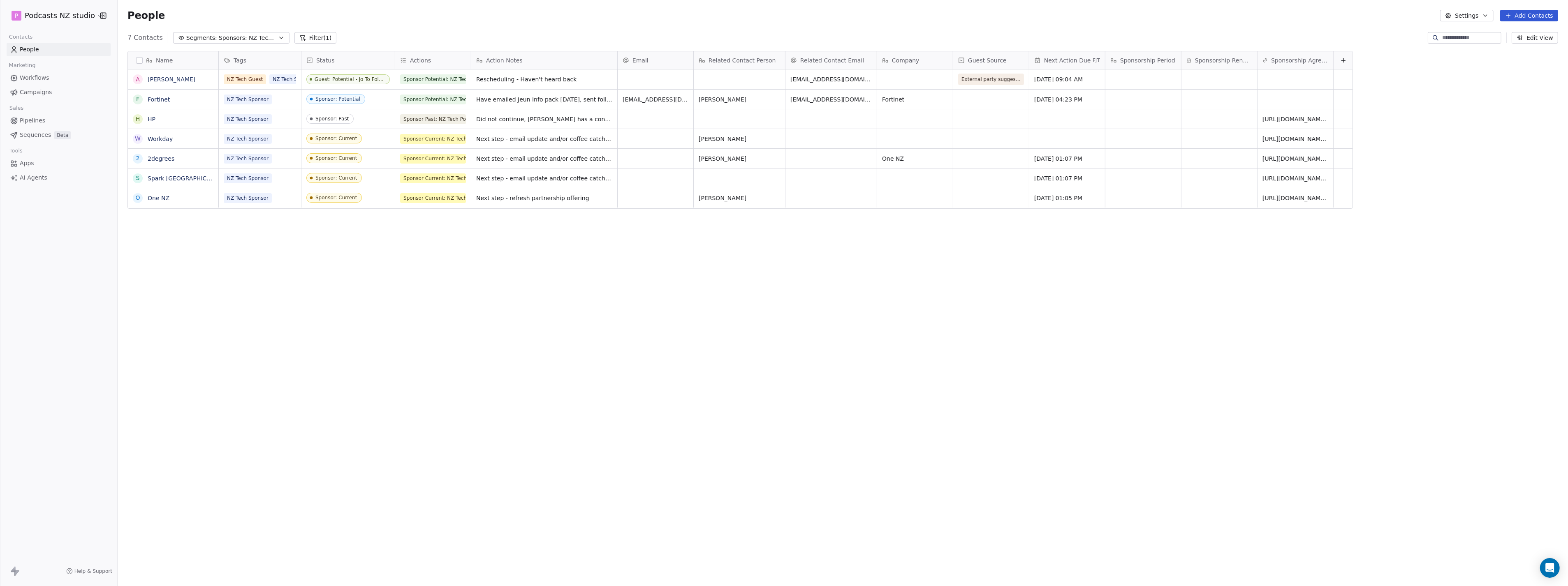
scroll to position [509, 1447]
click at [272, 41] on button "Segments: Sponsors: NZ Tech Podcast - current" at bounding box center [231, 38] width 116 height 12
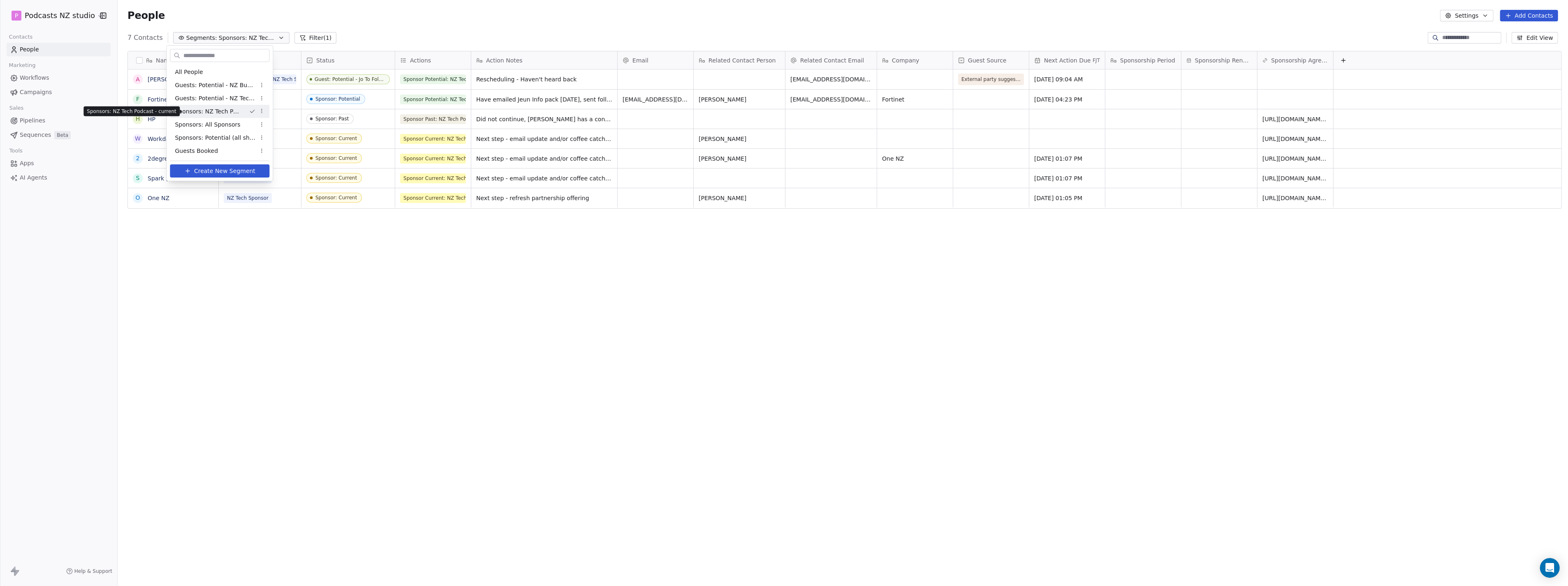
click at [228, 112] on span "Sponsors: NZ Tech Podcast - current" at bounding box center [208, 111] width 68 height 9
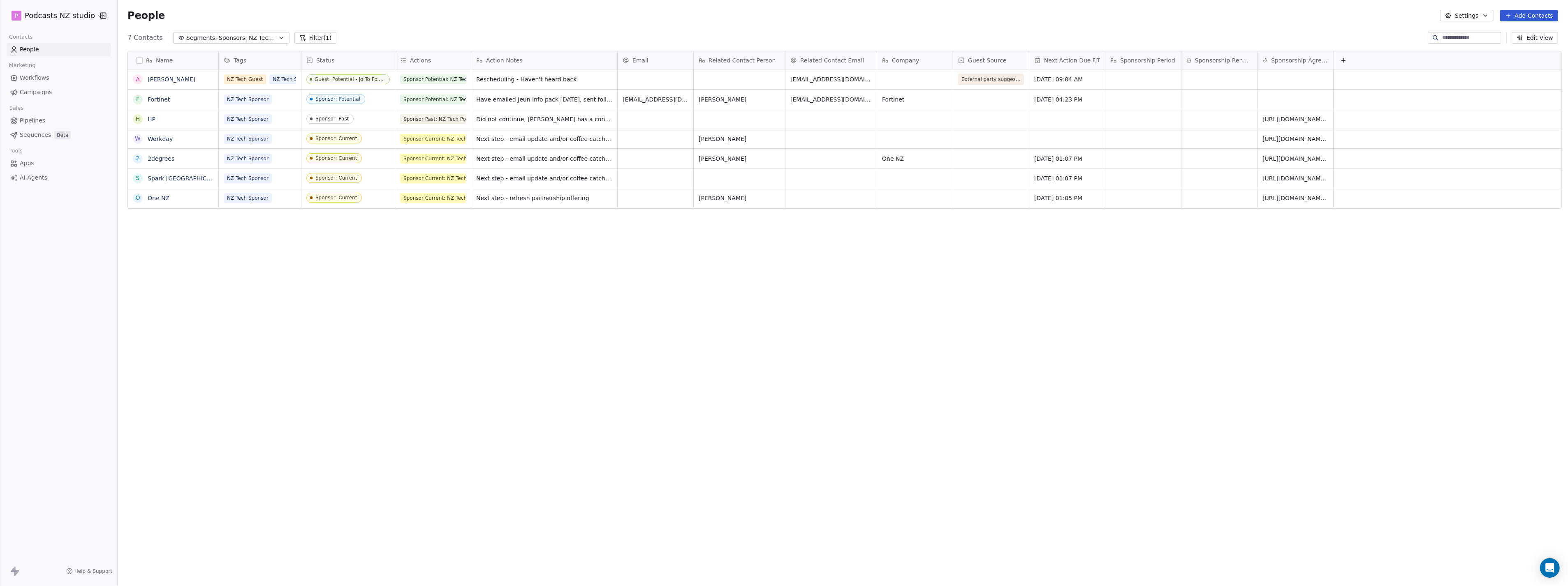
click at [302, 39] on button "Filter (1)" at bounding box center [315, 38] width 42 height 12
click at [278, 38] on icon "button" at bounding box center [281, 38] width 7 height 7
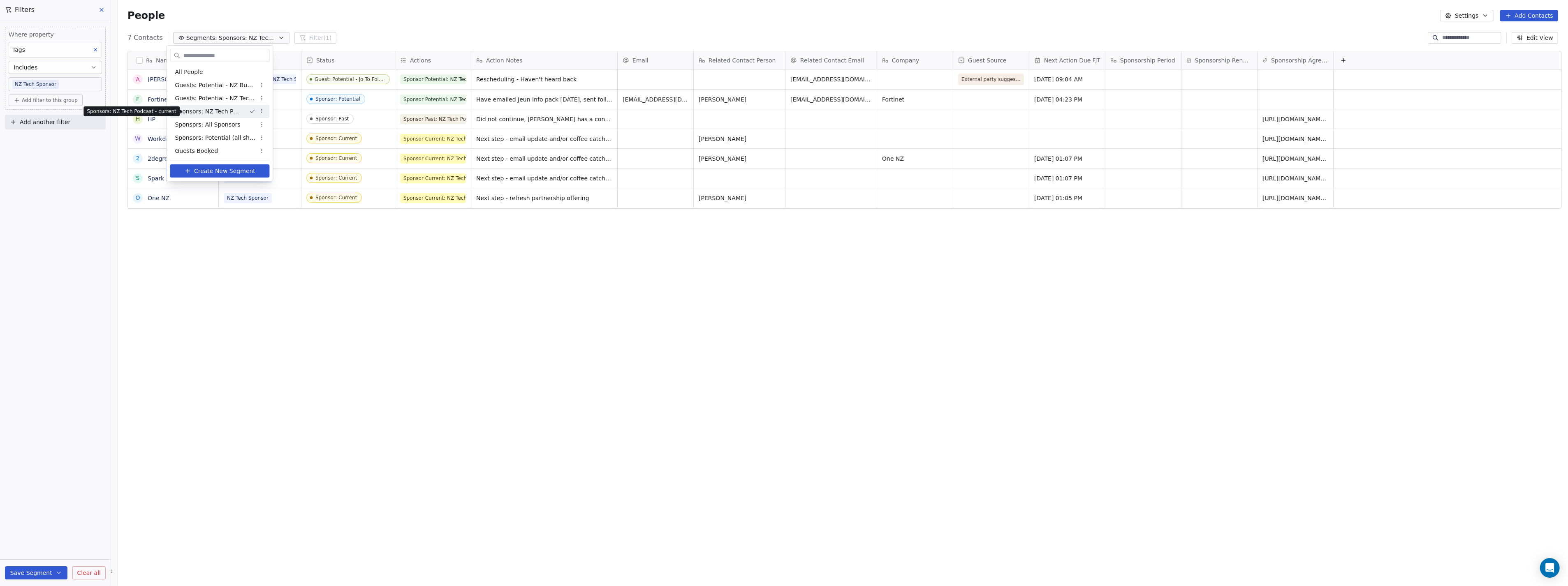
click at [206, 112] on span "Sponsors: NZ Tech Podcast - current" at bounding box center [208, 111] width 68 height 9
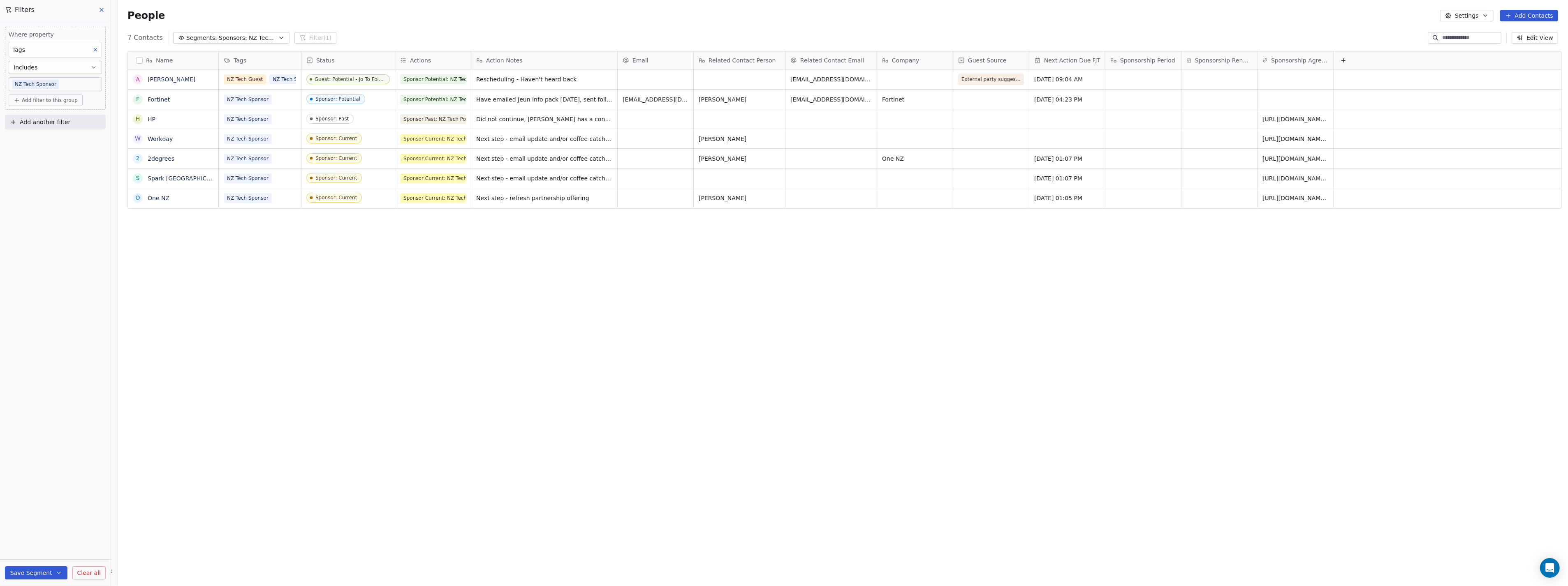
click at [251, 39] on span "Sponsors: NZ Tech Podcast - current" at bounding box center [248, 37] width 58 height 9
click at [231, 121] on span "Sponsors: All Sponsors" at bounding box center [208, 124] width 66 height 9
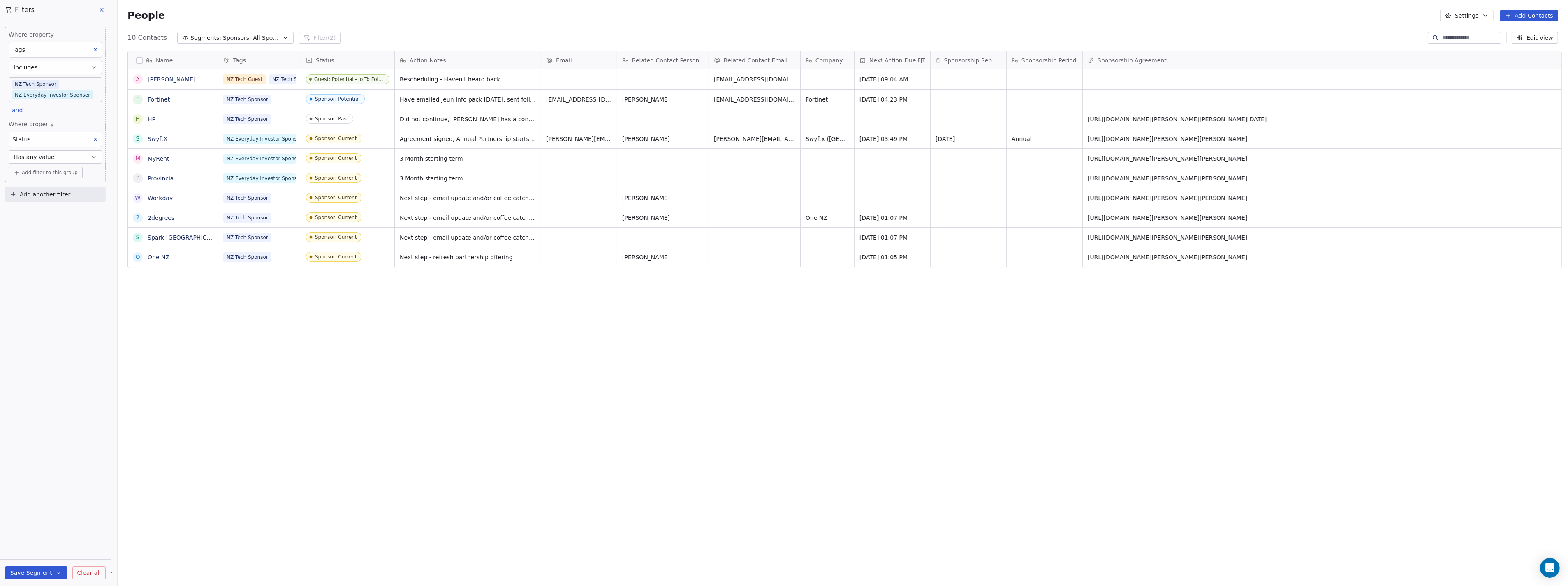
click at [96, 139] on icon at bounding box center [95, 139] width 6 height 6
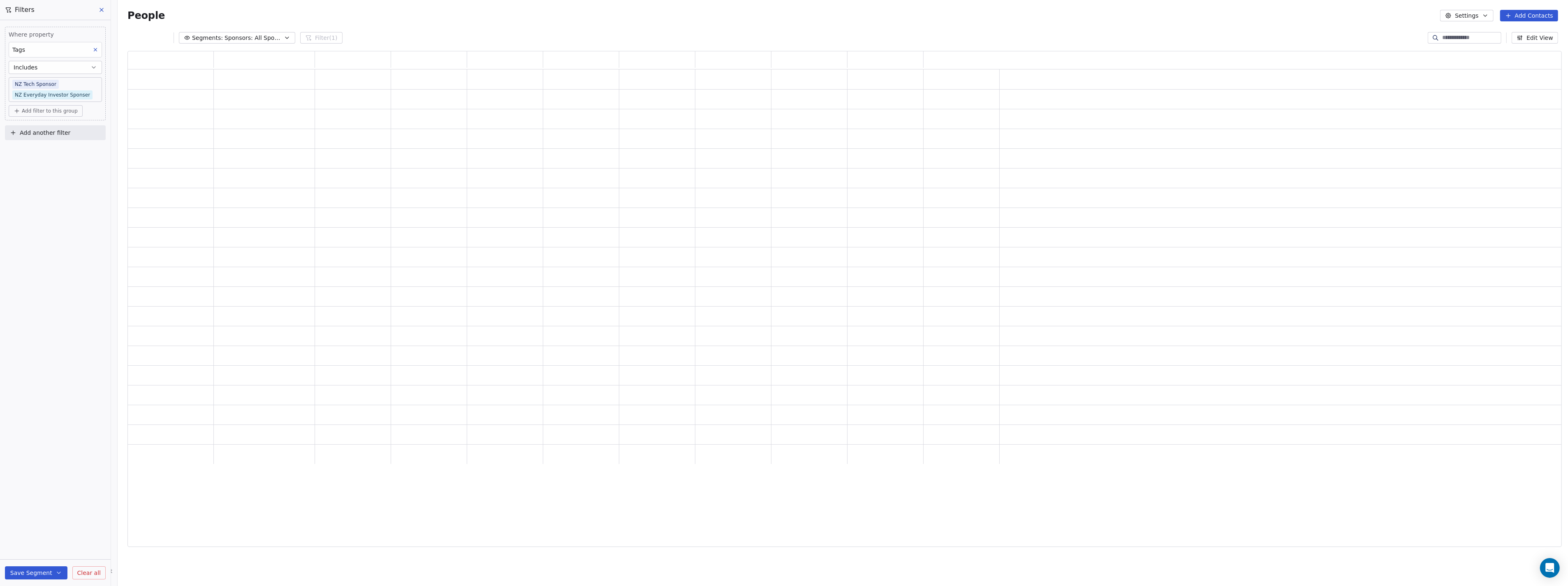
scroll to position [489, 1427]
click at [63, 128] on button "Add another filter" at bounding box center [55, 133] width 101 height 15
click at [55, 151] on span "Contact properties" at bounding box center [40, 152] width 53 height 9
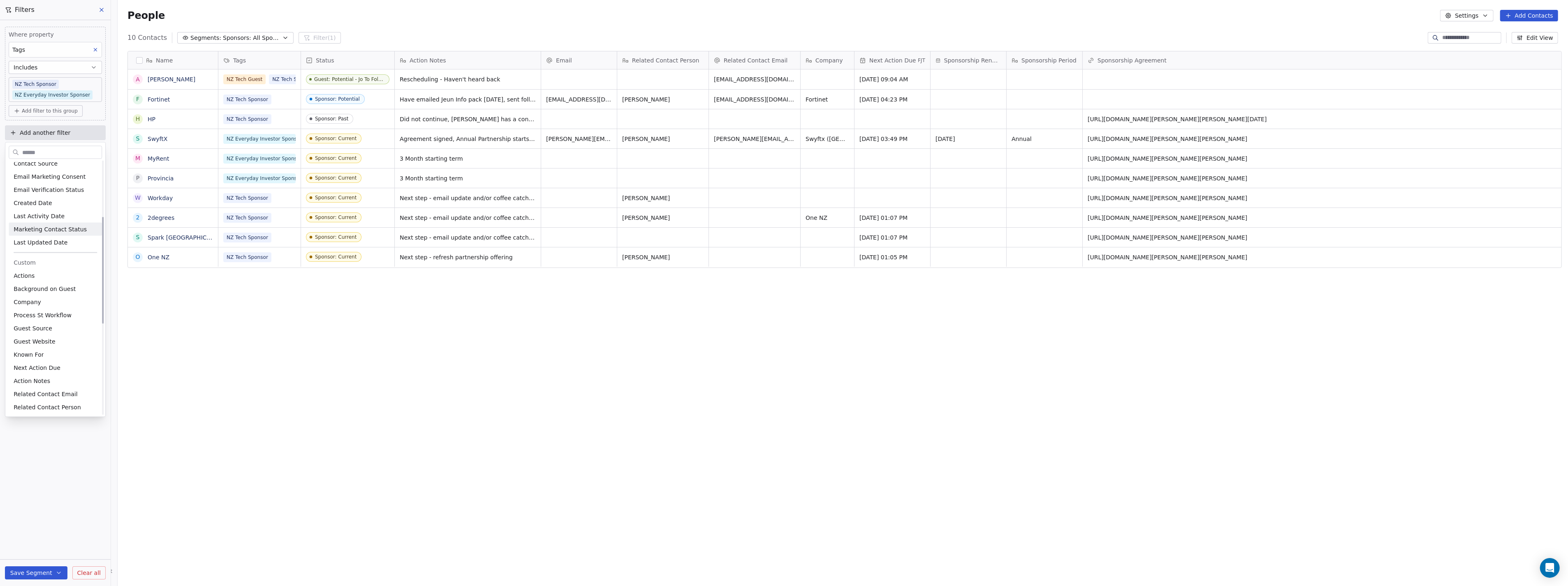
scroll to position [274, 0]
click at [39, 235] on div "Actions" at bounding box center [55, 238] width 83 height 9
click at [78, 184] on button "Select operator" at bounding box center [55, 183] width 93 height 13
click at [91, 184] on icon "button" at bounding box center [94, 183] width 7 height 7
click at [65, 237] on div "Has any value" at bounding box center [55, 242] width 86 height 13
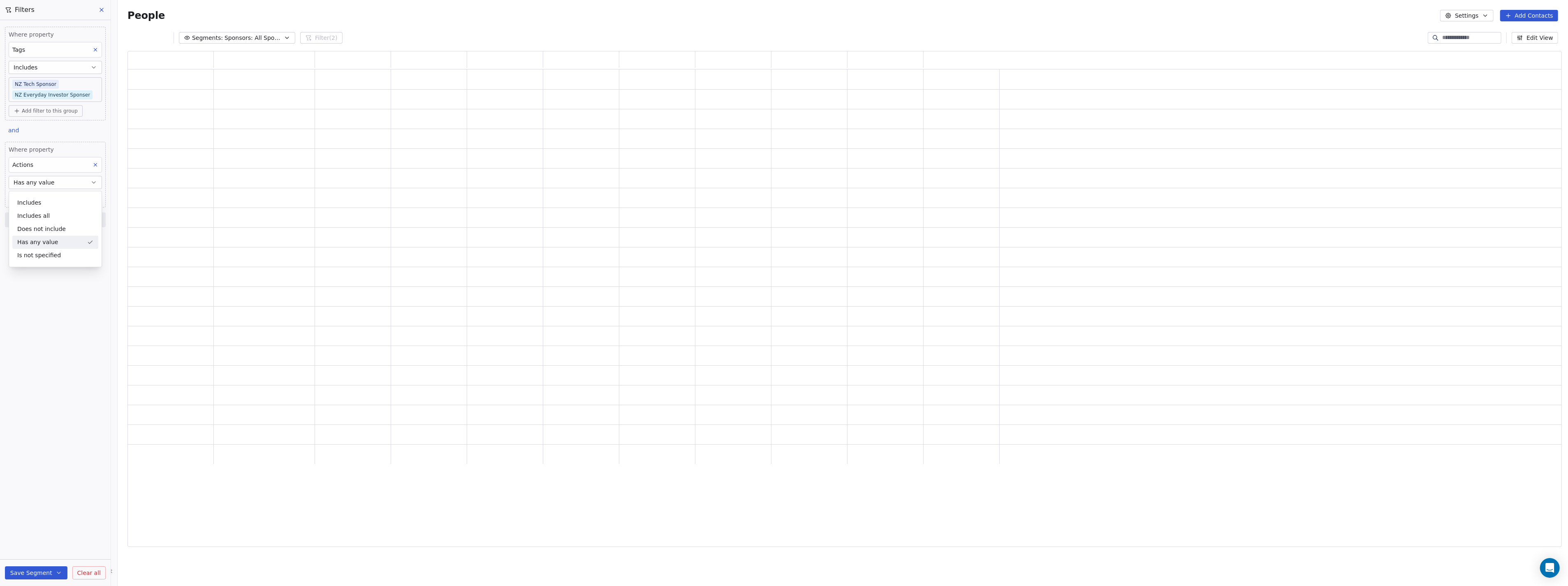
scroll to position [489, 1427]
click at [48, 259] on div "Where property Tags Includes NZ Tech Sponsor NZ Everyday Investor Sponser Add f…" at bounding box center [55, 304] width 110 height 566
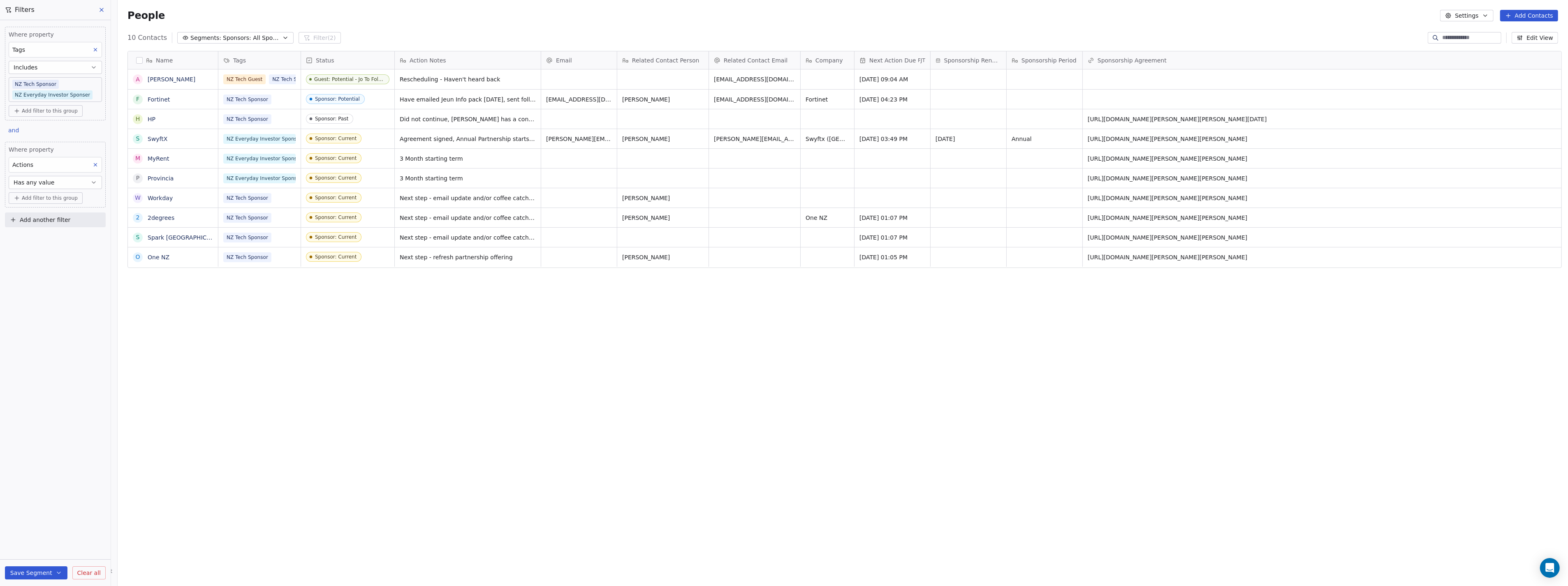
scroll to position [509, 1447]
click at [15, 575] on button "Save Segment" at bounding box center [36, 573] width 62 height 13
click at [39, 555] on span "Update existing segment" at bounding box center [60, 552] width 72 height 9
click at [1527, 39] on button "Edit View" at bounding box center [1534, 38] width 47 height 12
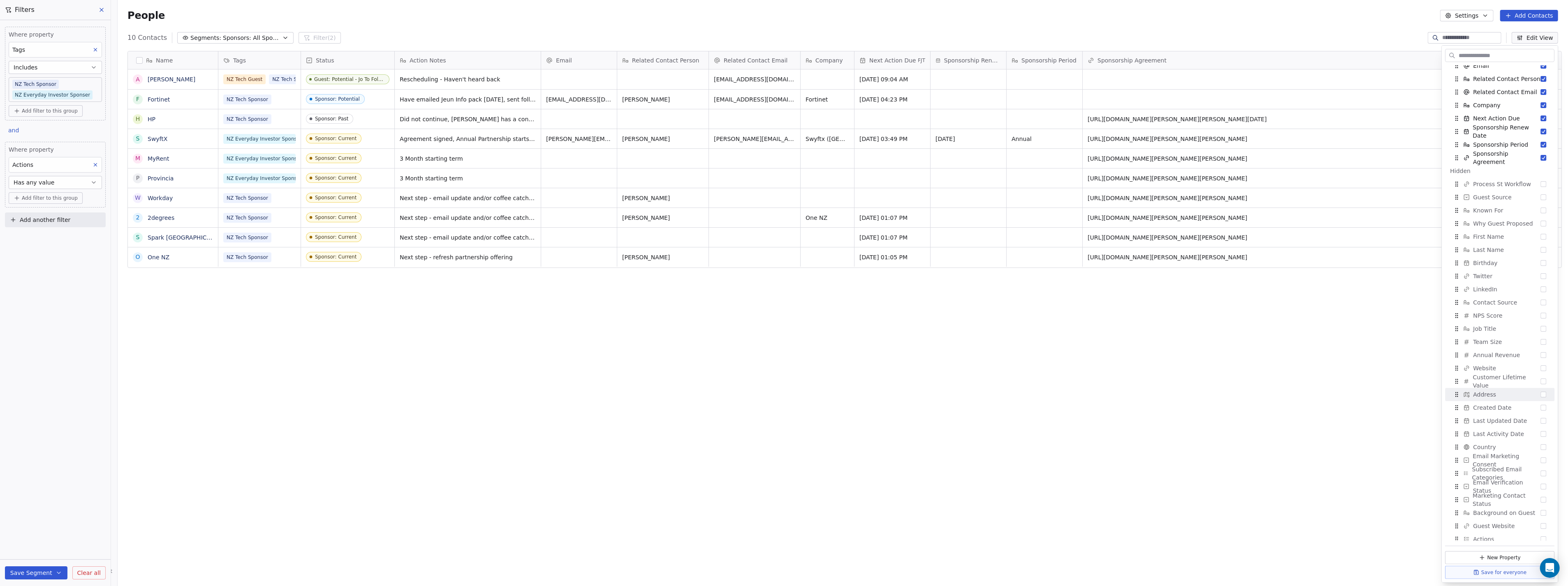
scroll to position [76, 0]
click at [1494, 533] on div "Actions" at bounding box center [1500, 535] width 103 height 13
click at [1384, 504] on div "Name A [PERSON_NAME] F Fortinet H HP S SwyftX M MyRent P Provincia W Workday 2 …" at bounding box center [842, 302] width 1450 height 516
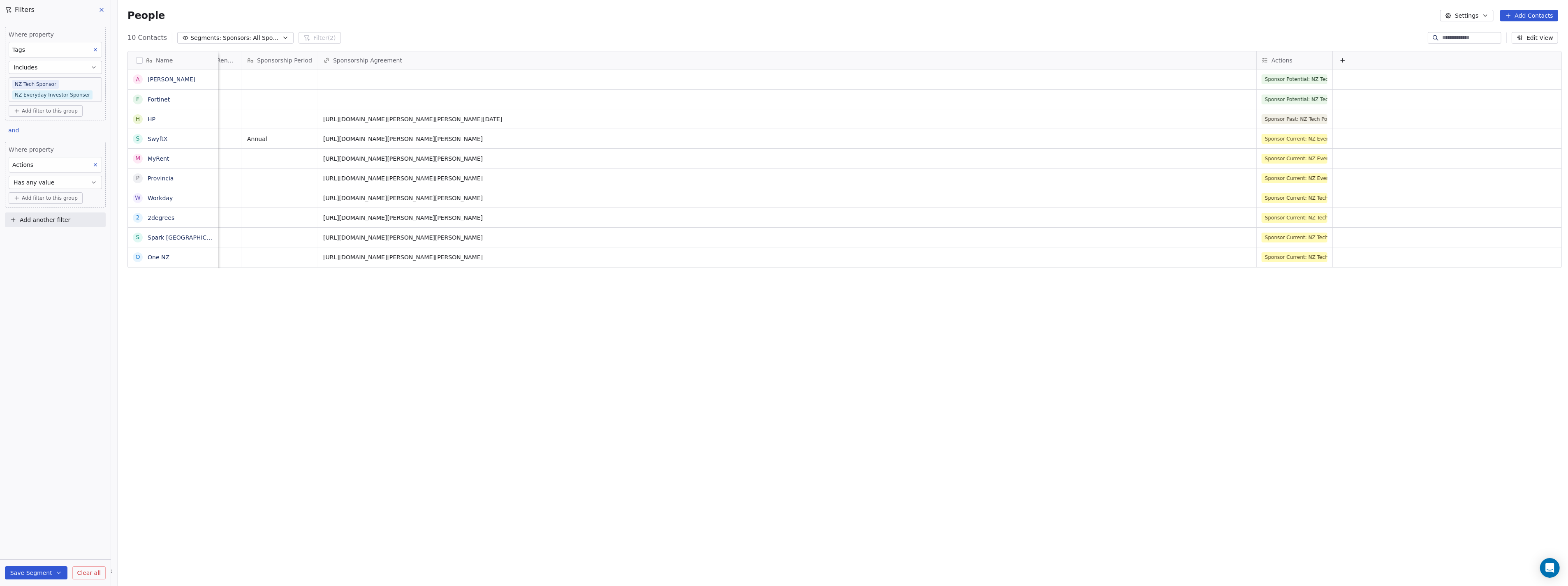
scroll to position [0, 771]
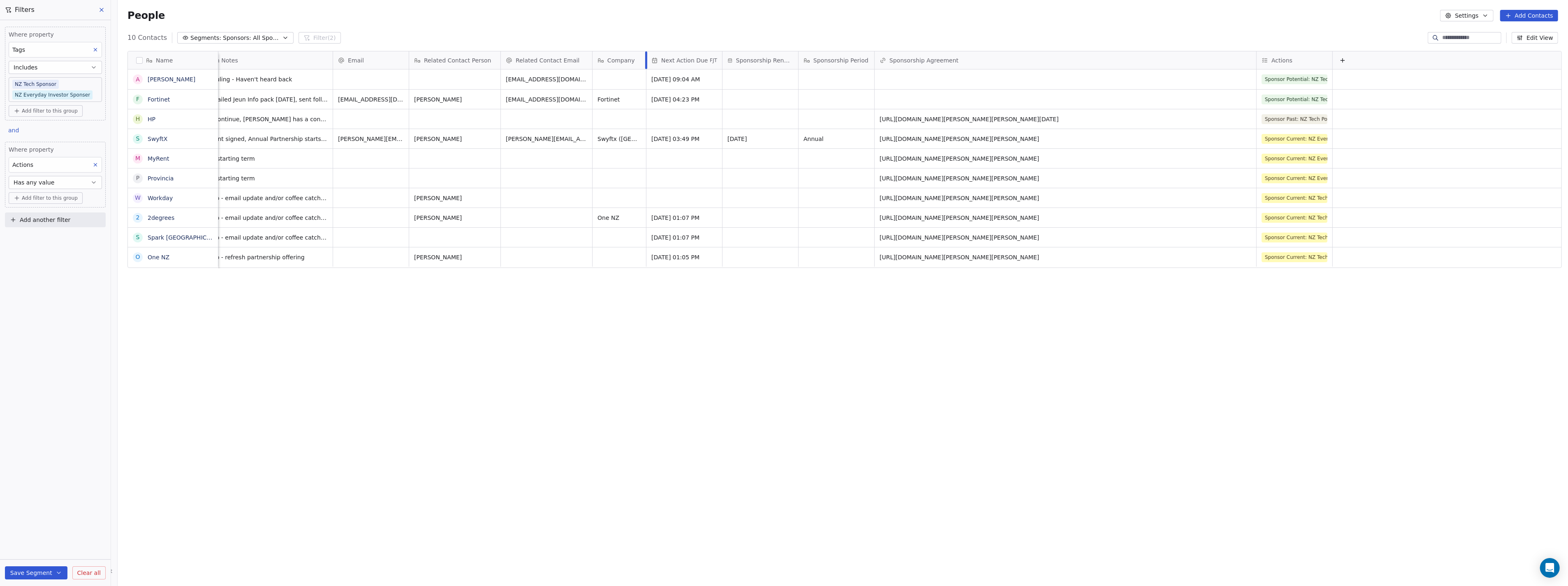
drag, startPoint x: 1245, startPoint y: 56, endPoint x: 669, endPoint y: 86, distance: 576.8
click at [669, 86] on div "Tags Status Action Notes Email Related Contact Person Related Contact Email Com…" at bounding box center [786, 299] width 1552 height 496
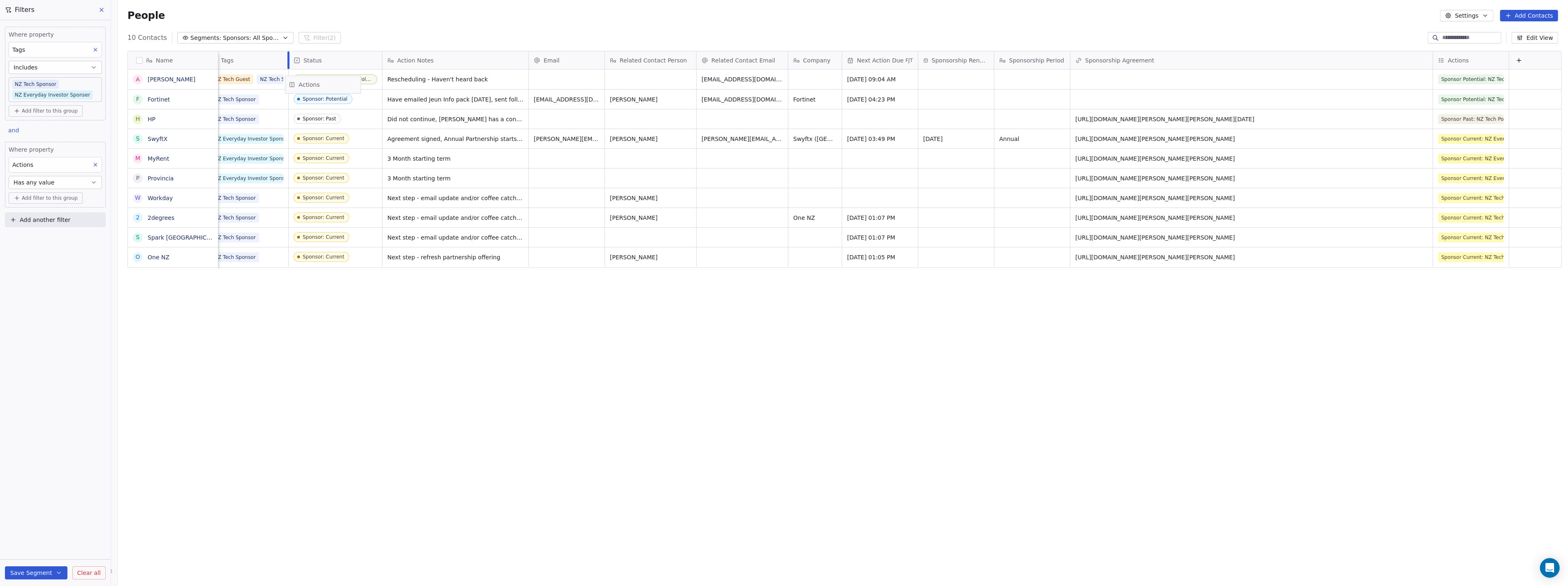
scroll to position [0, 0]
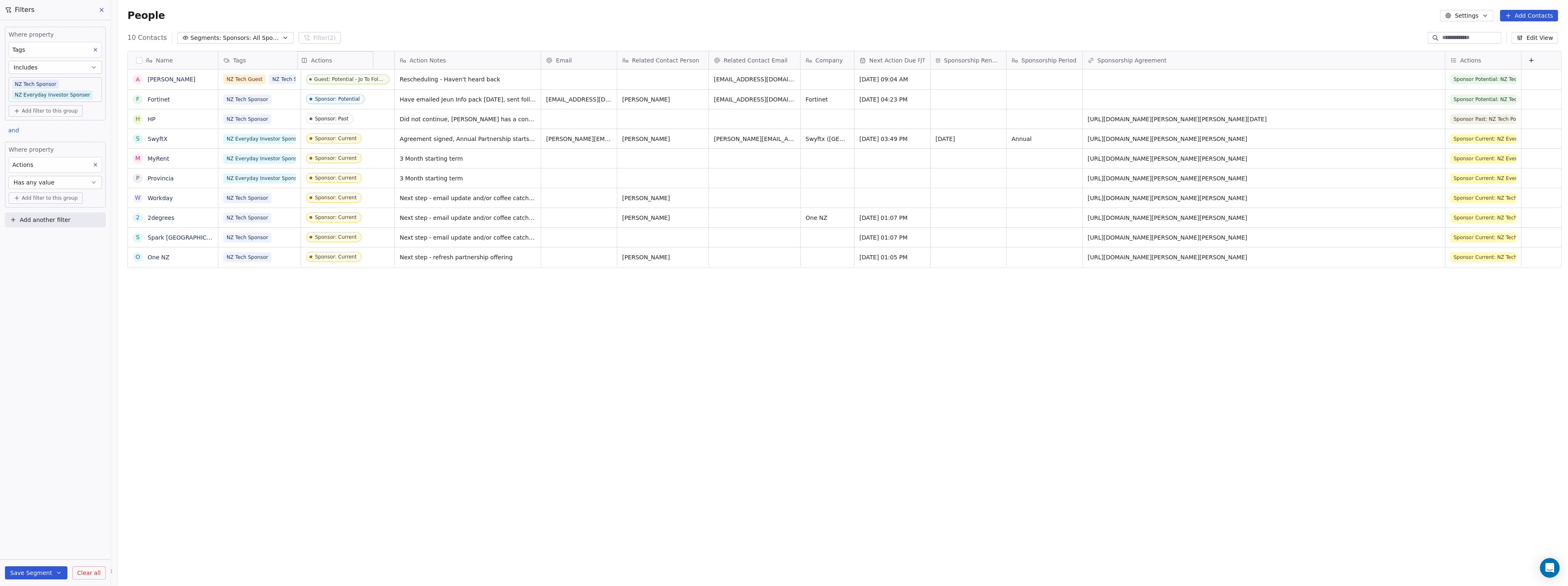
drag, startPoint x: 1283, startPoint y: 61, endPoint x: 310, endPoint y: 78, distance: 973.1
click at [310, 78] on div "Name A [PERSON_NAME] F Fortinet H HP S SwyftX M MyRent P Provincia W Workday 2 …" at bounding box center [845, 160] width 1434 height 217
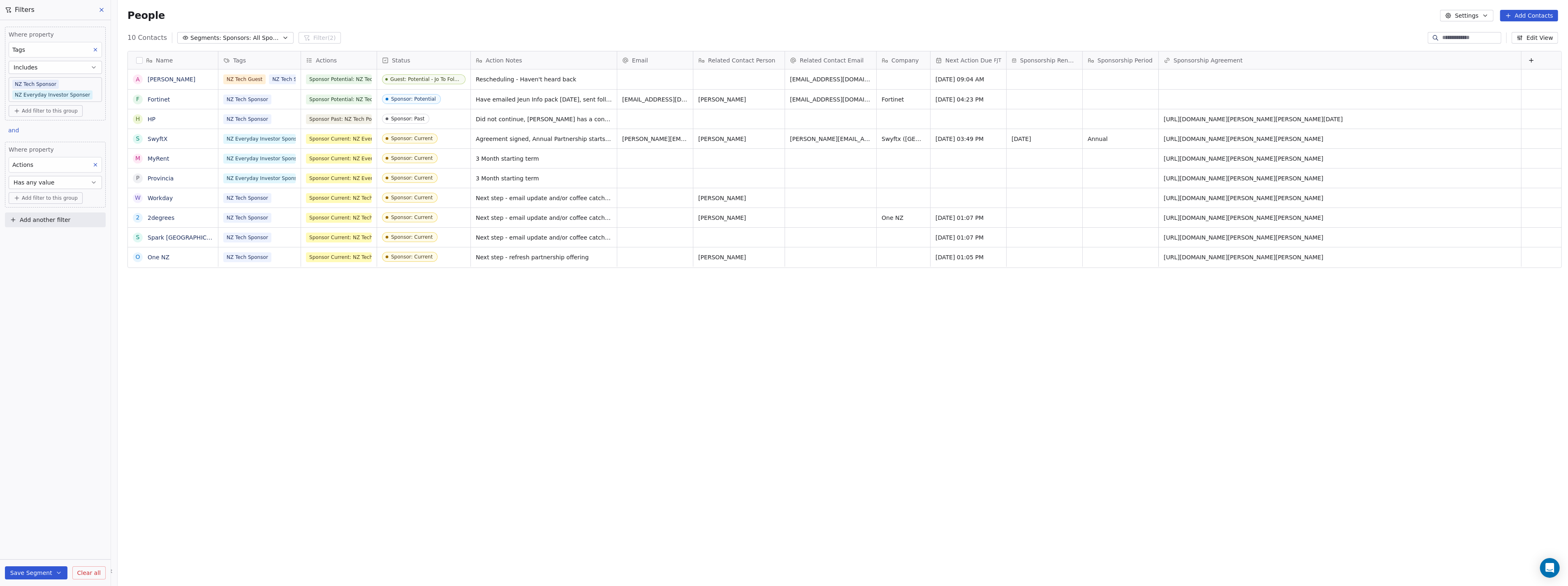
click at [430, 59] on div "Status" at bounding box center [423, 60] width 82 height 9
click at [413, 91] on div "Hide" at bounding box center [417, 91] width 87 height 13
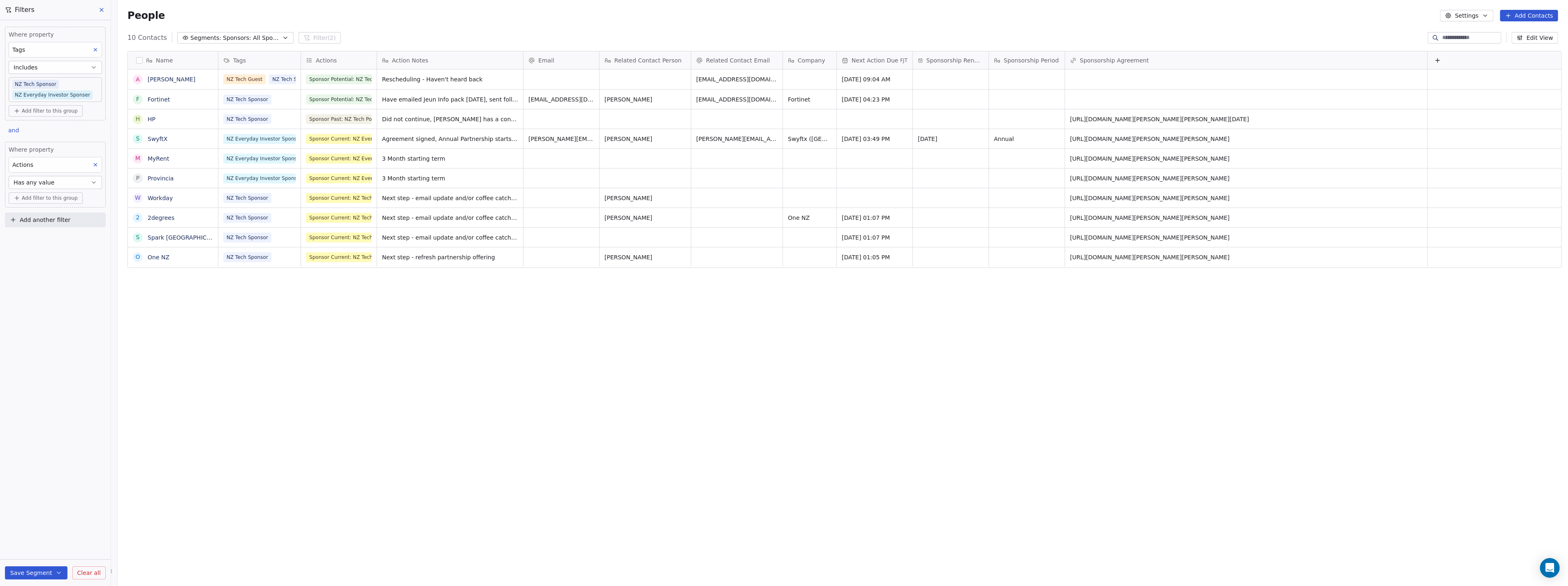
click at [1544, 40] on button "Edit View" at bounding box center [1534, 38] width 47 height 12
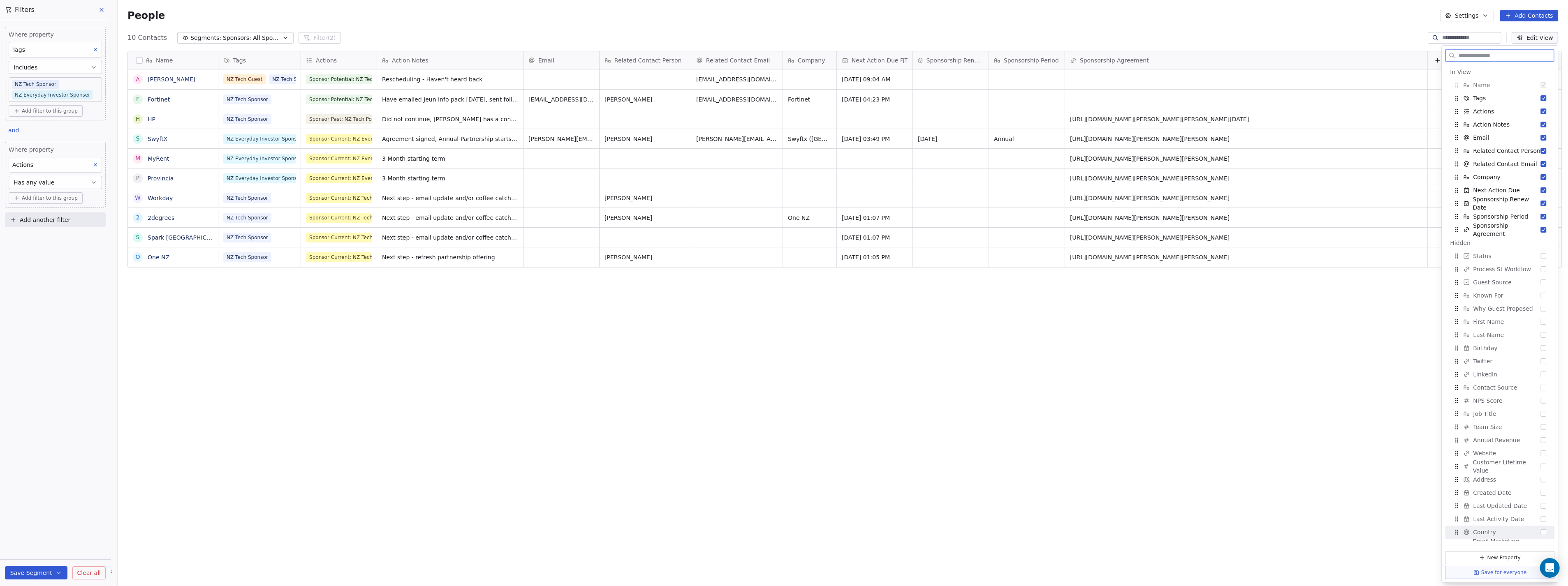
click at [1498, 574] on button "Save for everyone" at bounding box center [1500, 573] width 109 height 13
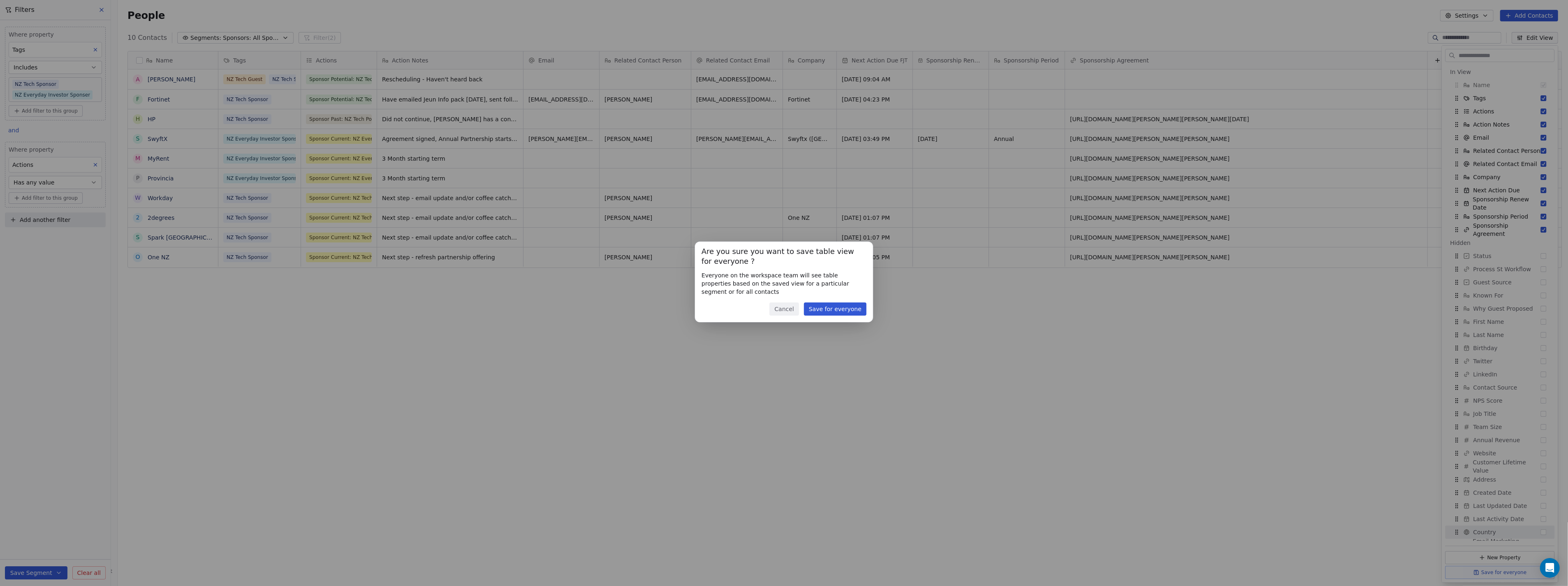
click at [848, 307] on button "Save for everyone" at bounding box center [835, 309] width 62 height 13
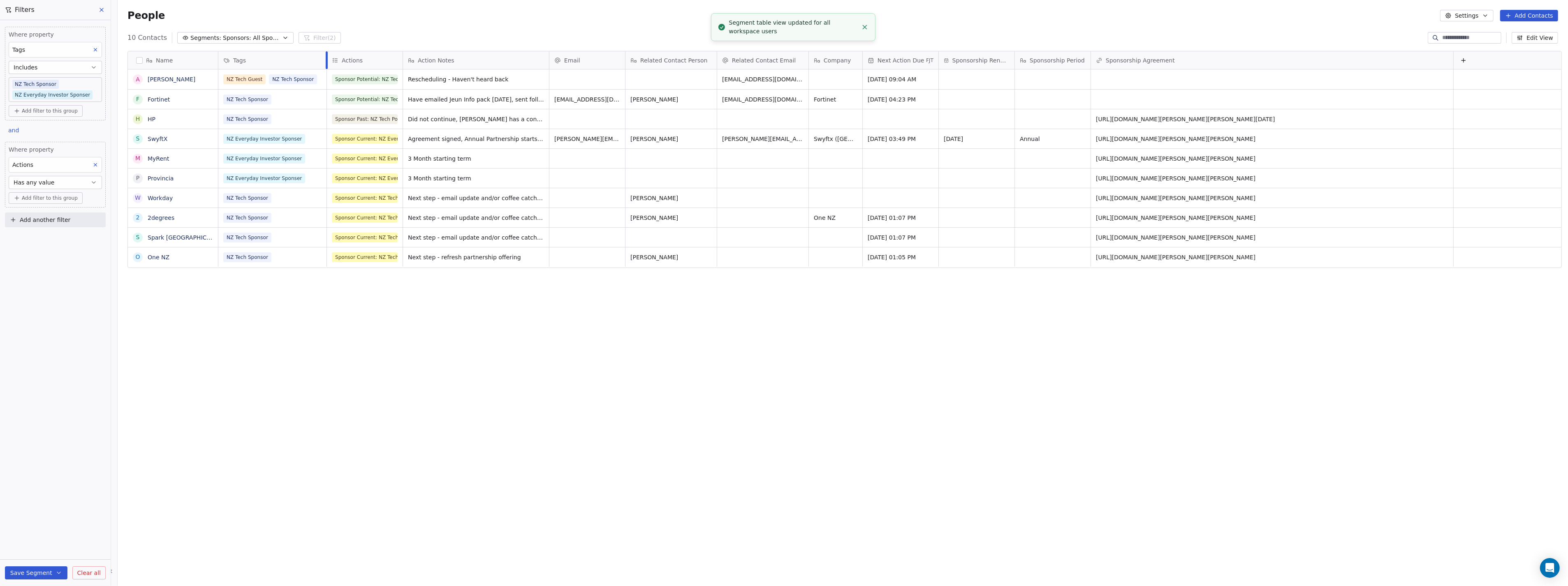
drag, startPoint x: 295, startPoint y: 59, endPoint x: 340, endPoint y: 62, distance: 45.1
click at [326, 56] on div at bounding box center [327, 60] width 2 height 18
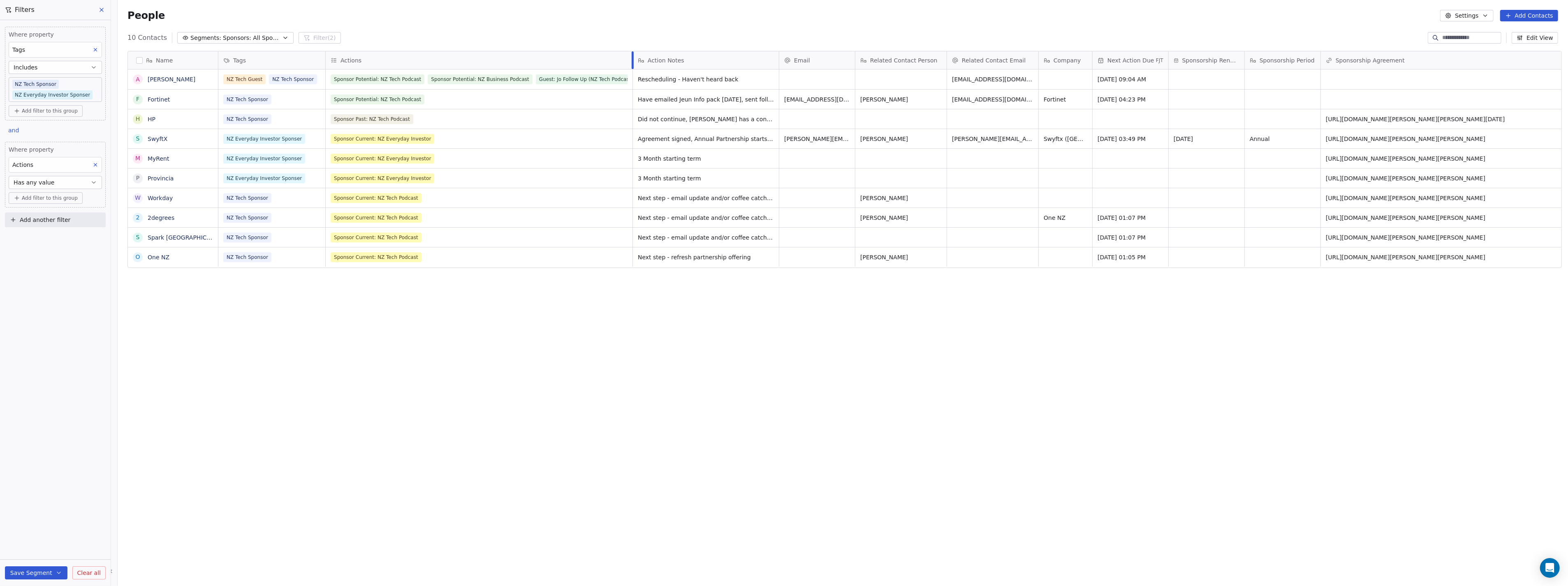
drag, startPoint x: 398, startPoint y: 55, endPoint x: 628, endPoint y: 40, distance: 230.5
click at [628, 40] on section "People Settings Add Contacts 10 Contacts Segments: Sponsors: All Sponsors Filte…" at bounding box center [842, 293] width 1450 height 586
click at [1544, 34] on button "Edit View" at bounding box center [1534, 38] width 47 height 12
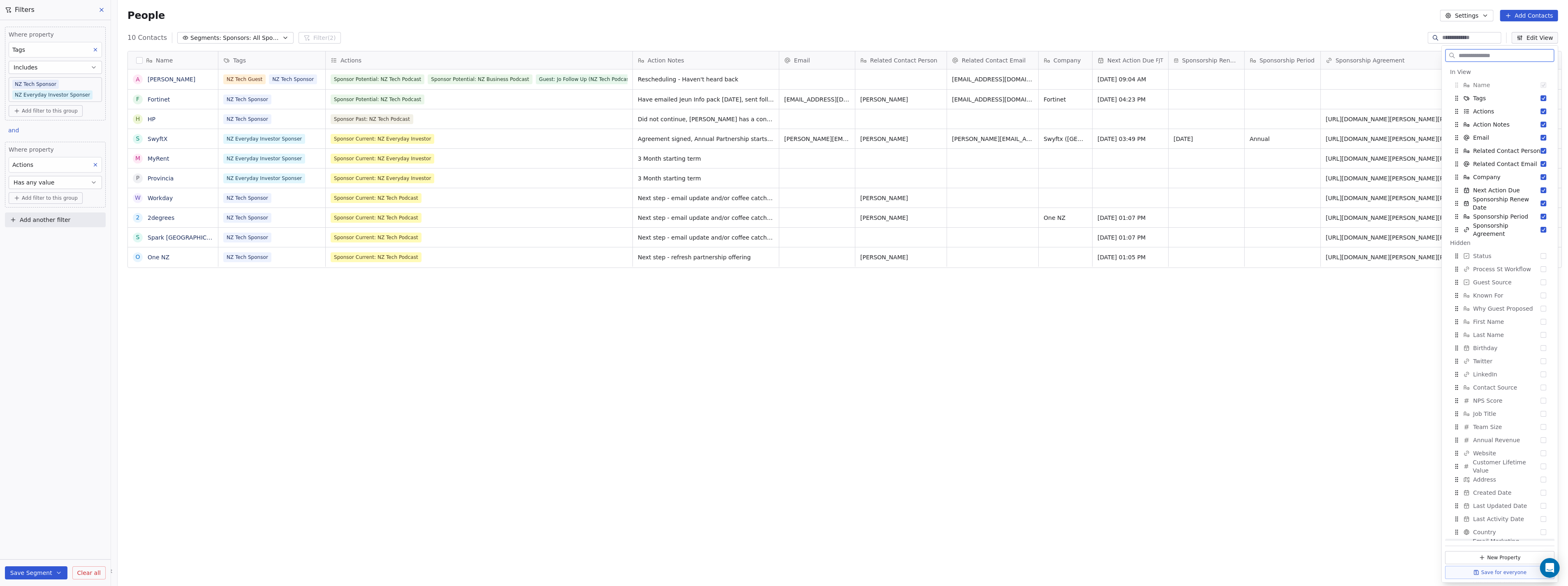
click at [1511, 572] on button "Save for everyone" at bounding box center [1500, 573] width 109 height 13
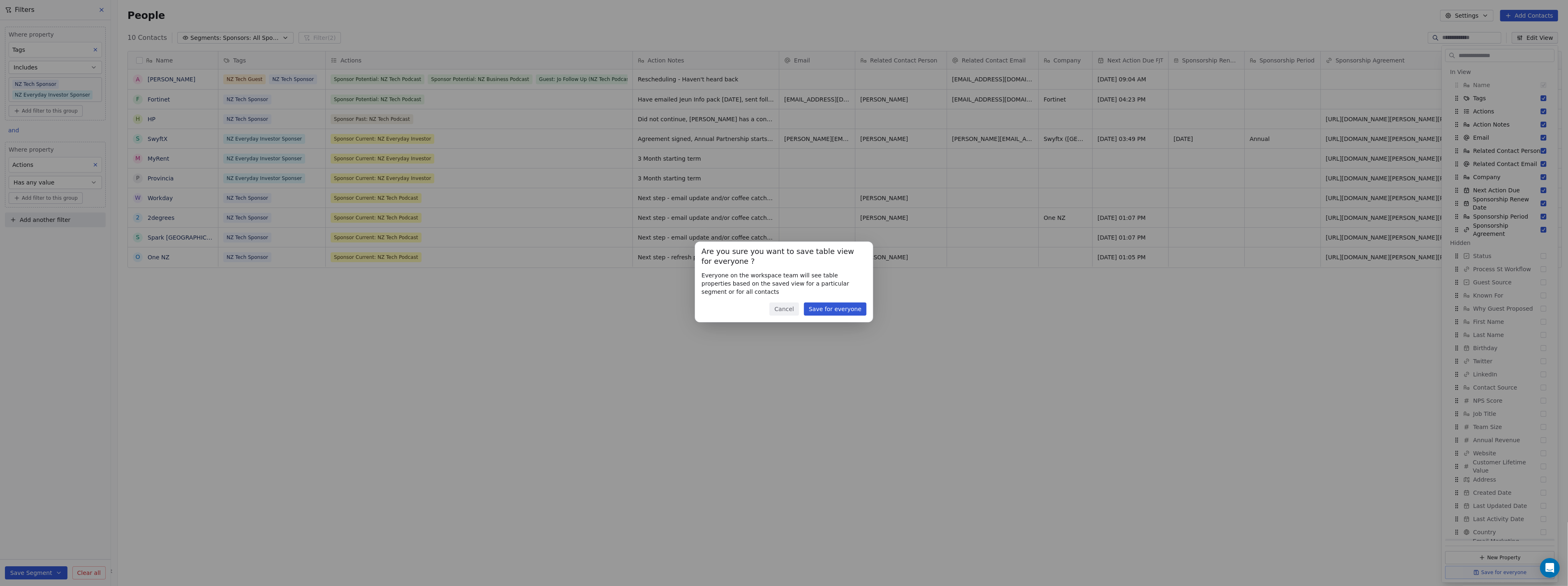
click at [857, 309] on button "Save for everyone" at bounding box center [835, 309] width 62 height 13
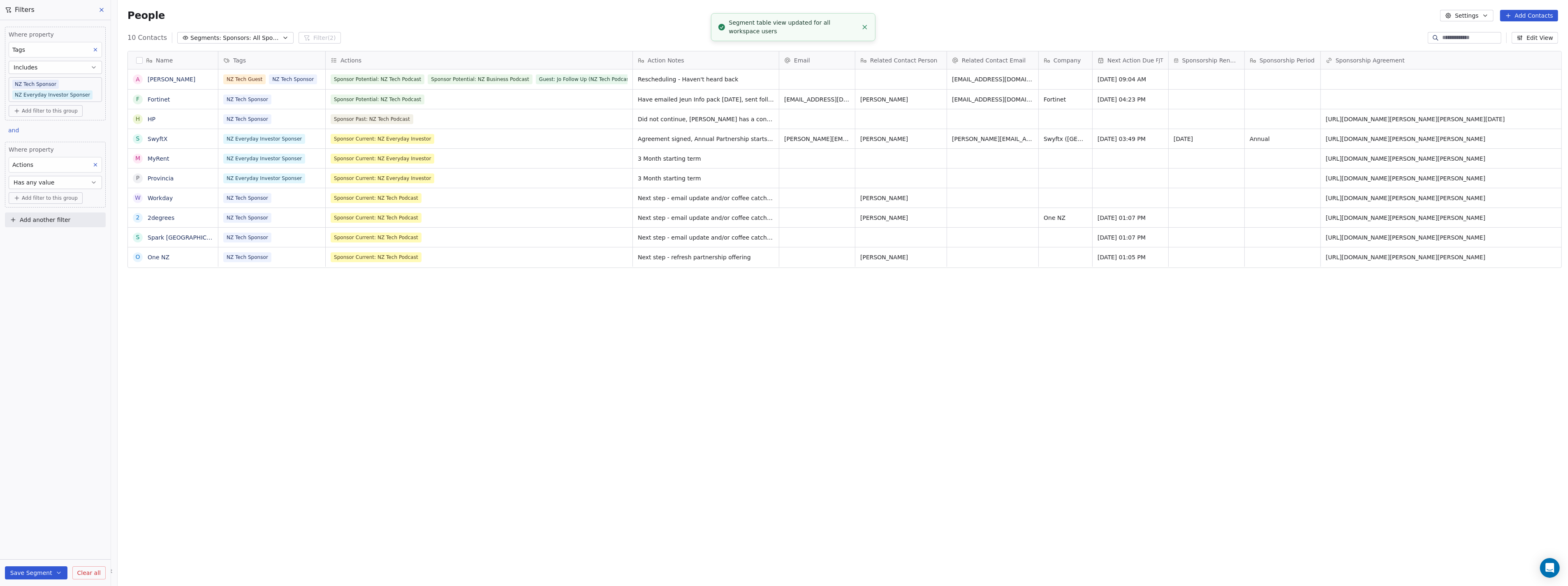
click at [102, 10] on icon at bounding box center [102, 10] width 7 height 7
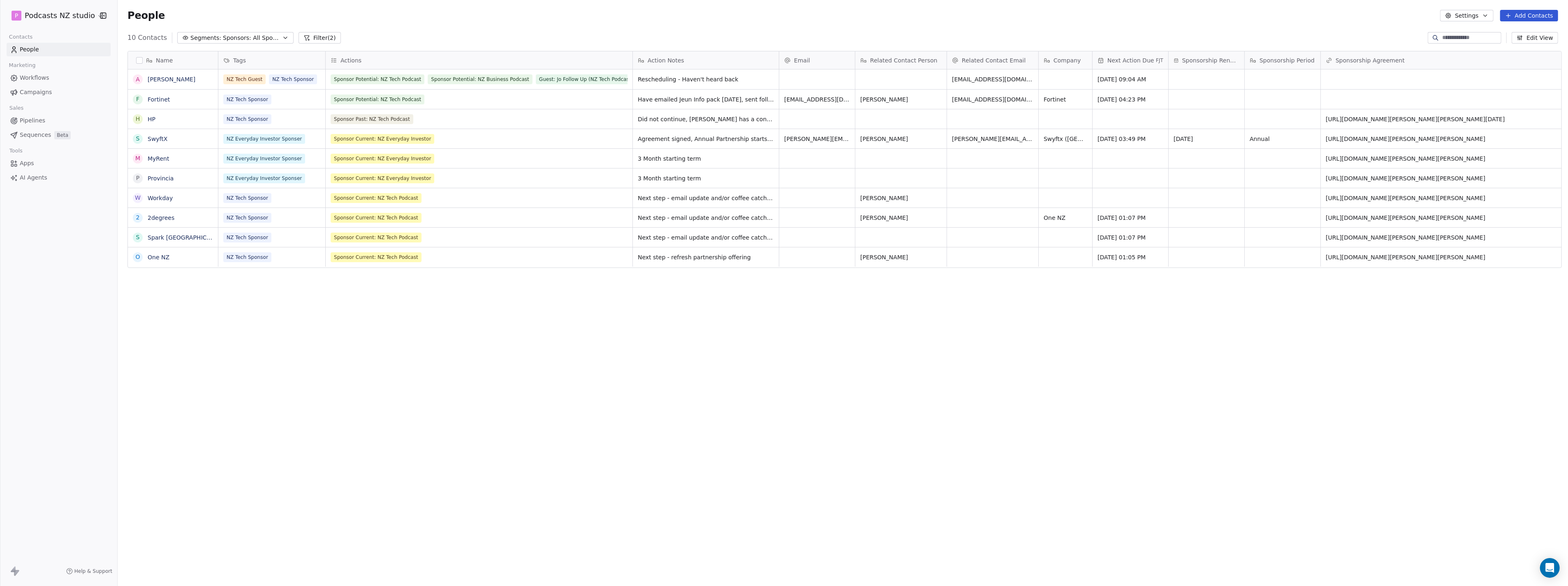
click at [282, 37] on icon "button" at bounding box center [285, 38] width 7 height 7
click at [239, 137] on span "Sponsors: Potential (all shows)" at bounding box center [218, 137] width 81 height 9
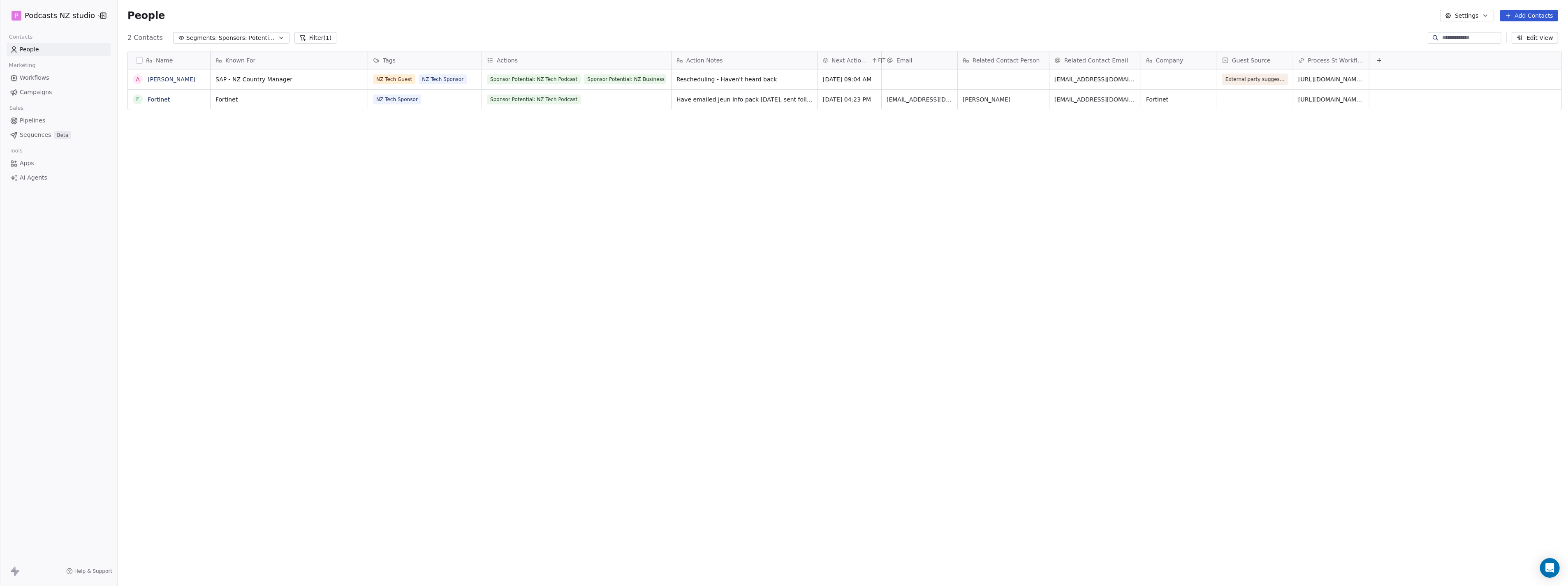
scroll to position [509, 1447]
click at [310, 35] on button "Filter (1)" at bounding box center [315, 38] width 42 height 12
click at [278, 36] on icon "button" at bounding box center [281, 38] width 7 height 7
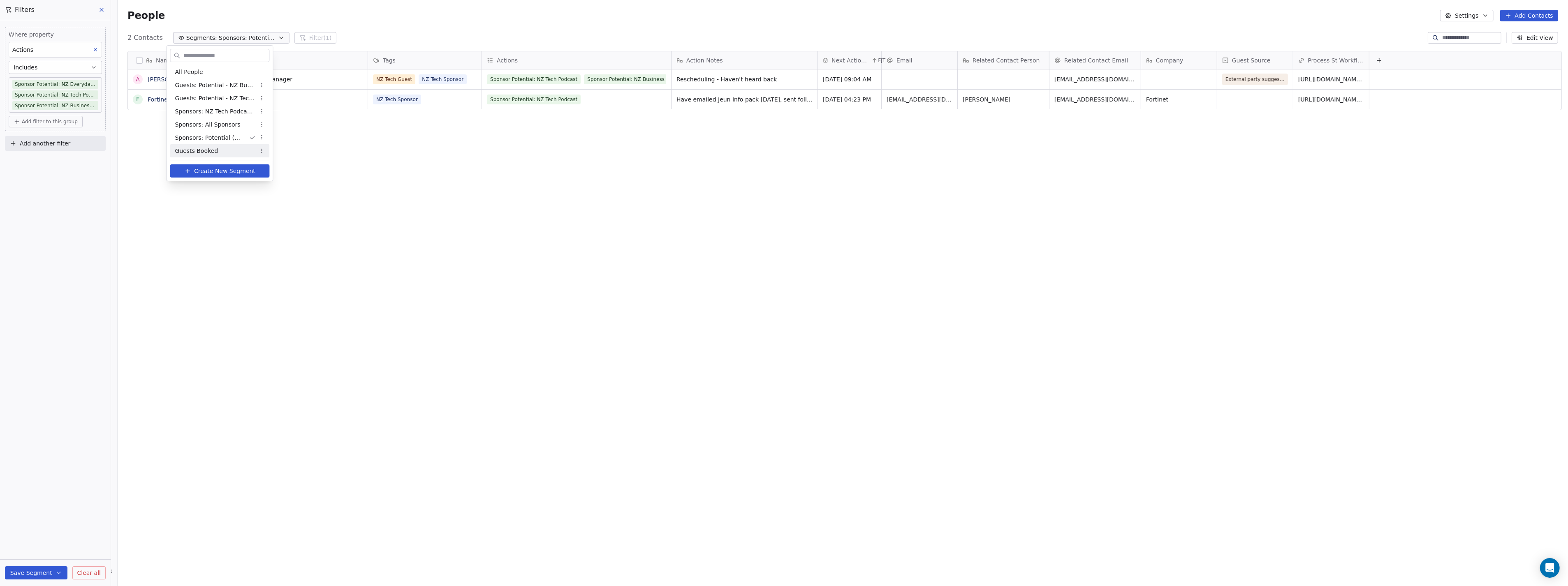
click at [224, 146] on div "Guests Booked" at bounding box center [219, 151] width 99 height 13
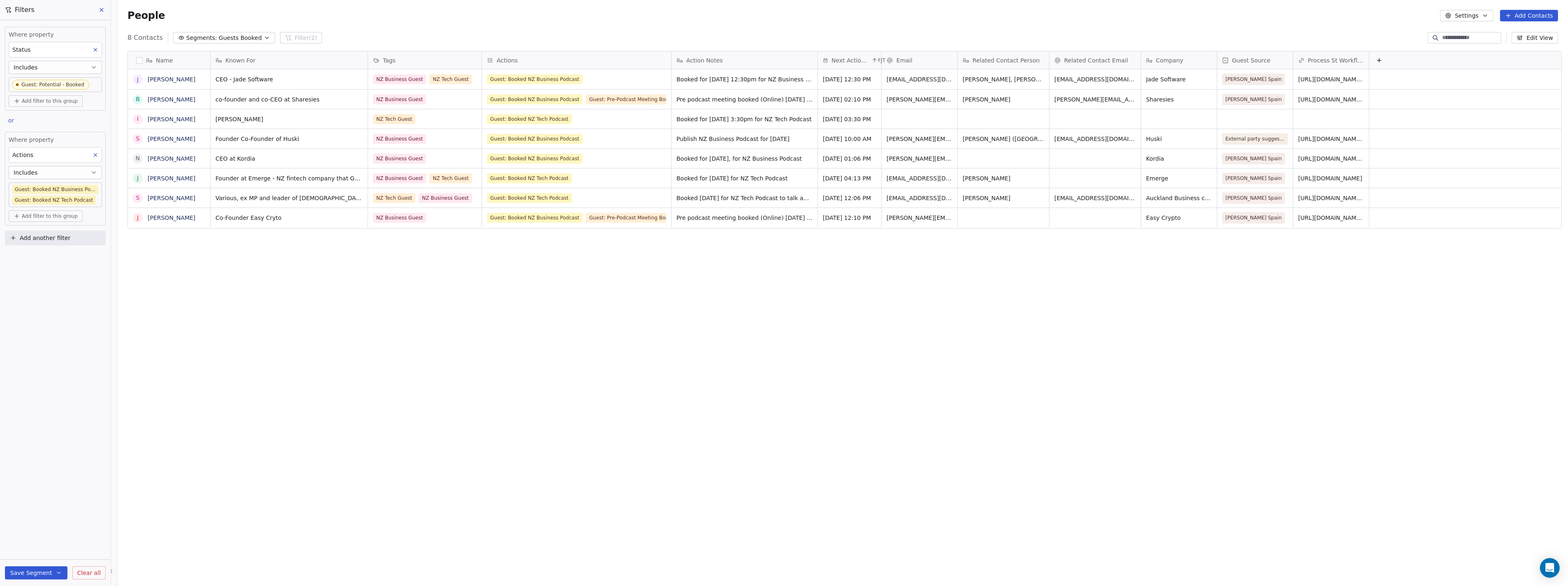
click at [241, 38] on span "Guests Booked" at bounding box center [241, 37] width 43 height 9
click at [233, 84] on span "Guests: Potential - NZ Business Podcast" at bounding box center [215, 85] width 81 height 9
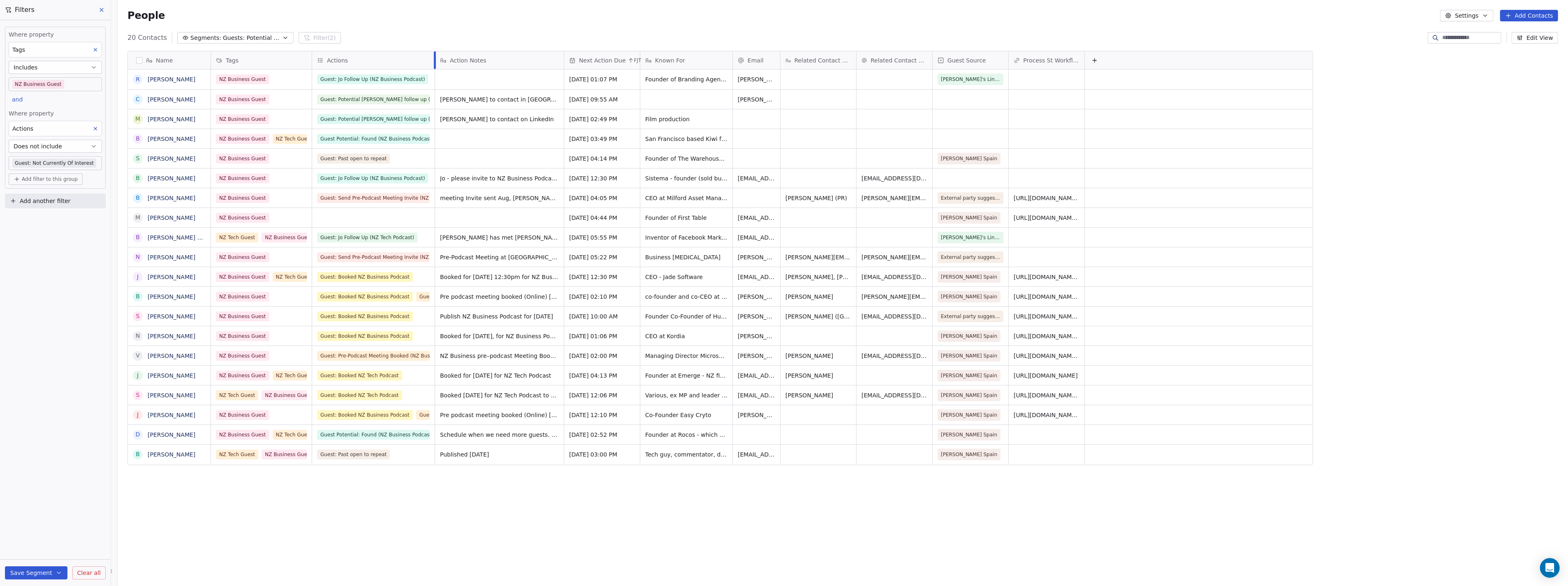
drag, startPoint x: 384, startPoint y: 56, endPoint x: 432, endPoint y: 55, distance: 48.0
click at [434, 55] on div at bounding box center [434, 60] width 2 height 18
click at [312, 60] on div "Actions" at bounding box center [375, 60] width 125 height 18
click at [292, 60] on html "P Podcasts NZ studio Contacts People Marketing Workflows Campaigns Sales Pipeli…" at bounding box center [784, 293] width 1568 height 586
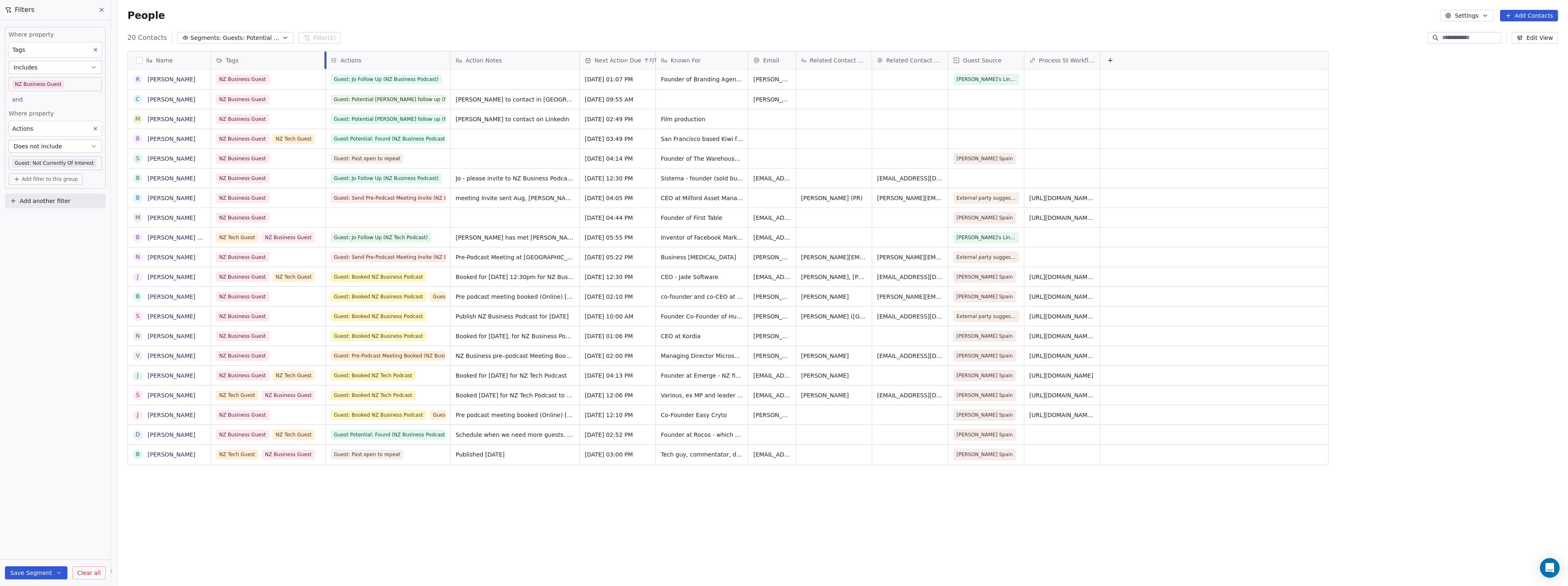
drag, startPoint x: 308, startPoint y: 60, endPoint x: 319, endPoint y: 60, distance: 11.0
click at [325, 60] on div at bounding box center [325, 60] width 2 height 18
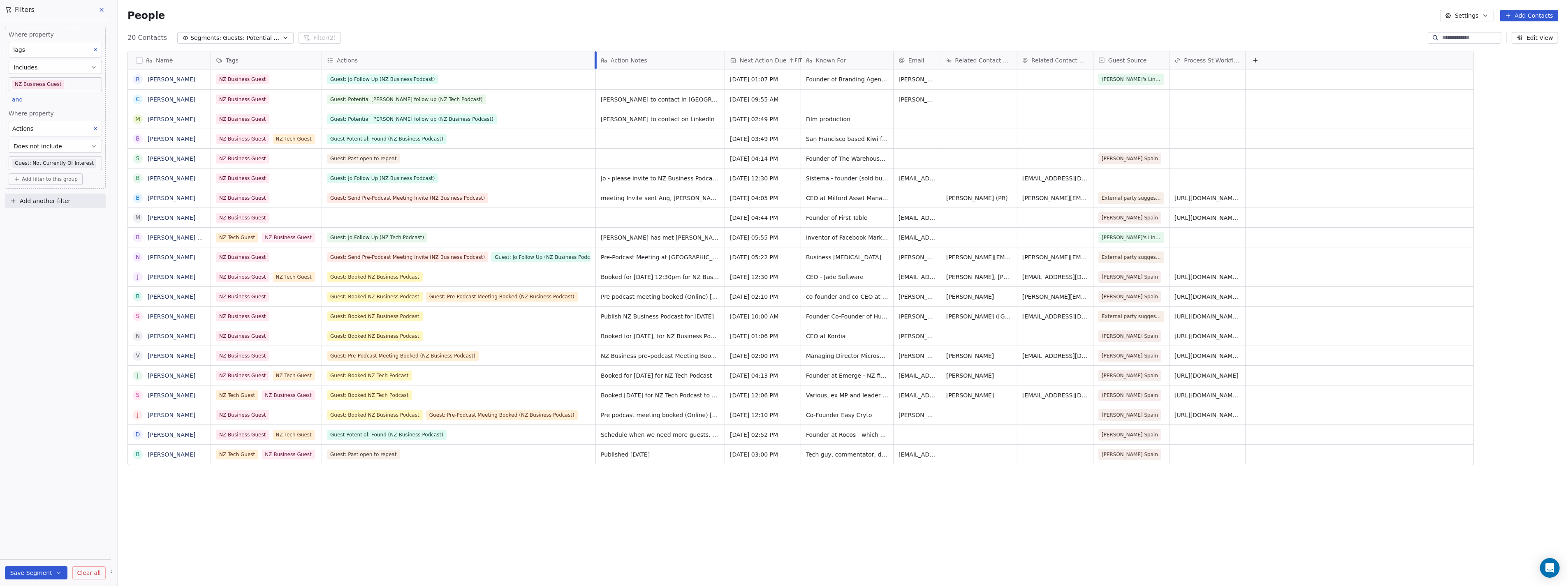
drag, startPoint x: 442, startPoint y: 55, endPoint x: 591, endPoint y: 51, distance: 149.1
click at [595, 51] on div at bounding box center [595, 60] width 2 height 18
drag, startPoint x: 1241, startPoint y: 61, endPoint x: 1294, endPoint y: 58, distance: 53.1
click at [1297, 58] on div at bounding box center [1298, 60] width 2 height 18
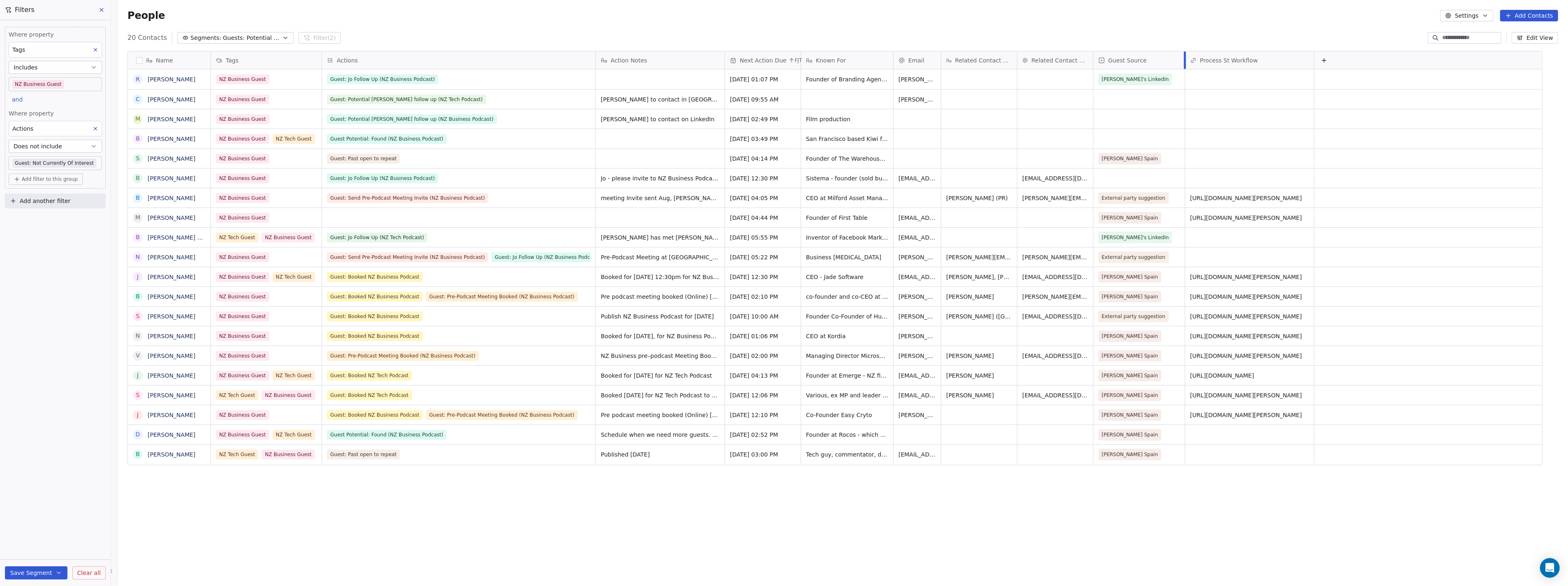
drag, startPoint x: 1164, startPoint y: 59, endPoint x: 1180, endPoint y: 60, distance: 16.0
click at [1184, 60] on div at bounding box center [1185, 60] width 2 height 18
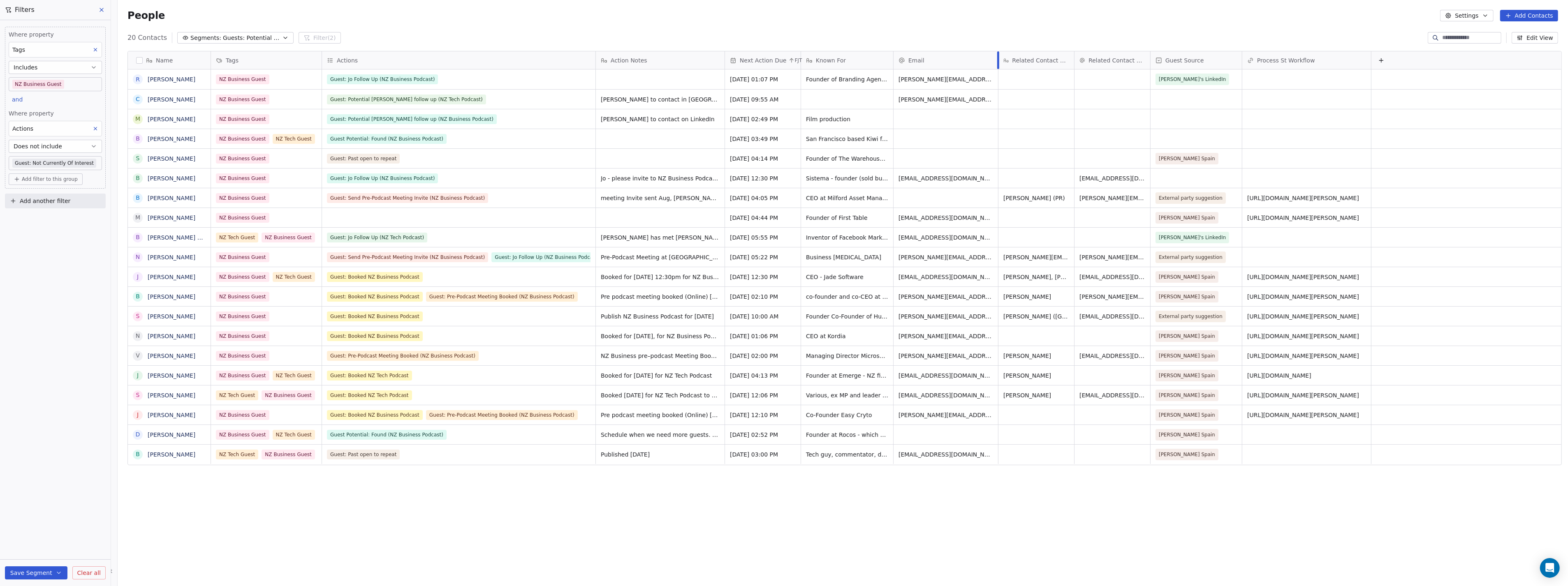
drag, startPoint x: 936, startPoint y: 58, endPoint x: 994, endPoint y: 62, distance: 58.1
click at [998, 62] on div at bounding box center [998, 60] width 2 height 18
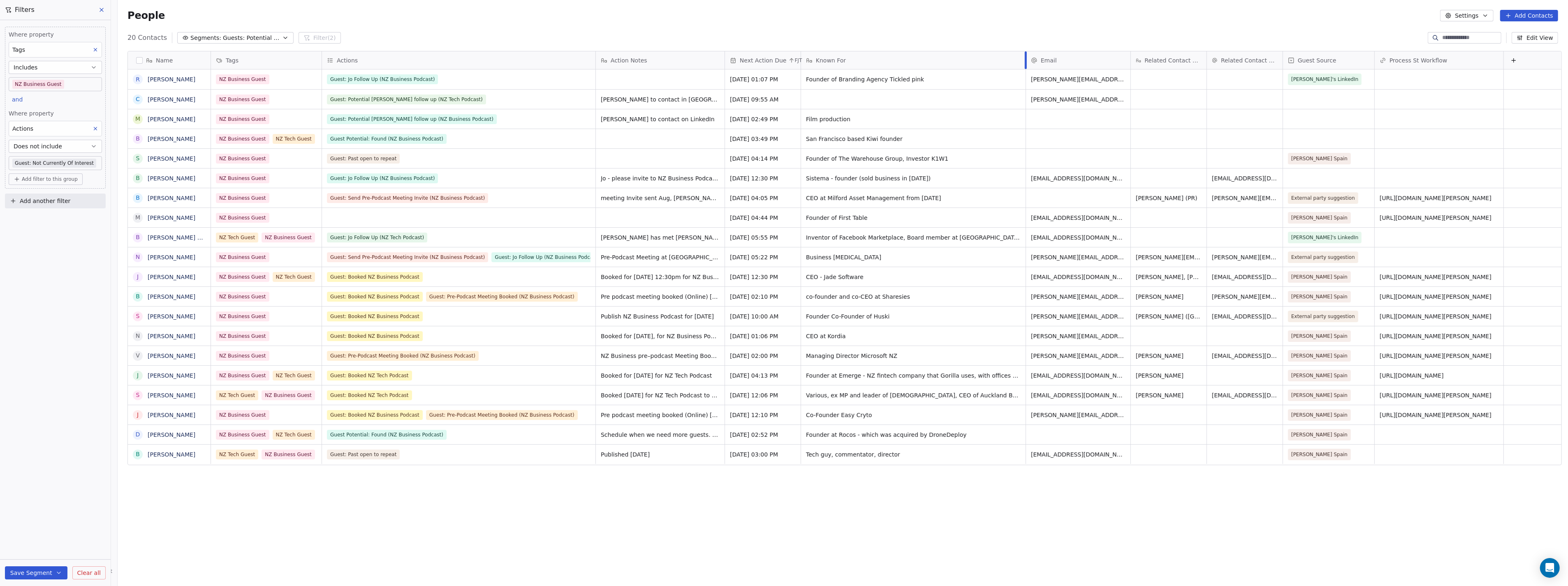
drag, startPoint x: 888, startPoint y: 63, endPoint x: 1021, endPoint y: 60, distance: 133.0
click at [1025, 60] on div at bounding box center [1026, 60] width 2 height 18
drag, startPoint x: 907, startPoint y: 60, endPoint x: 326, endPoint y: 66, distance: 581.0
click at [326, 66] on div "Name R [PERSON_NAME] C [PERSON_NAME] M [PERSON_NAME] B [PERSON_NAME] S [PERSON_…" at bounding box center [845, 258] width 1434 height 415
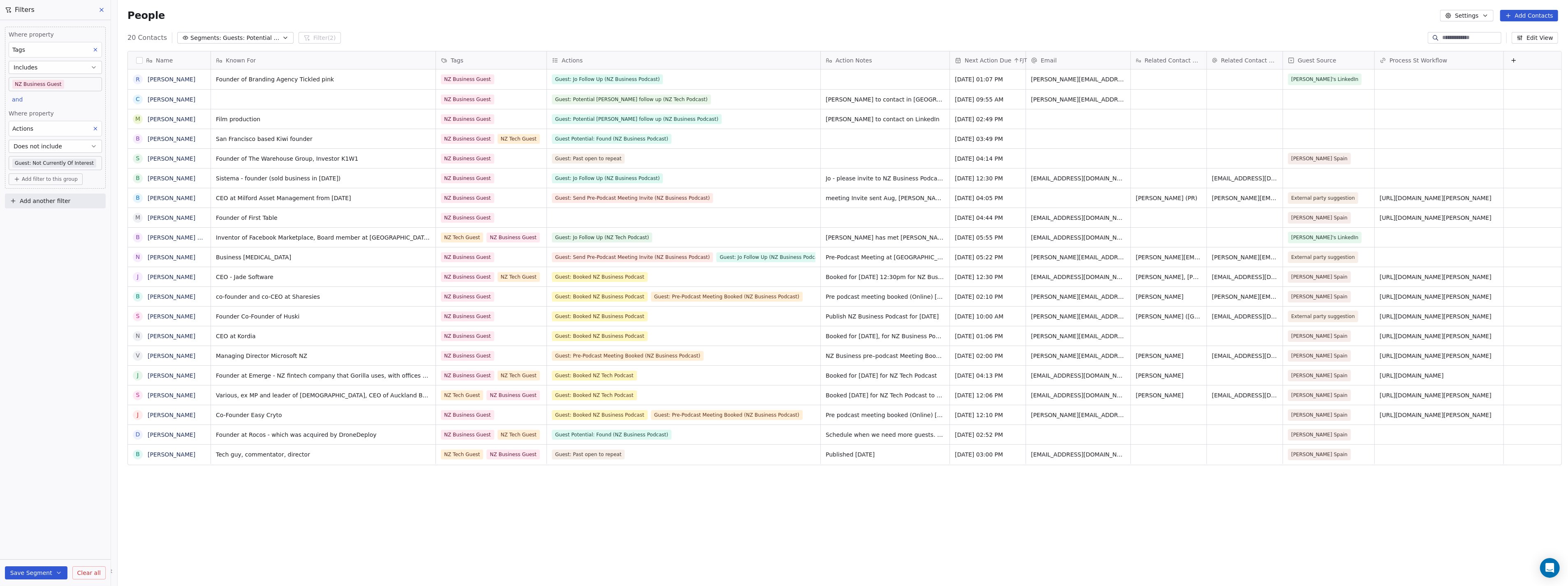
click at [1021, 63] on span "FJT" at bounding box center [1023, 60] width 7 height 7
click at [1016, 61] on html "P Podcasts NZ studio Contacts People Marketing Workflows Campaigns Sales Pipeli…" at bounding box center [784, 293] width 1568 height 586
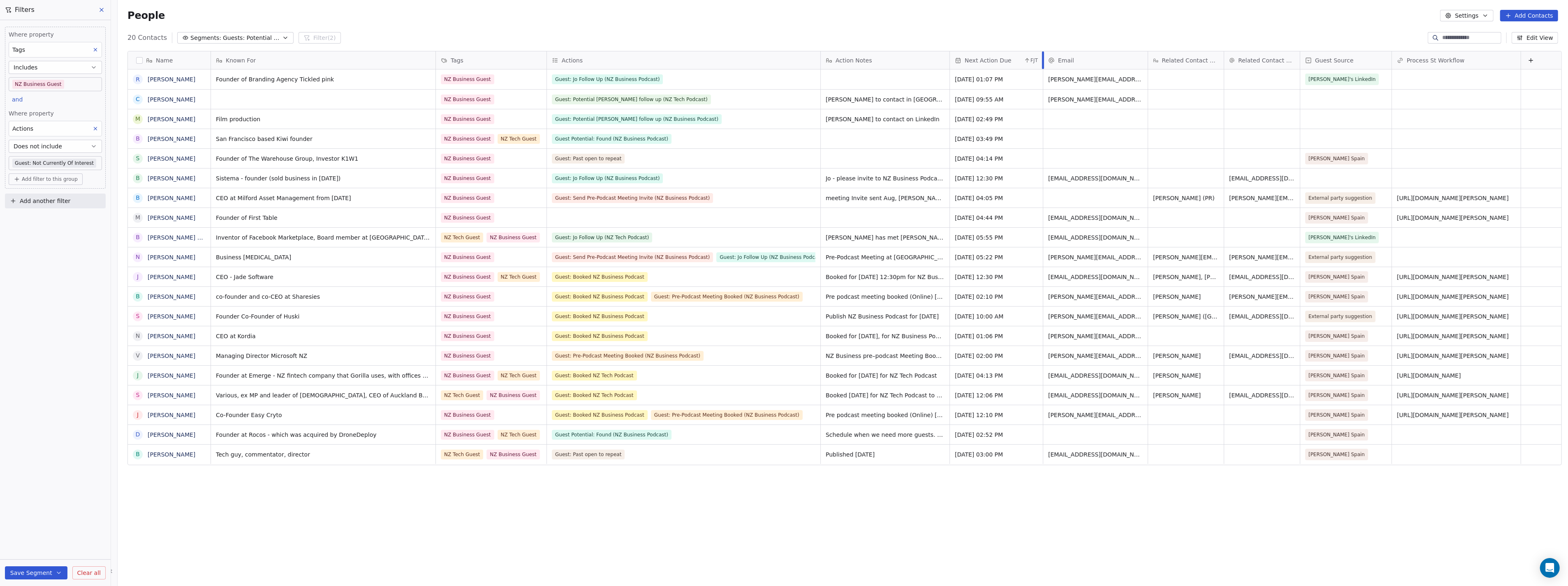
drag, startPoint x: 1021, startPoint y: 62, endPoint x: 1038, endPoint y: 62, distance: 17.0
click at [1042, 62] on div at bounding box center [1043, 60] width 2 height 18
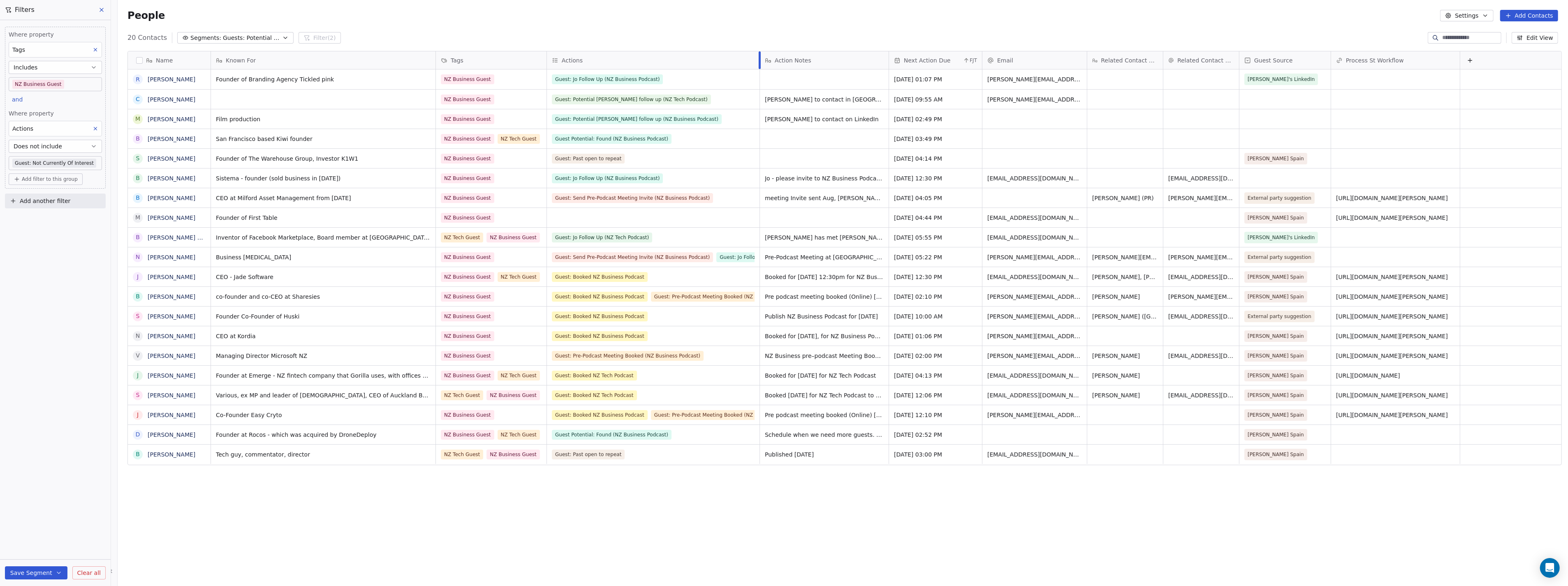
drag, startPoint x: 816, startPoint y: 58, endPoint x: 754, endPoint y: 63, distance: 62.2
click at [759, 63] on div at bounding box center [760, 60] width 2 height 18
click at [1537, 35] on button "Edit View" at bounding box center [1534, 38] width 47 height 12
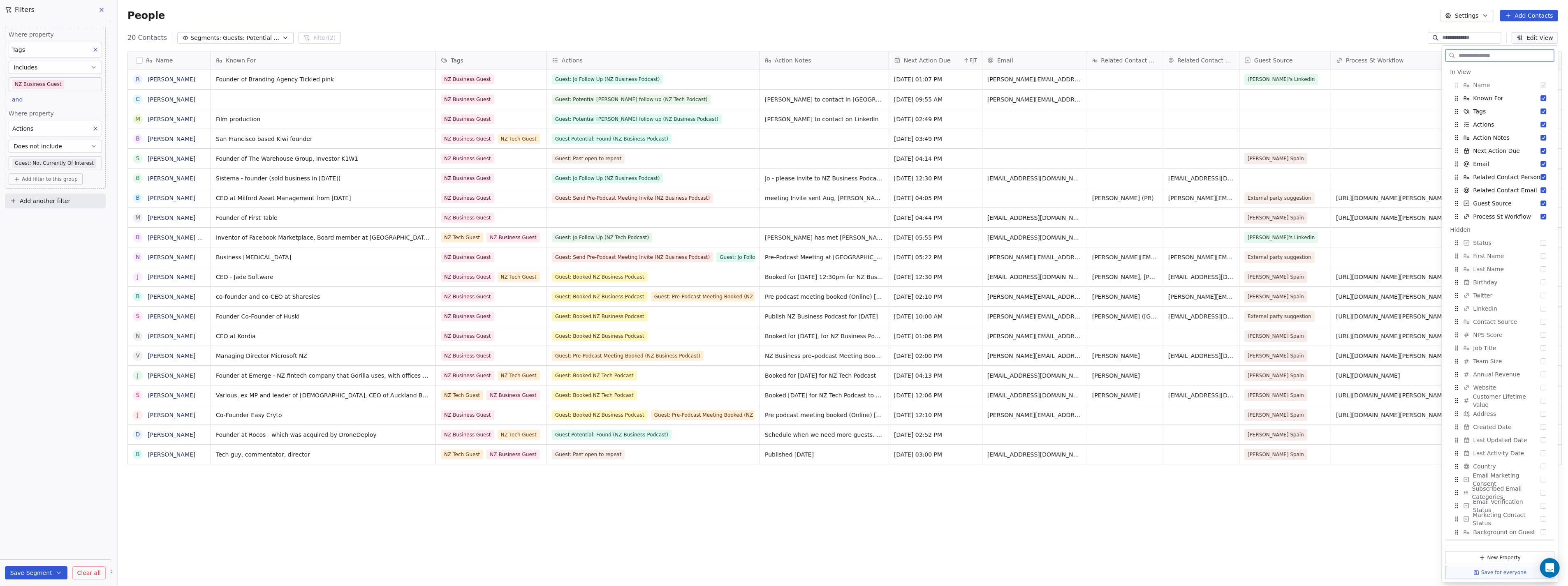
click at [1500, 574] on button "Save for everyone" at bounding box center [1500, 573] width 109 height 13
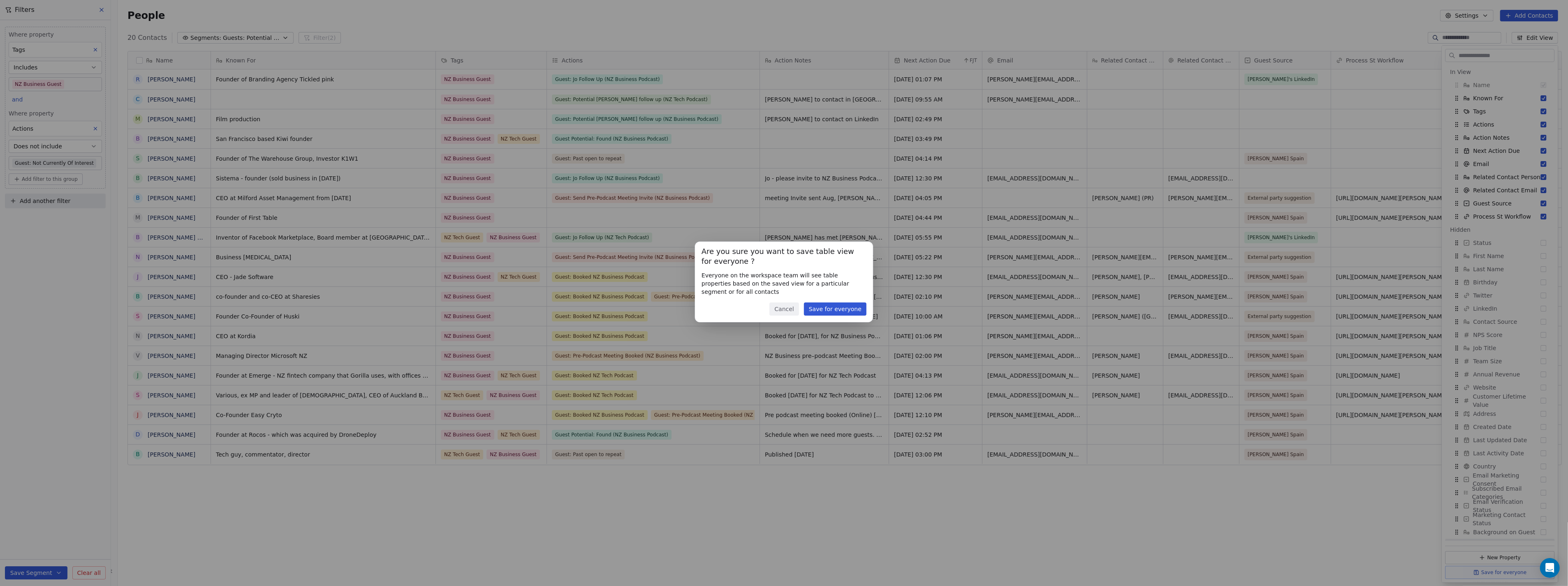
click at [841, 311] on button "Save for everyone" at bounding box center [835, 309] width 62 height 13
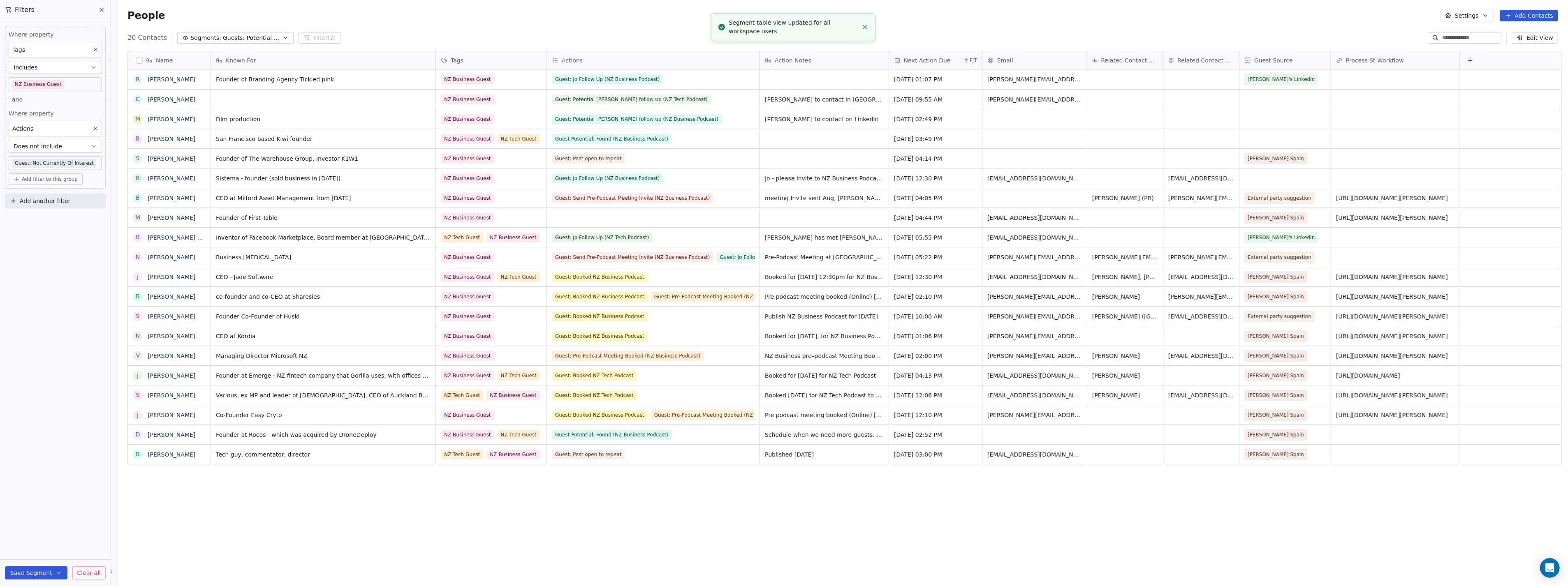
click at [282, 39] on icon "button" at bounding box center [285, 38] width 7 height 7
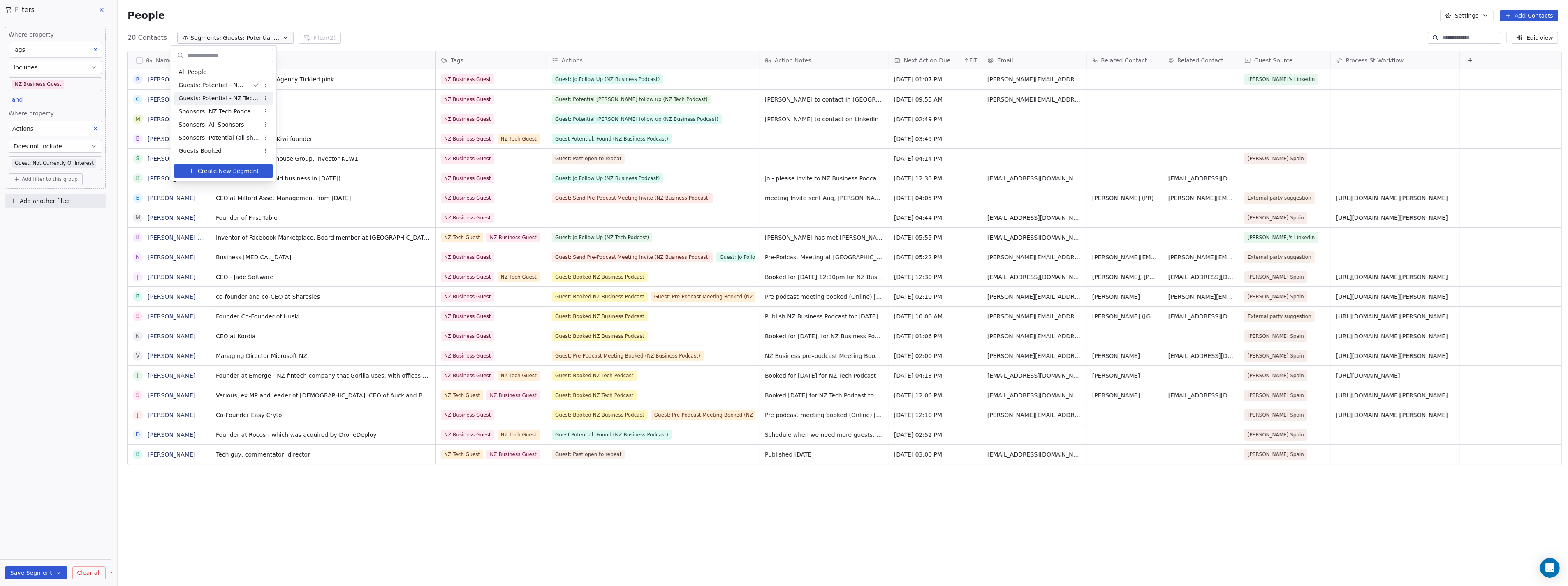
click at [229, 96] on span "Guests: Potential - NZ Tech Podcast" at bounding box center [219, 98] width 81 height 9
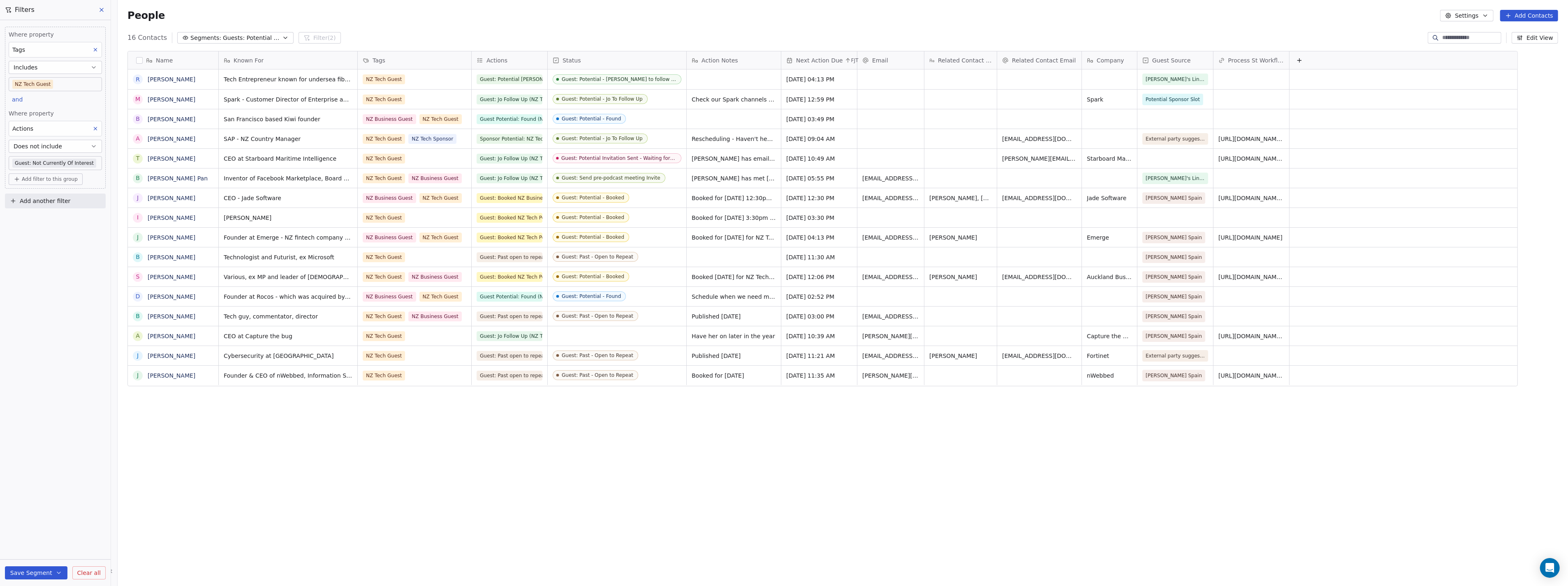
click at [639, 58] on div "Status" at bounding box center [616, 60] width 127 height 9
click at [565, 89] on span "Hide" at bounding box center [566, 91] width 13 height 9
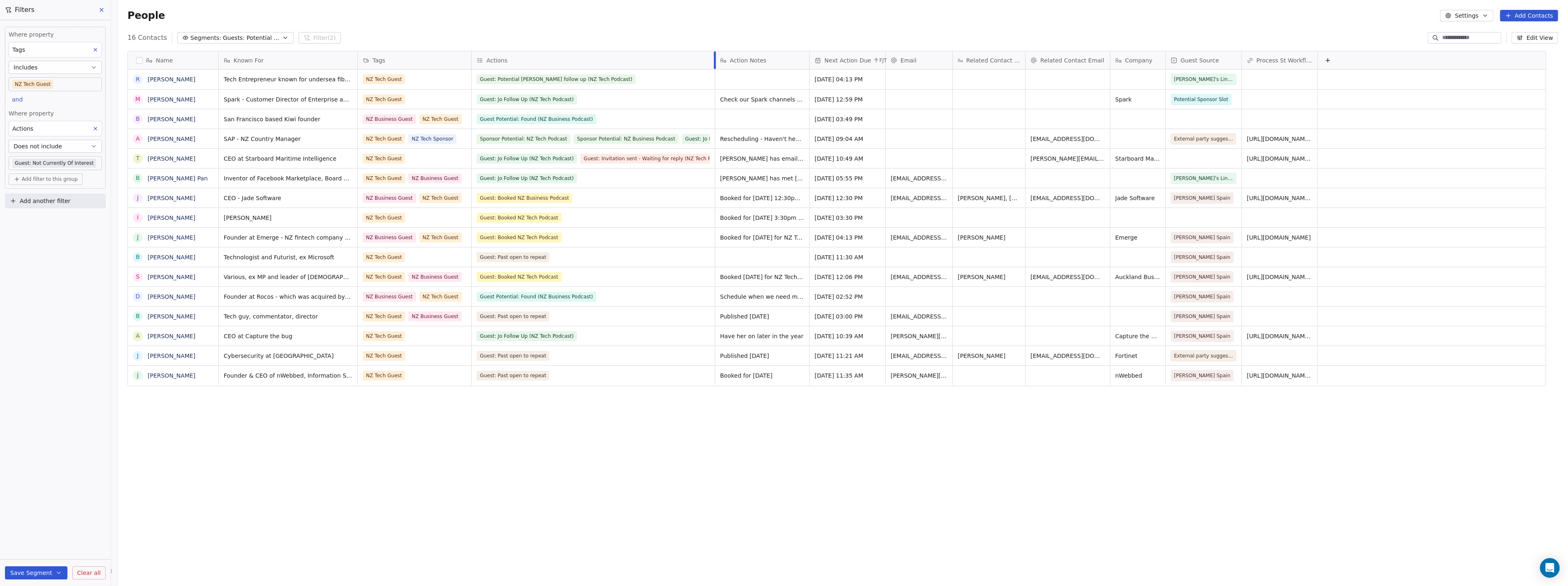
drag, startPoint x: 543, startPoint y: 58, endPoint x: 710, endPoint y: 49, distance: 167.2
click at [710, 49] on div "Name R [PERSON_NAME] M [PERSON_NAME] B [PERSON_NAME] A [PERSON_NAME] T [PERSON_…" at bounding box center [842, 302] width 1450 height 516
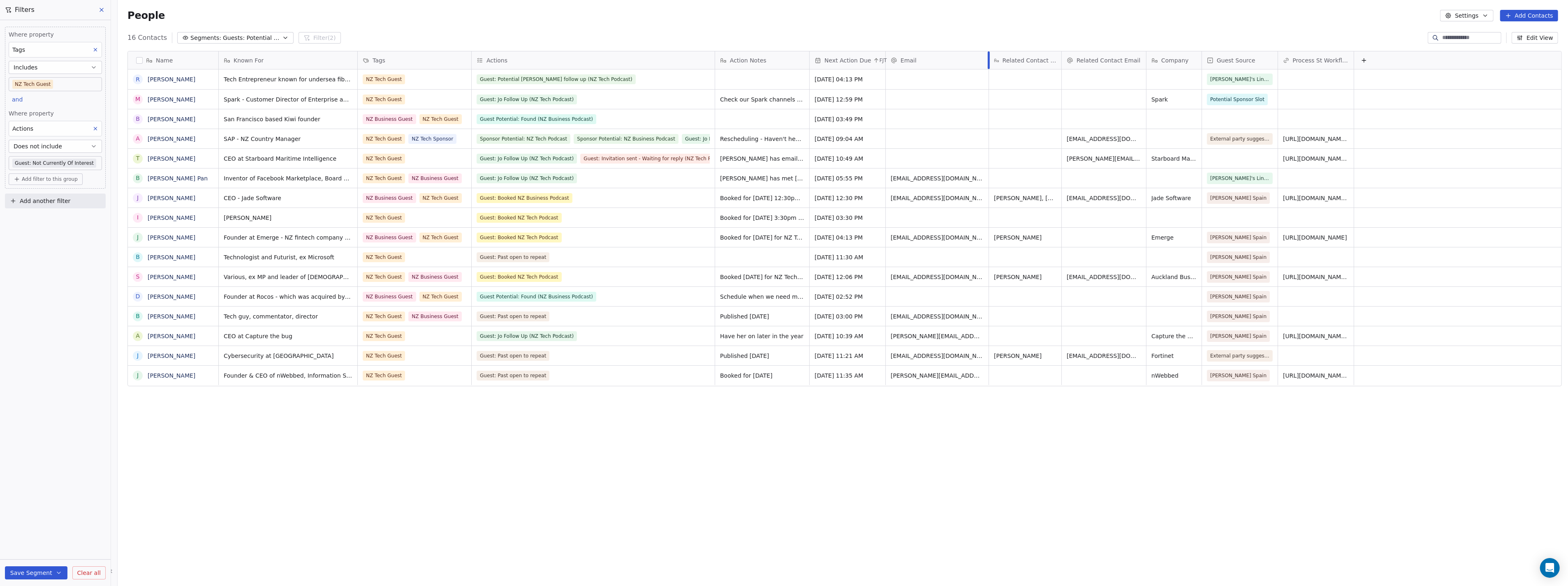
drag, startPoint x: 948, startPoint y: 58, endPoint x: 984, endPoint y: 55, distance: 36.1
click at [988, 55] on div at bounding box center [988, 60] width 2 height 18
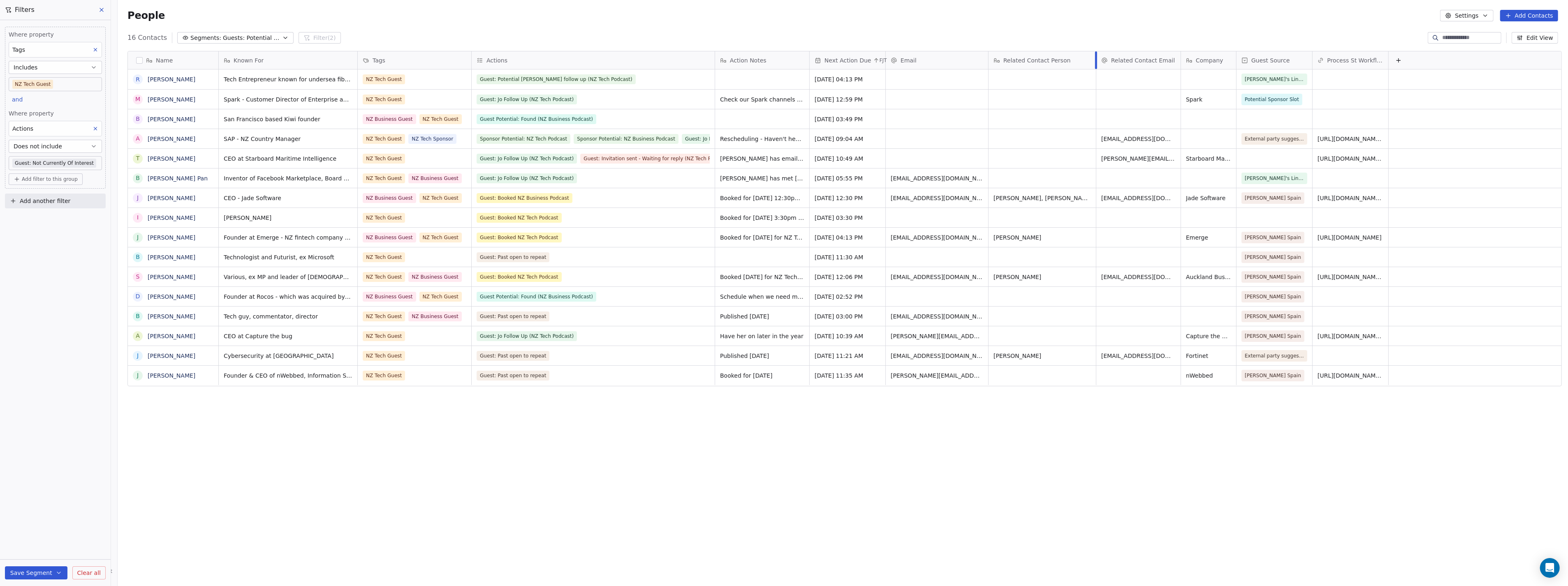
drag, startPoint x: 1056, startPoint y: 59, endPoint x: 1091, endPoint y: 56, distance: 35.1
click at [1095, 56] on div at bounding box center [1096, 60] width 2 height 18
click at [1521, 35] on icon "button" at bounding box center [1520, 38] width 7 height 7
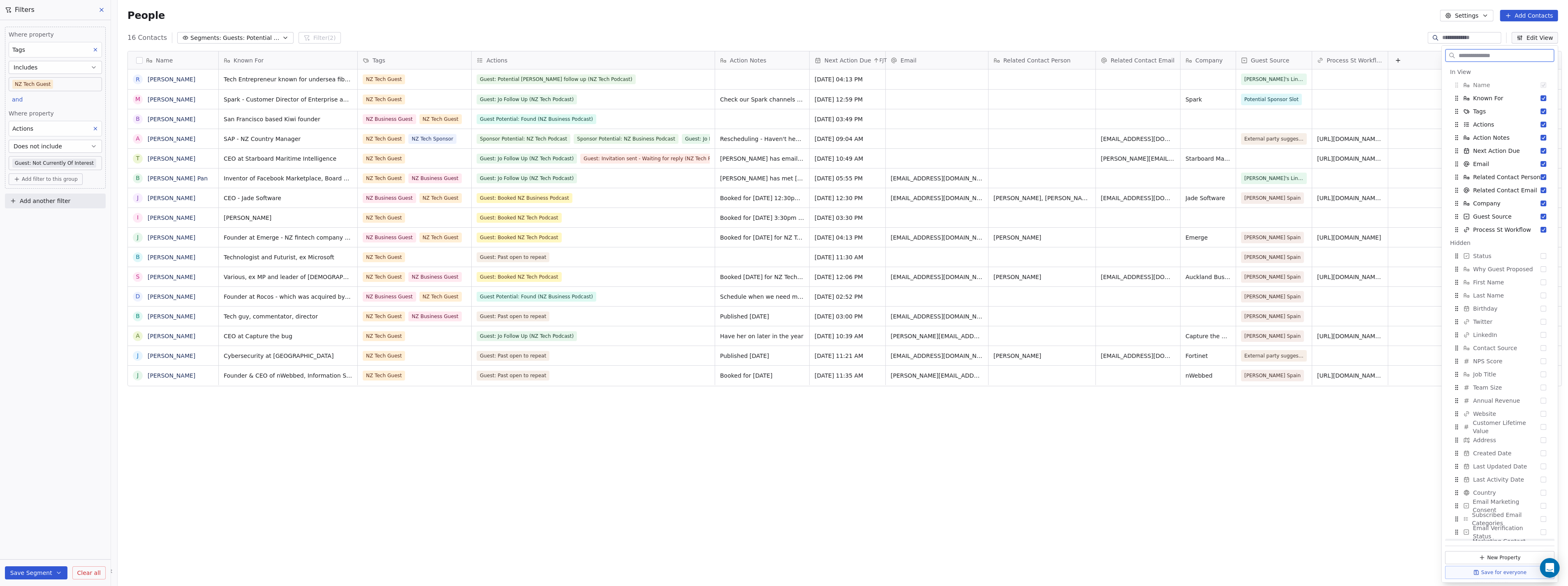
click at [1489, 572] on button "Save for everyone" at bounding box center [1500, 573] width 109 height 13
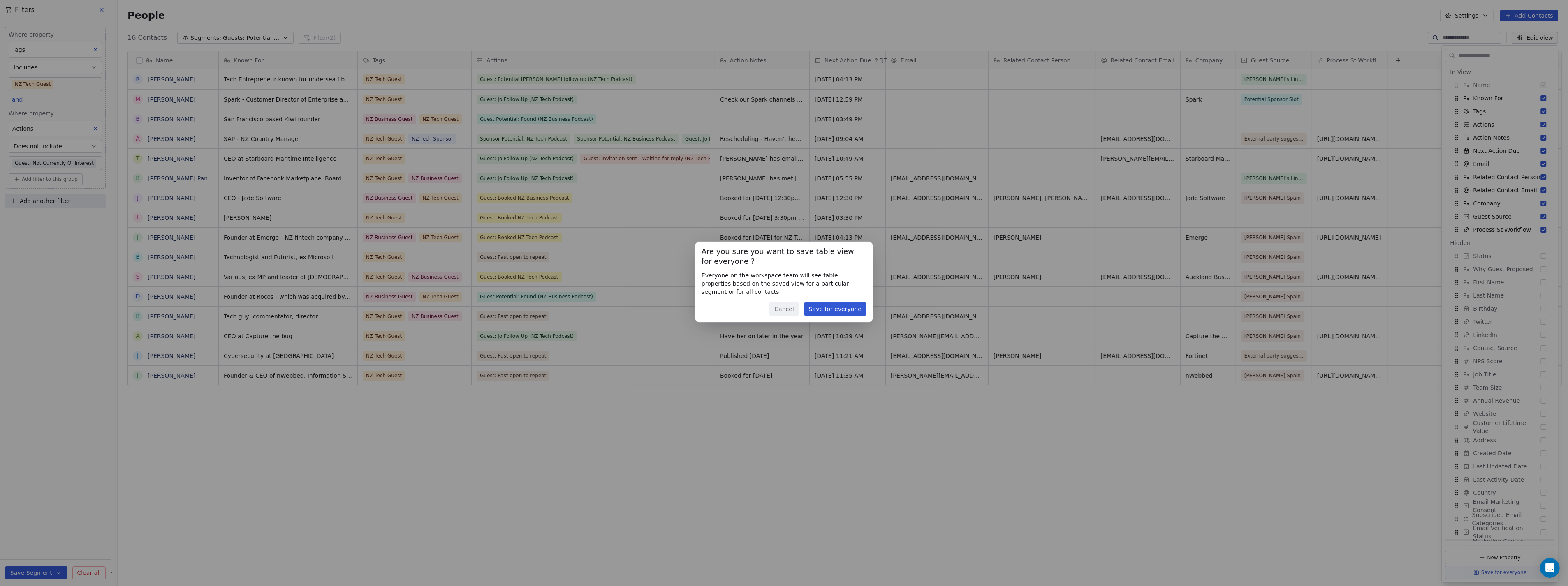
click at [861, 310] on button "Save for everyone" at bounding box center [835, 309] width 62 height 13
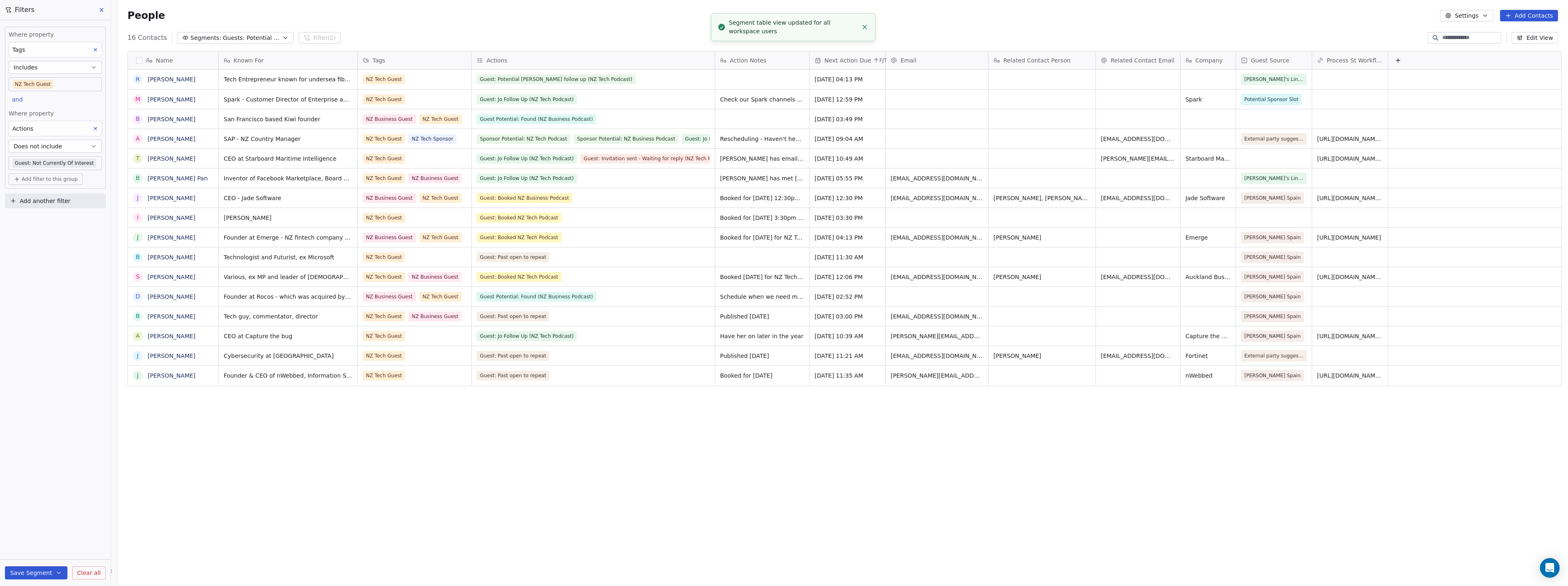
click at [282, 35] on icon "button" at bounding box center [285, 38] width 7 height 7
click at [240, 109] on span "Sponsors: NZ Tech Podcast - current" at bounding box center [218, 111] width 81 height 9
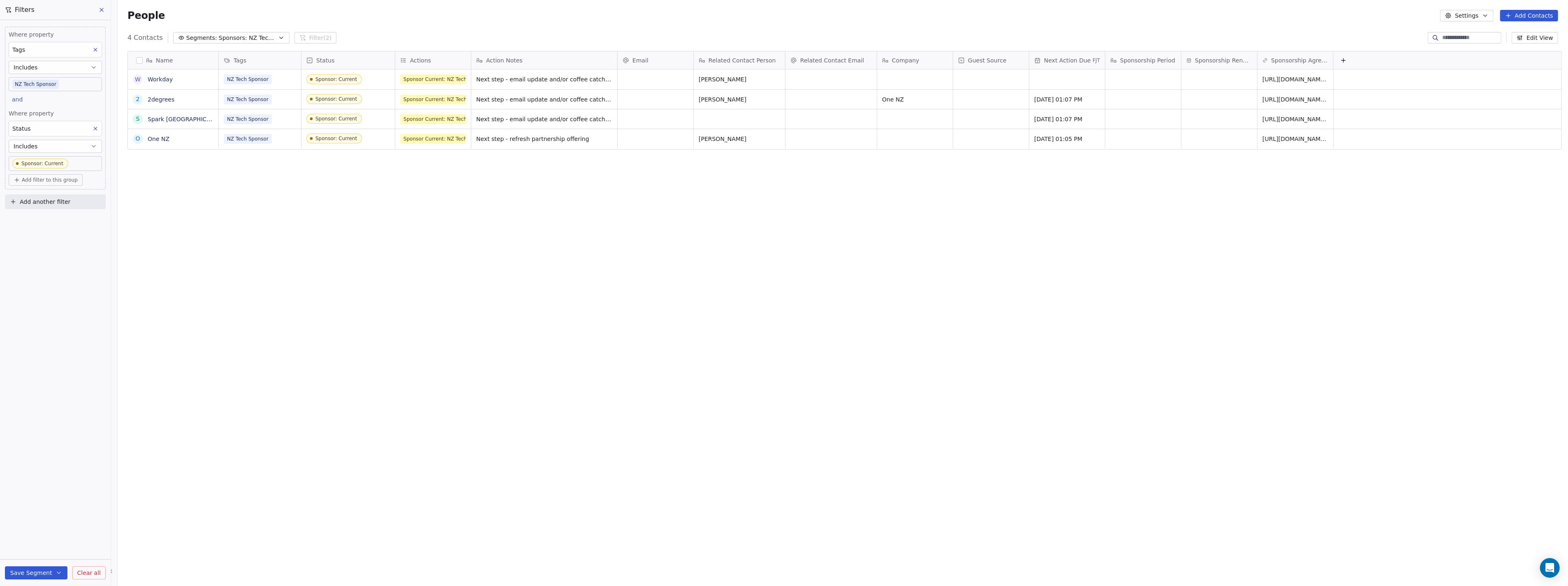
click at [363, 58] on div "Status" at bounding box center [347, 60] width 82 height 9
click at [329, 89] on div "Hide" at bounding box center [315, 91] width 33 height 13
drag, startPoint x: 373, startPoint y: 58, endPoint x: 474, endPoint y: 53, distance: 101.1
click at [478, 53] on div at bounding box center [478, 60] width 2 height 18
click at [904, 97] on span "One NZ" at bounding box center [915, 99] width 50 height 9
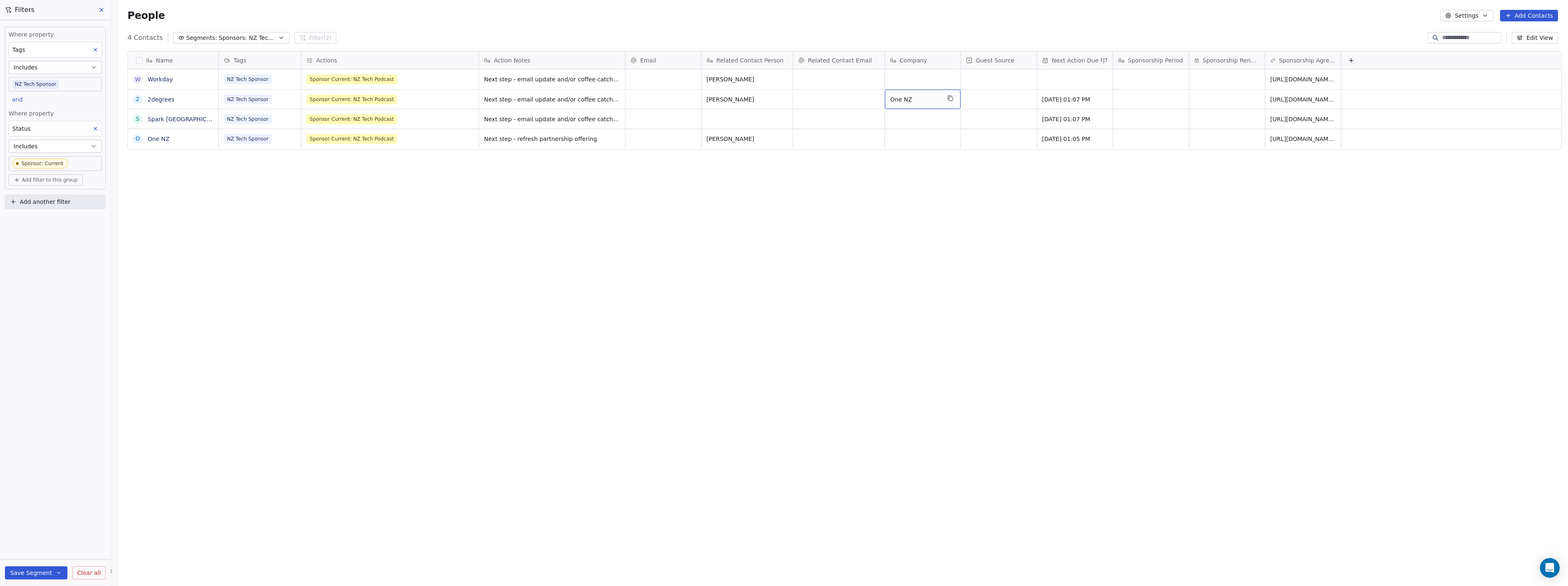
click at [905, 98] on span "One NZ" at bounding box center [915, 99] width 50 height 9
click at [906, 99] on textarea "******" at bounding box center [919, 102] width 75 height 26
drag, startPoint x: 907, startPoint y: 97, endPoint x: 867, endPoint y: 95, distance: 40.0
click at [871, 95] on html "P Podcasts NZ studio Contacts People Marketing Workflows Campaigns Sales Pipeli…" at bounding box center [784, 293] width 1568 height 586
drag, startPoint x: 907, startPoint y: 95, endPoint x: 878, endPoint y: 94, distance: 29.0
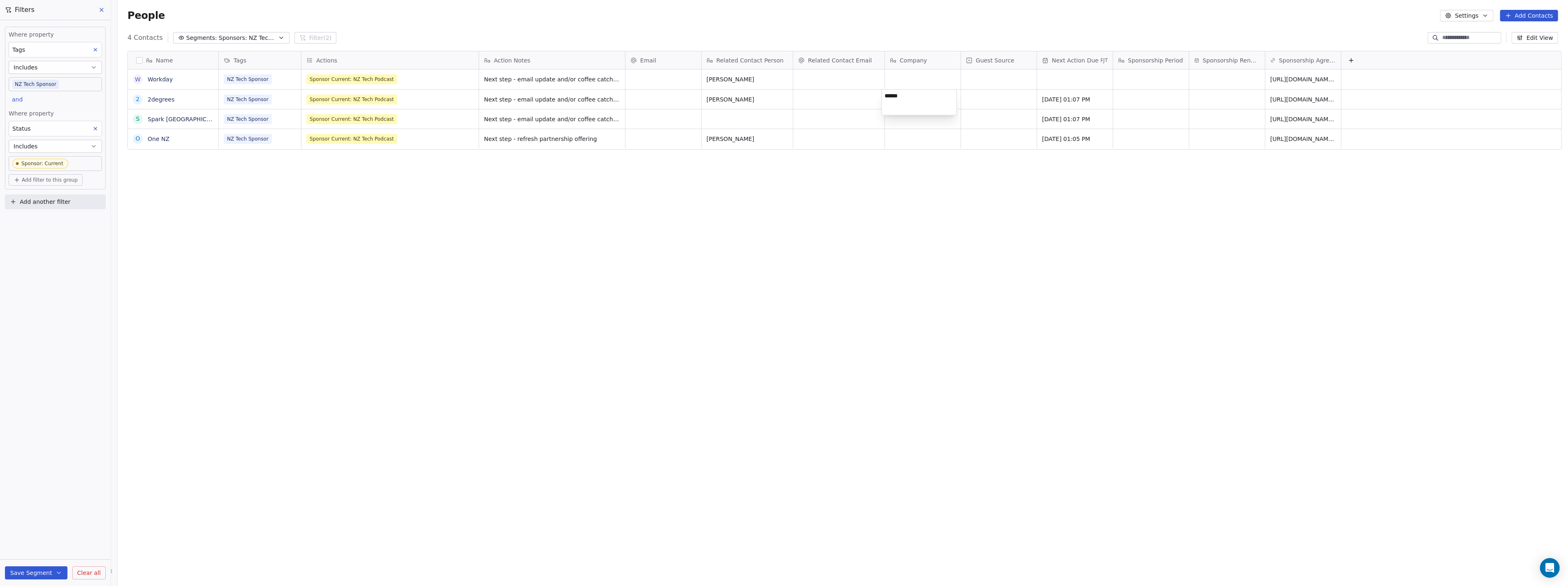
click at [878, 94] on html "P Podcasts NZ studio Contacts People Marketing Workflows Campaigns Sales Pipeli…" at bounding box center [784, 293] width 1568 height 586
drag, startPoint x: 913, startPoint y: 96, endPoint x: 882, endPoint y: 97, distance: 31.0
click at [882, 97] on textarea "******" at bounding box center [919, 102] width 75 height 26
click at [888, 192] on html "P Podcasts NZ studio Contacts People Marketing Workflows Campaigns Sales Pipeli…" at bounding box center [784, 293] width 1568 height 586
click at [914, 56] on span "Company" at bounding box center [913, 60] width 28 height 9
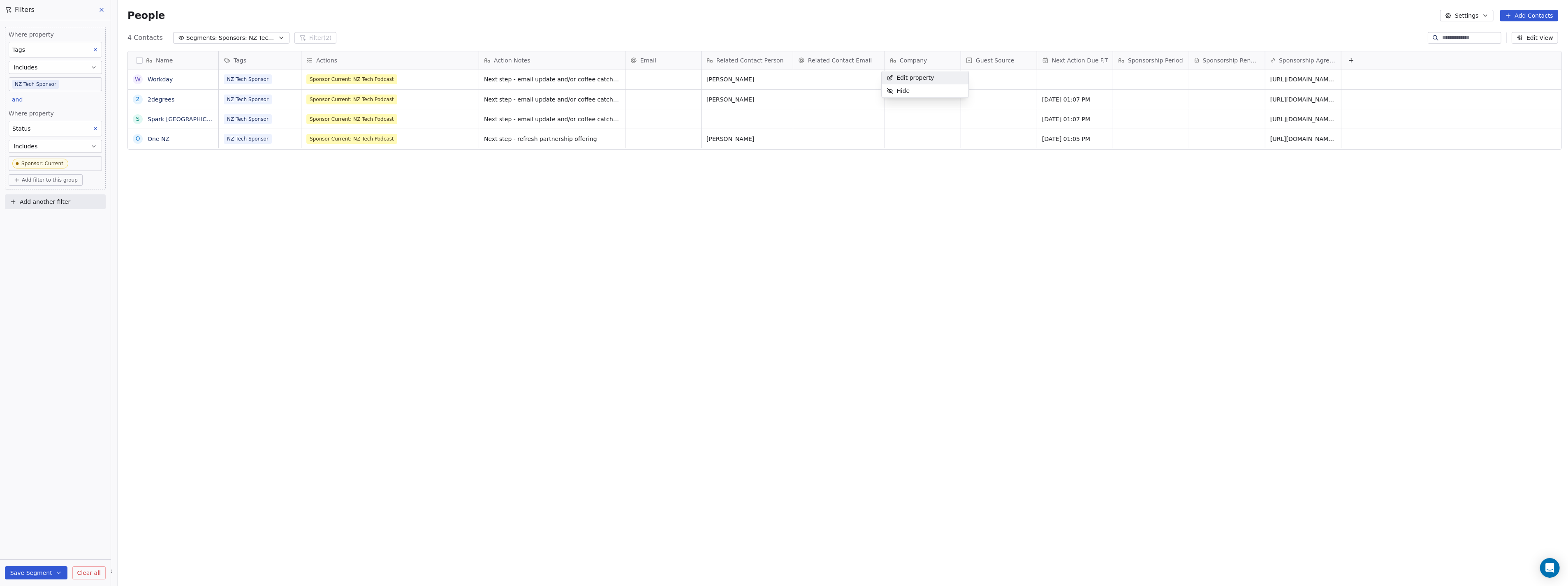
click at [907, 60] on html "P Podcasts NZ studio Contacts People Marketing Workflows Campaigns Sales Pipeli…" at bounding box center [784, 293] width 1568 height 586
click at [907, 60] on span "Company" at bounding box center [913, 60] width 28 height 9
drag, startPoint x: 907, startPoint y: 60, endPoint x: 901, endPoint y: 146, distance: 86.2
click at [901, 146] on html "P Podcasts NZ studio Contacts People Marketing Workflows Campaigns Sales Pipeli…" at bounding box center [784, 293] width 1568 height 586
click at [1540, 39] on button "Edit View" at bounding box center [1534, 38] width 47 height 12
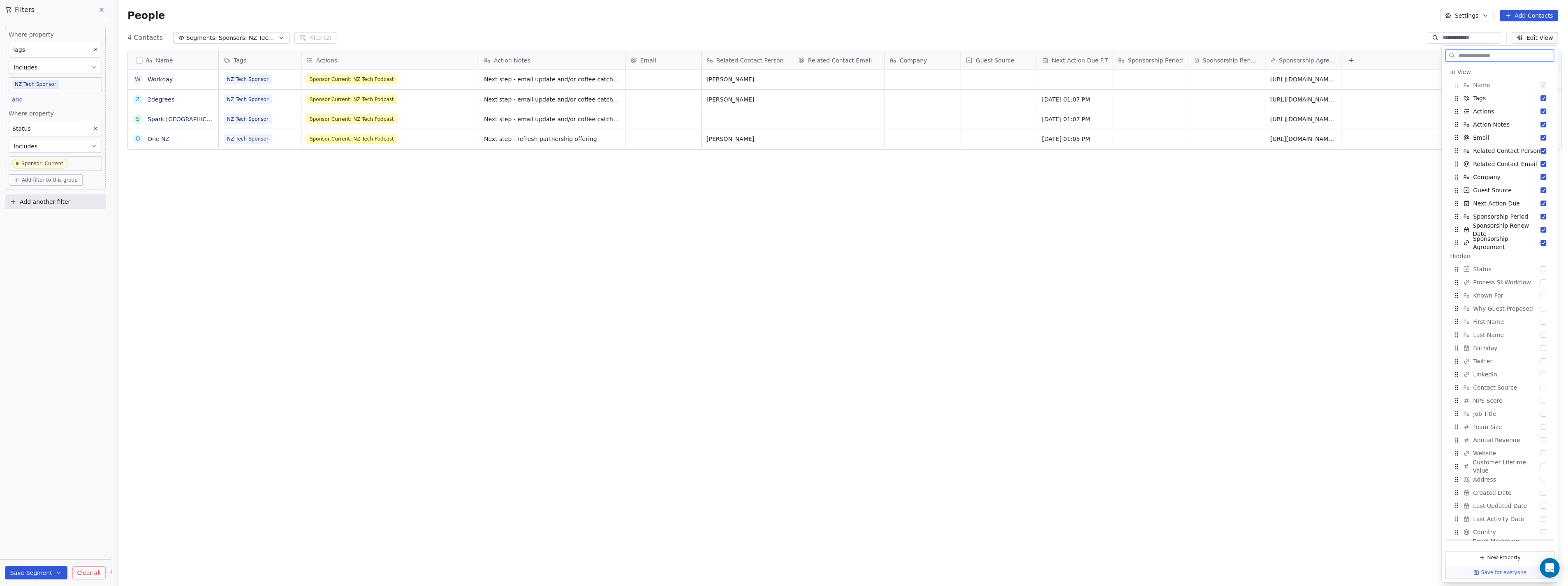
click at [1485, 570] on button "Save for everyone" at bounding box center [1500, 573] width 109 height 13
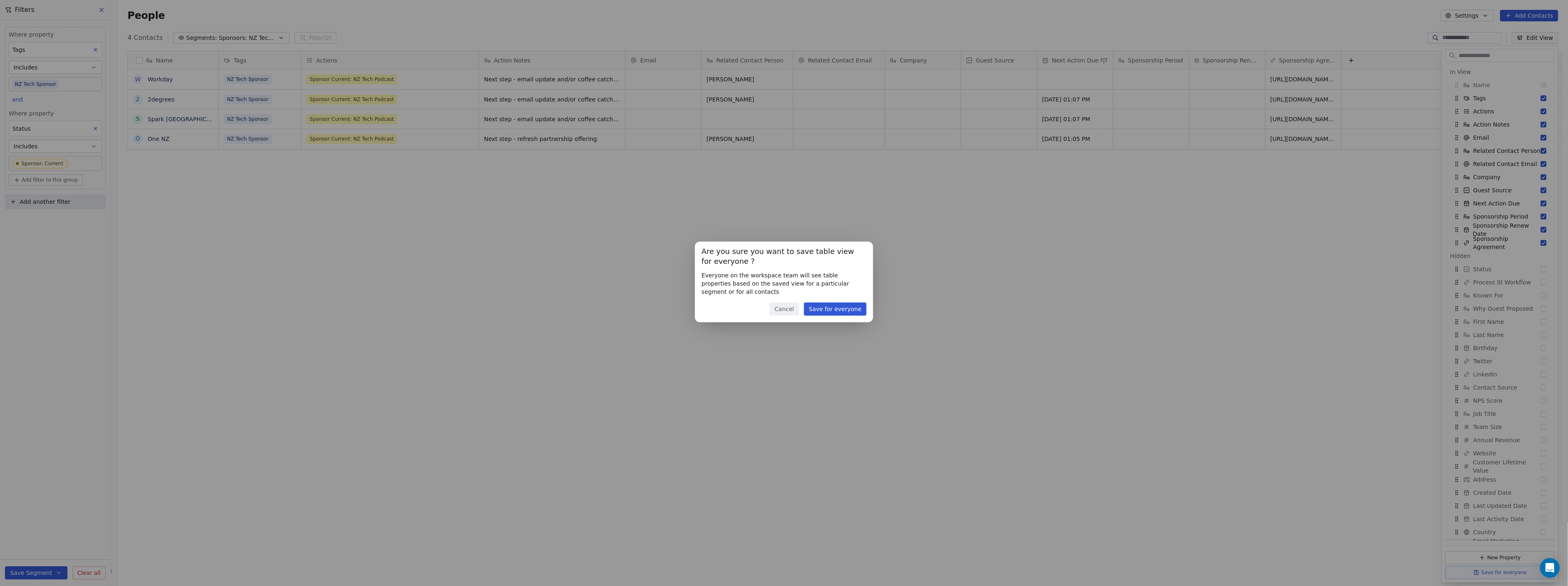
click at [837, 313] on button "Save for everyone" at bounding box center [835, 309] width 62 height 13
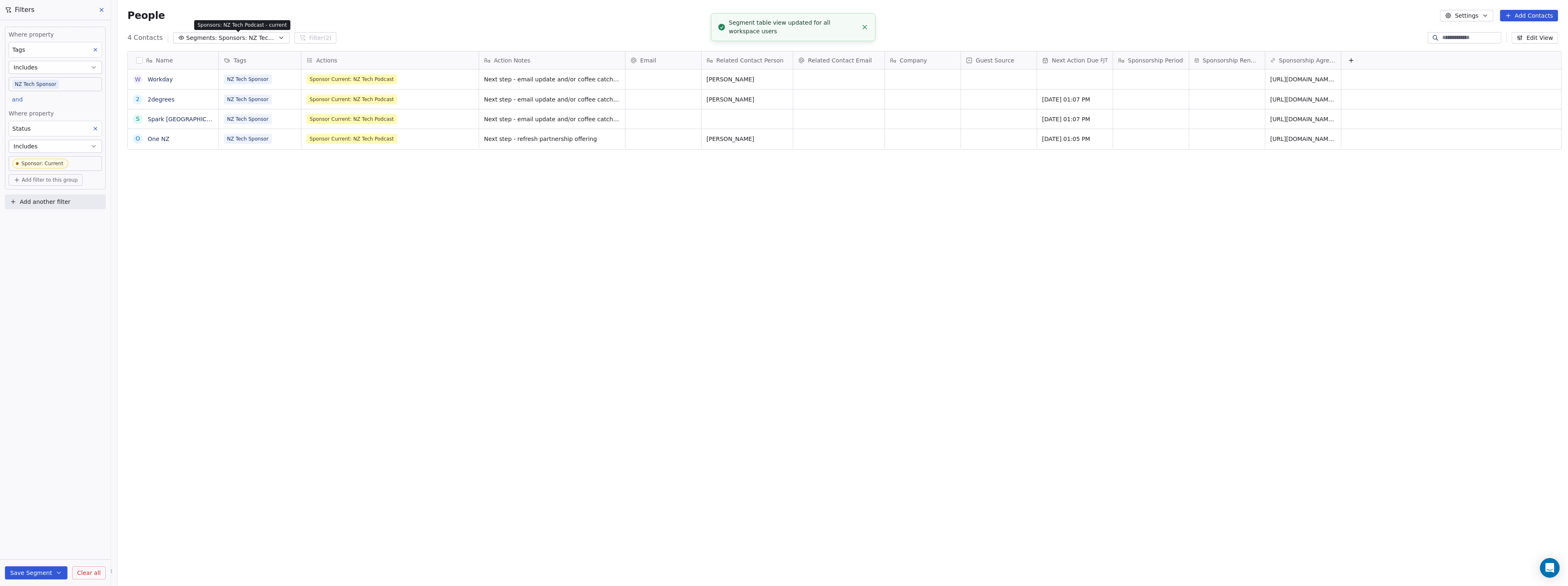
click at [265, 39] on span "Sponsors: NZ Tech Podcast - current" at bounding box center [248, 37] width 58 height 9
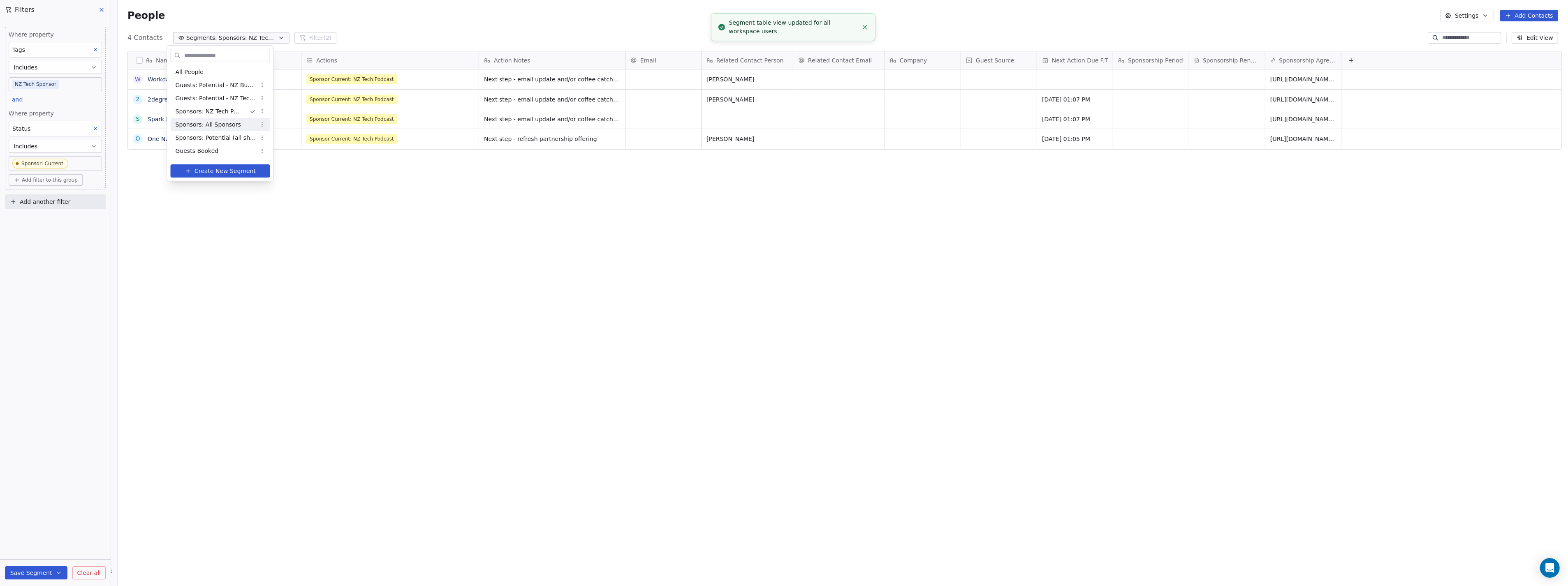
click at [233, 126] on span "Sponsors: All Sponsors" at bounding box center [208, 124] width 66 height 9
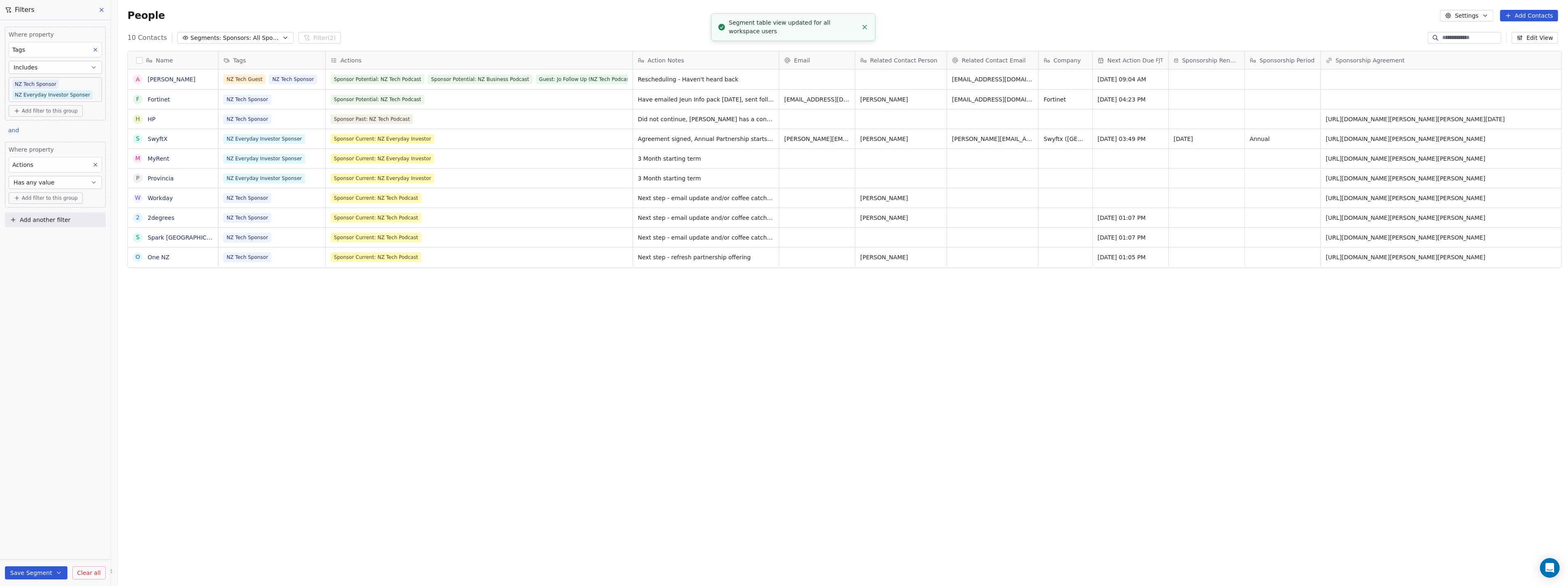
click at [653, 489] on div "Name A [PERSON_NAME] F Fortinet H HP S SwyftX M MyRent P Provincia W Workday 2 …" at bounding box center [842, 302] width 1450 height 516
click at [246, 39] on span "Sponsors: All Sponsors" at bounding box center [252, 37] width 58 height 9
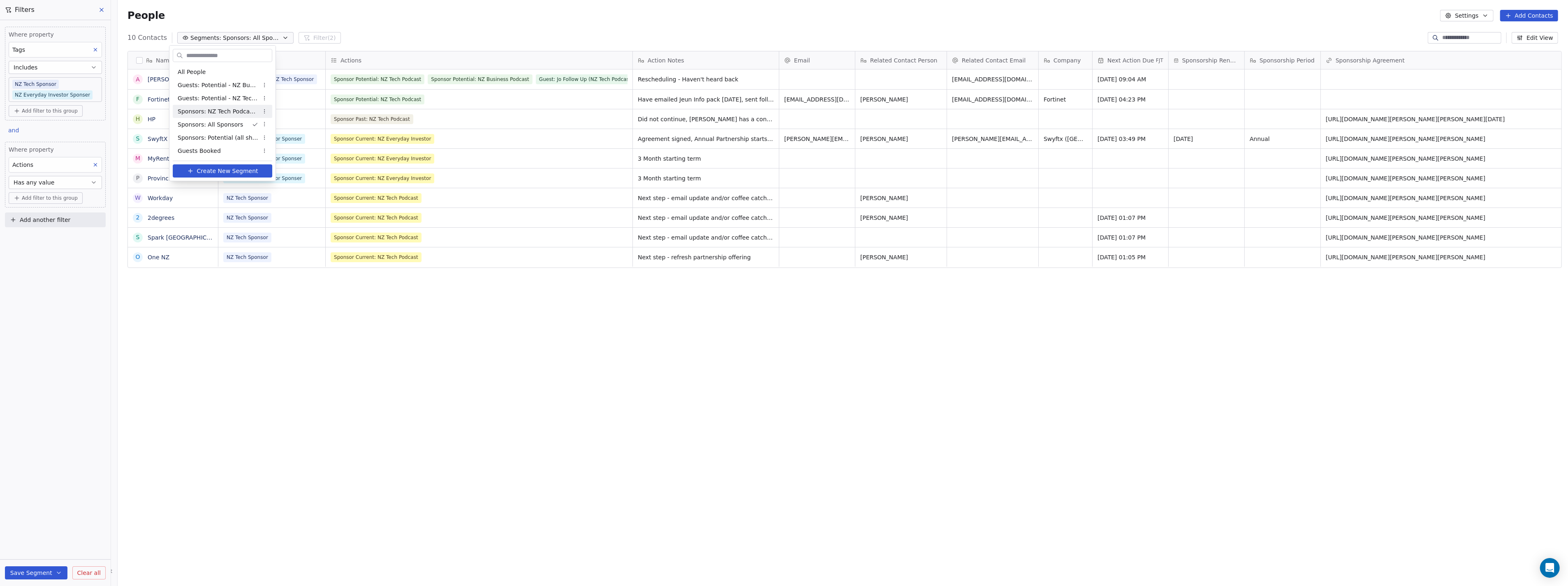
click at [232, 113] on span "Sponsors: NZ Tech Podcast - current" at bounding box center [218, 111] width 81 height 9
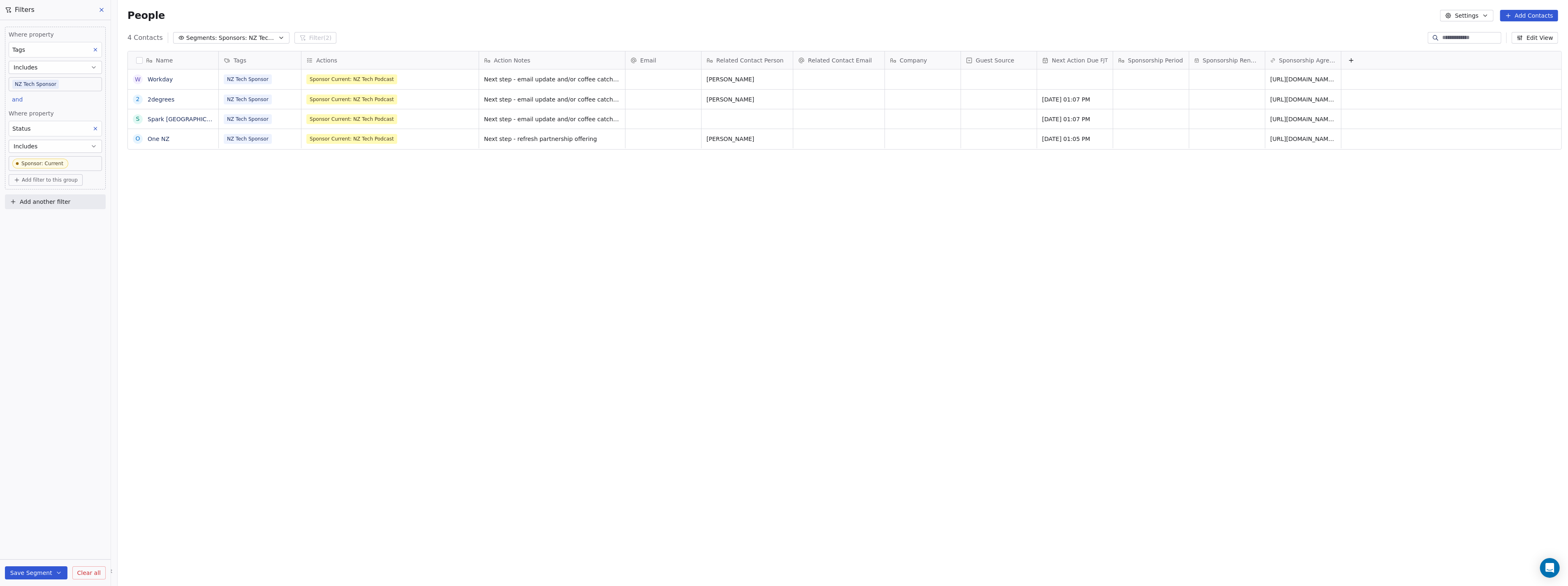
click at [528, 231] on div "Name W Workday 2 2degrees S Spark [GEOGRAPHIC_DATA] O One NZ Tags Actions Actio…" at bounding box center [842, 302] width 1450 height 516
click at [248, 45] on div "Name W Workday 2 2degrees S Spark [GEOGRAPHIC_DATA] O One NZ Tags Actions Actio…" at bounding box center [842, 302] width 1450 height 516
click at [250, 41] on span "Sponsors: NZ Tech Podcast - current" at bounding box center [248, 37] width 58 height 9
click at [231, 71] on div "All People" at bounding box center [220, 72] width 99 height 13
